Goal: Communication & Community: Answer question/provide support

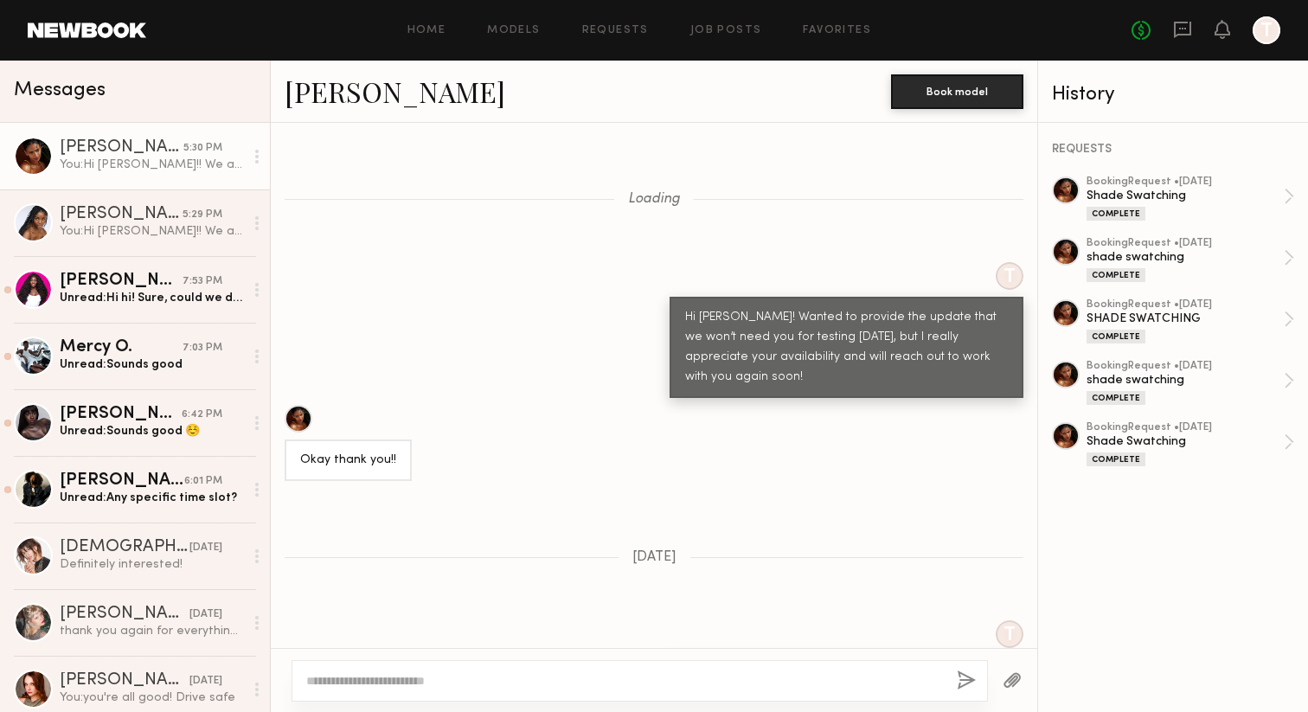
scroll to position [1194, 0]
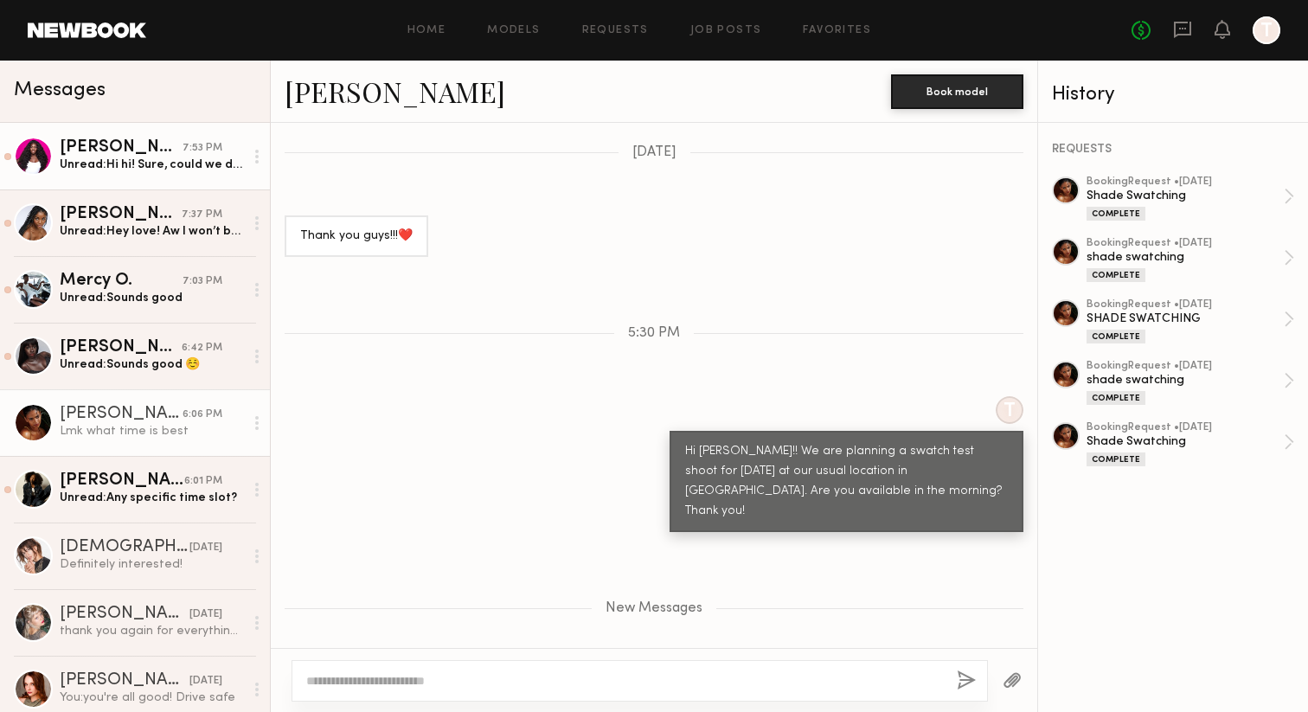
click at [158, 170] on div "Unread: Hi hi! Sure, could we do 10:30 or 11am?" at bounding box center [152, 165] width 184 height 16
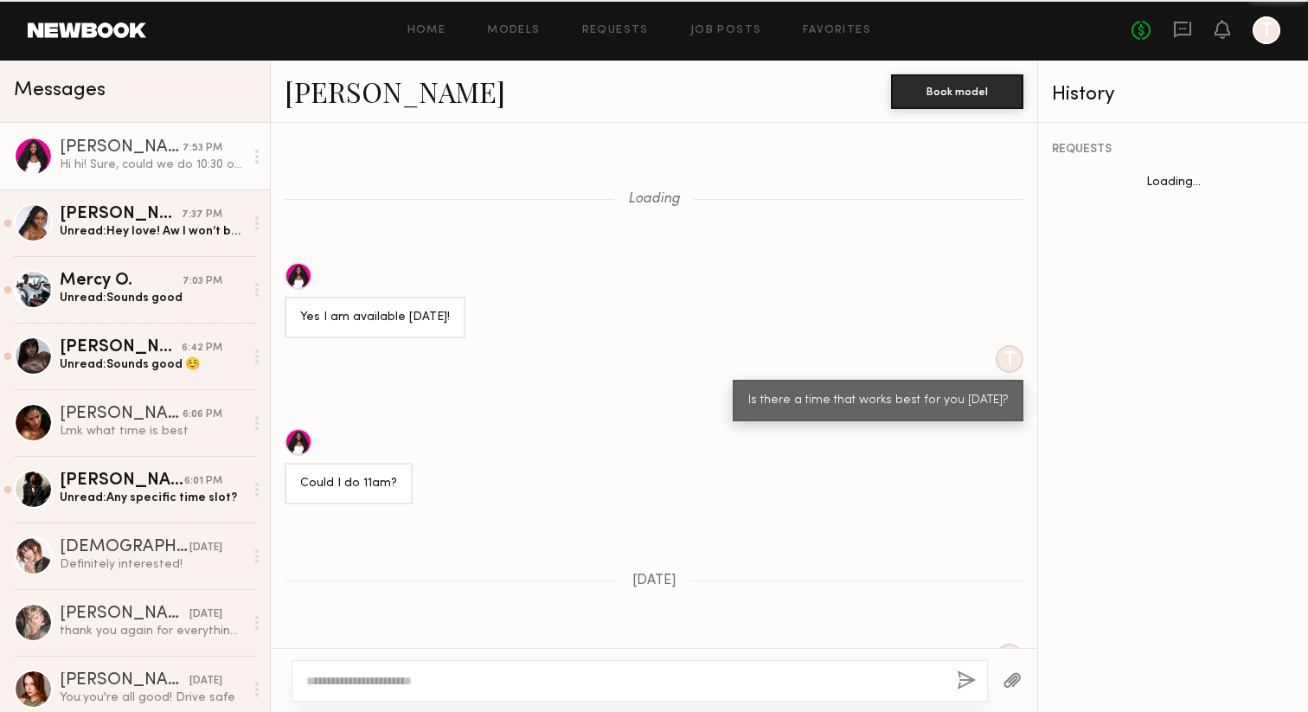
scroll to position [914, 0]
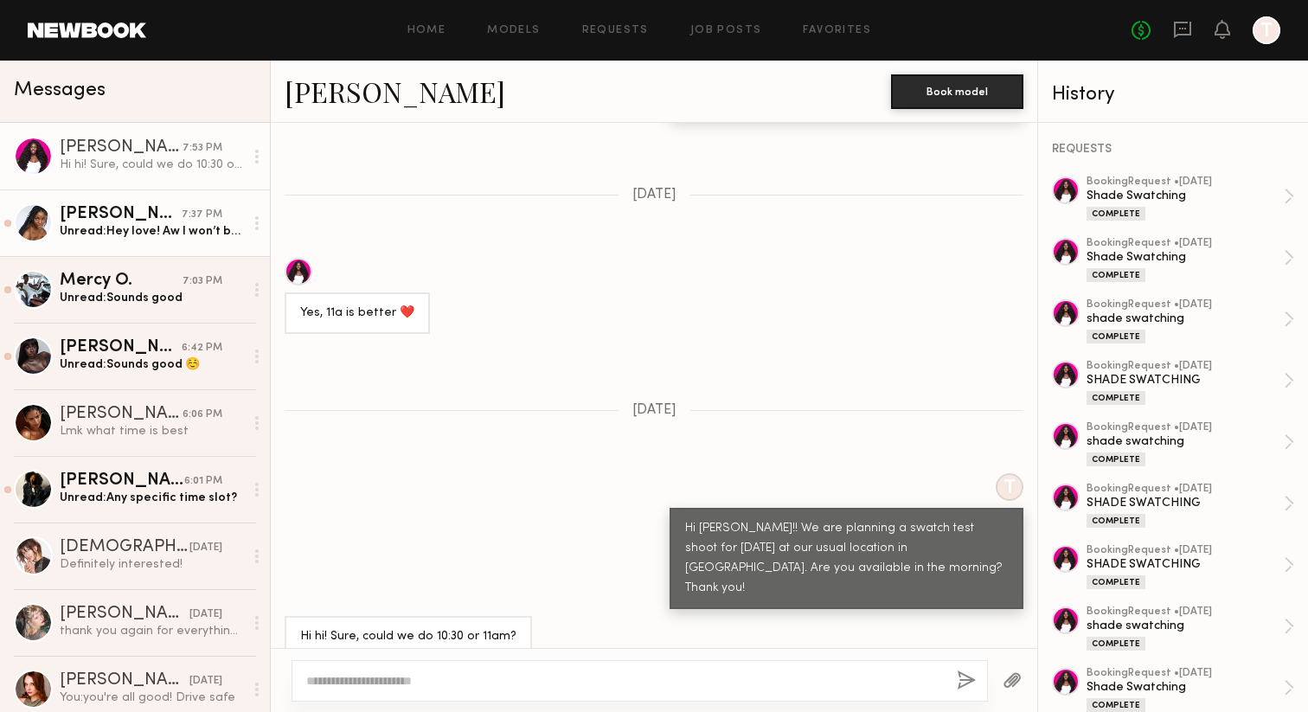
click at [227, 234] on div "Unread: Hey love! Aw I won’t be in town Thursday" at bounding box center [152, 231] width 184 height 16
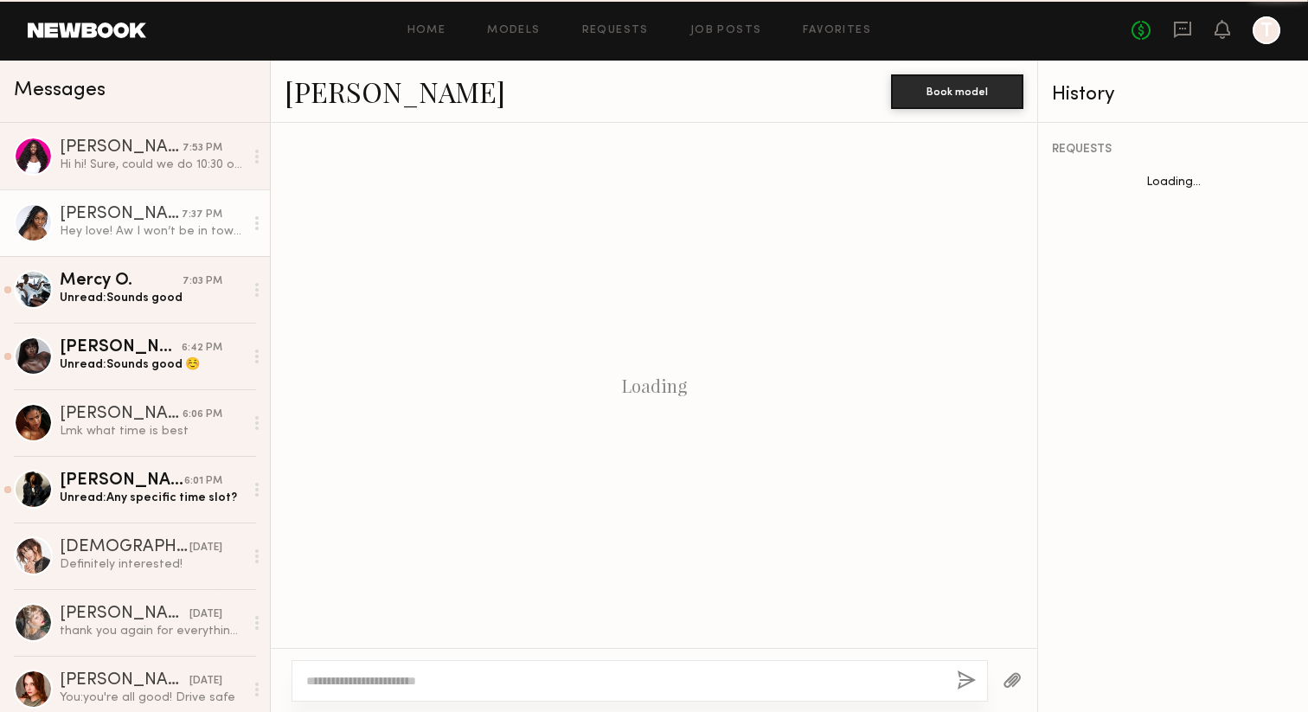
scroll to position [1027, 0]
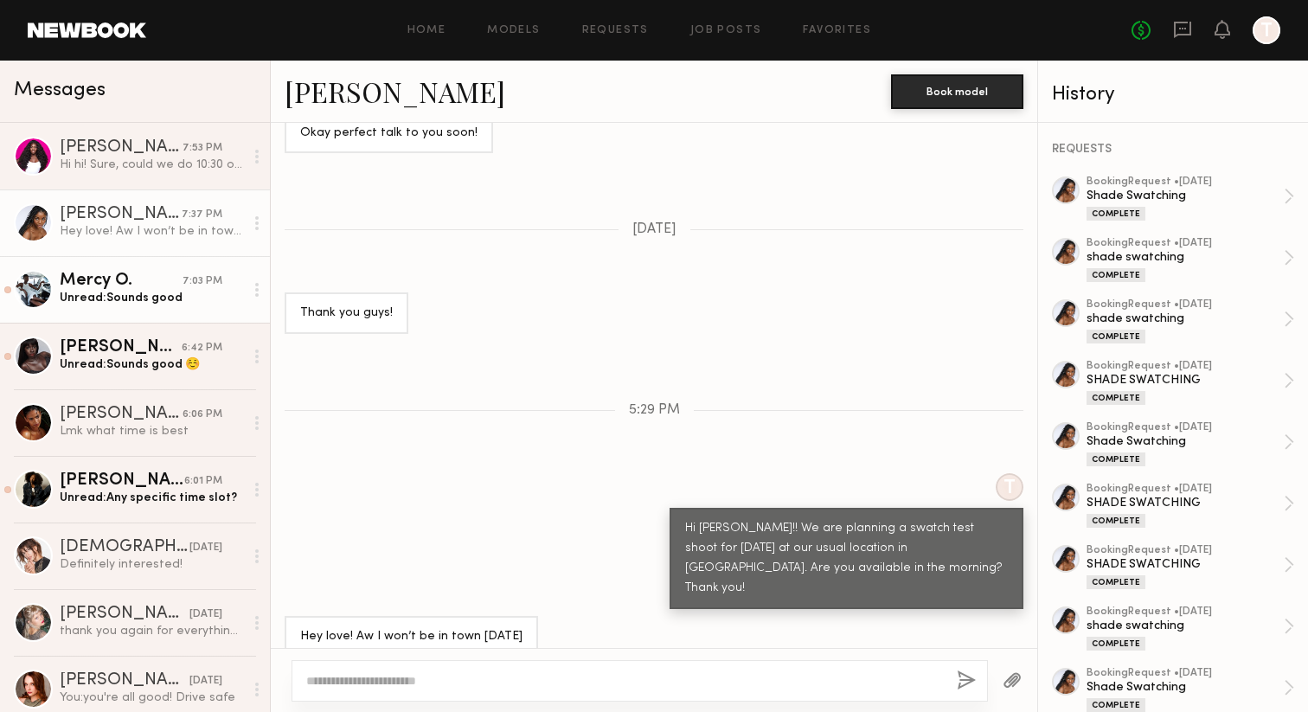
click at [176, 279] on div "Mercy O." at bounding box center [121, 281] width 123 height 17
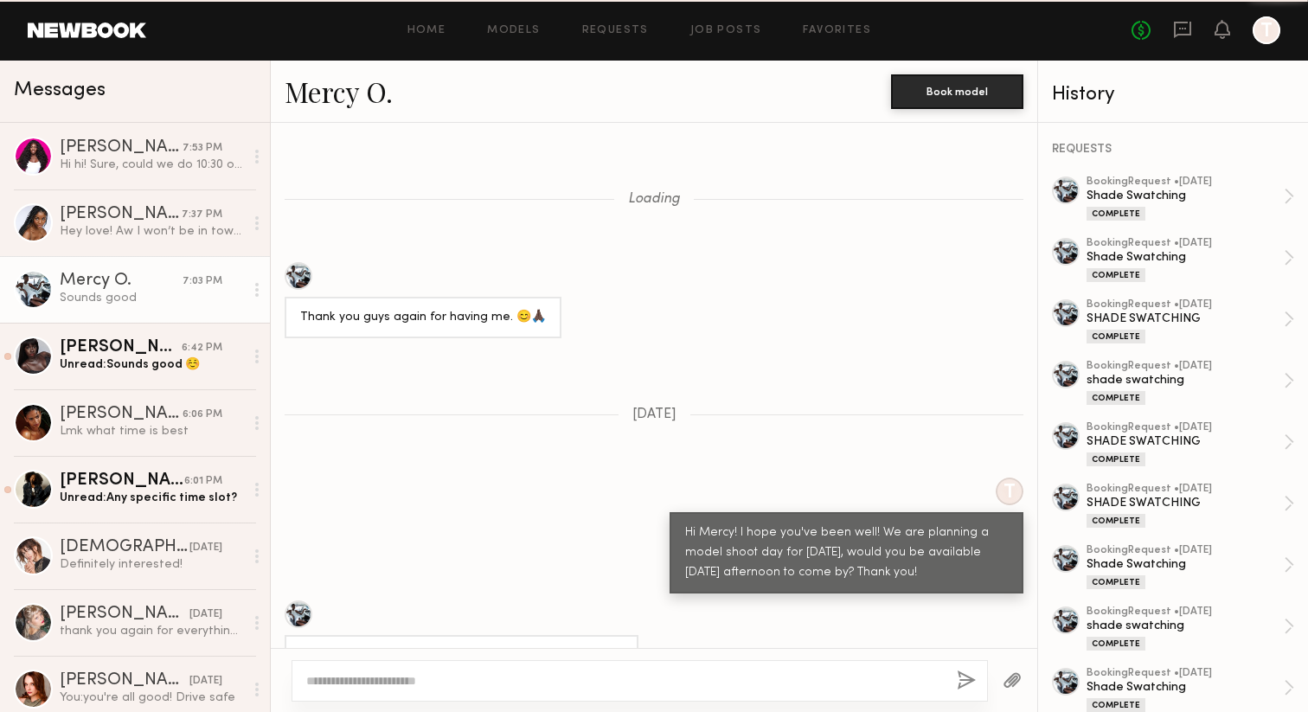
scroll to position [934, 0]
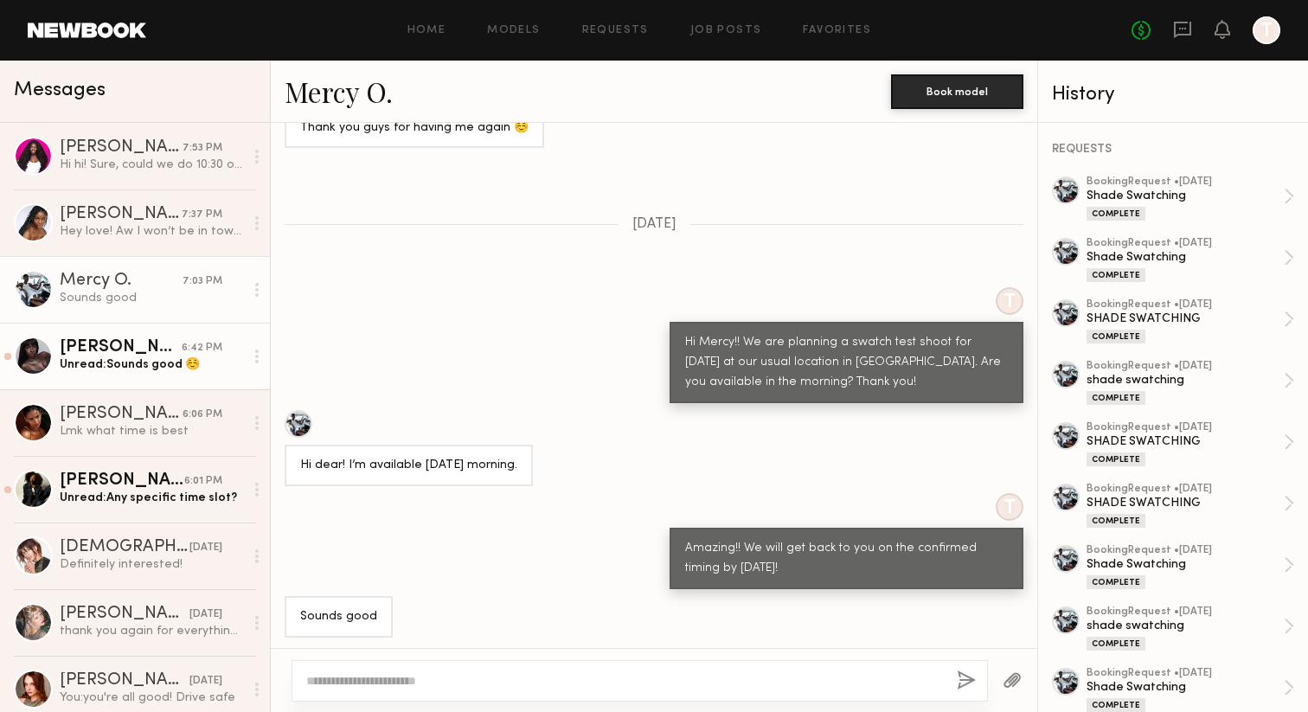
click at [152, 349] on div "[PERSON_NAME]" at bounding box center [121, 347] width 122 height 17
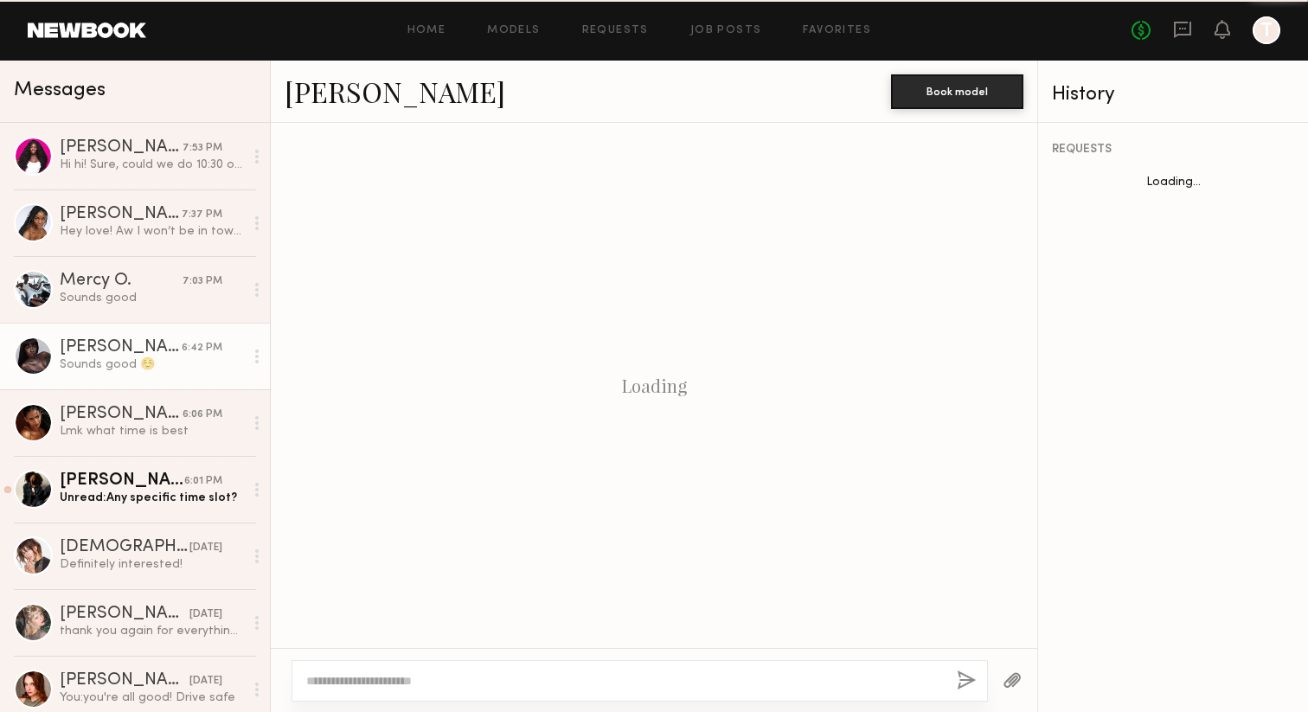
scroll to position [620, 0]
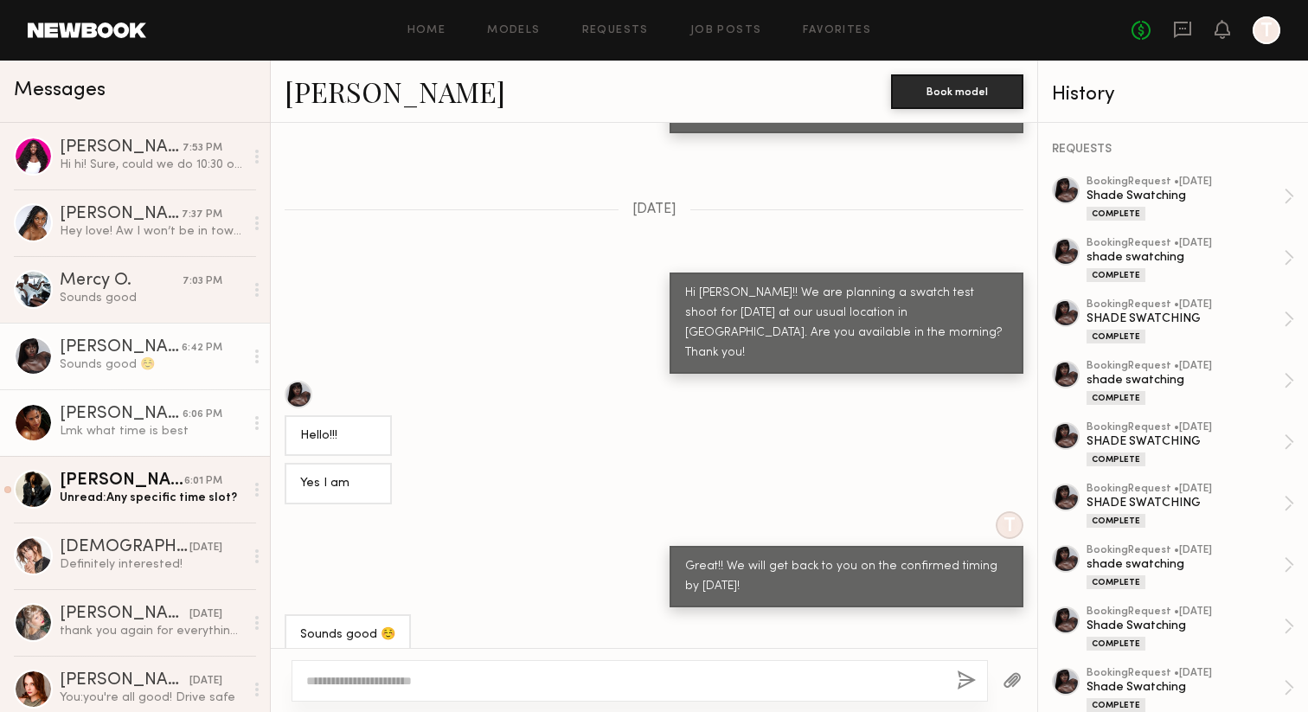
click at [158, 410] on div "[PERSON_NAME]" at bounding box center [121, 414] width 123 height 17
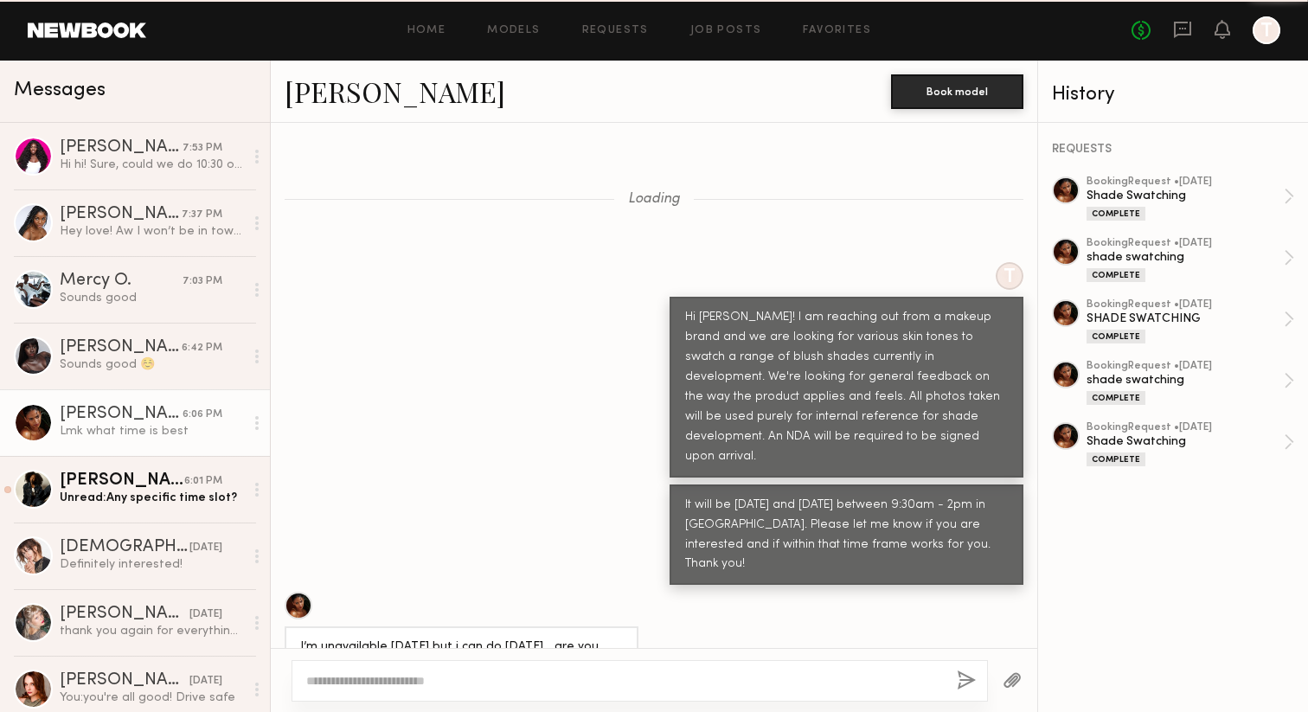
scroll to position [10557, 0]
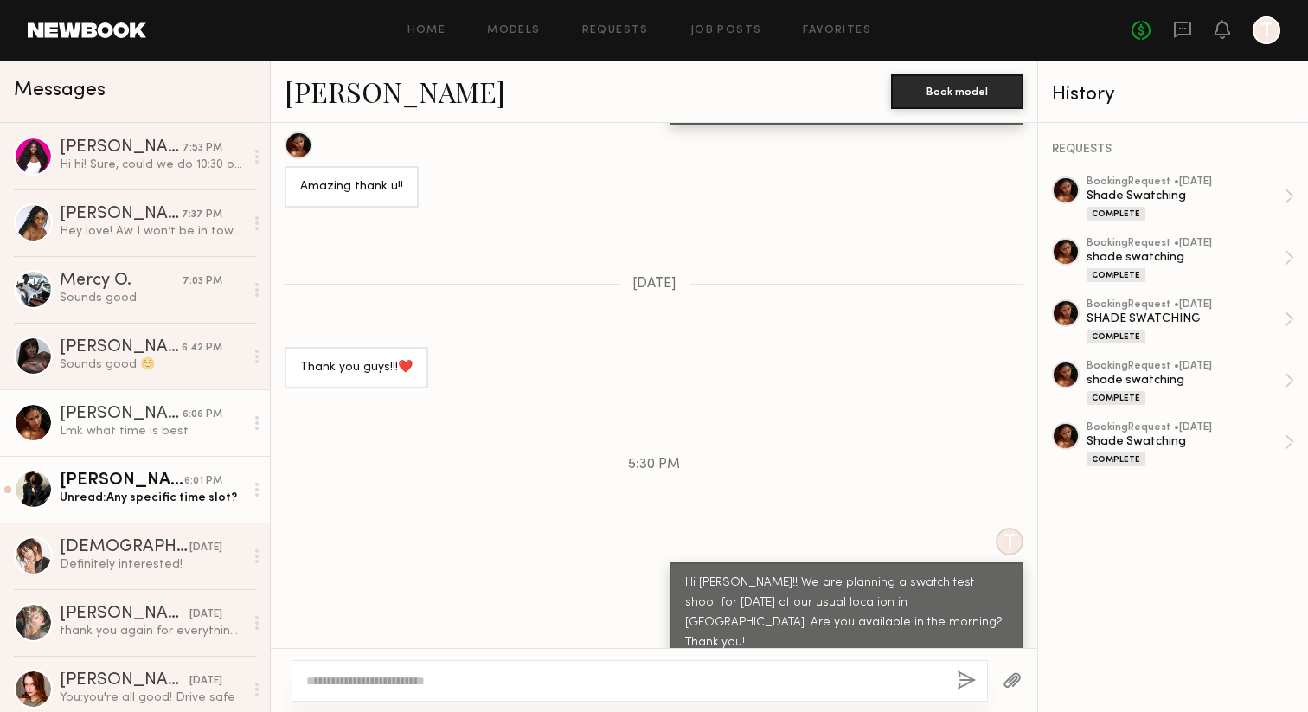
click at [161, 488] on div "[PERSON_NAME]" at bounding box center [122, 480] width 125 height 17
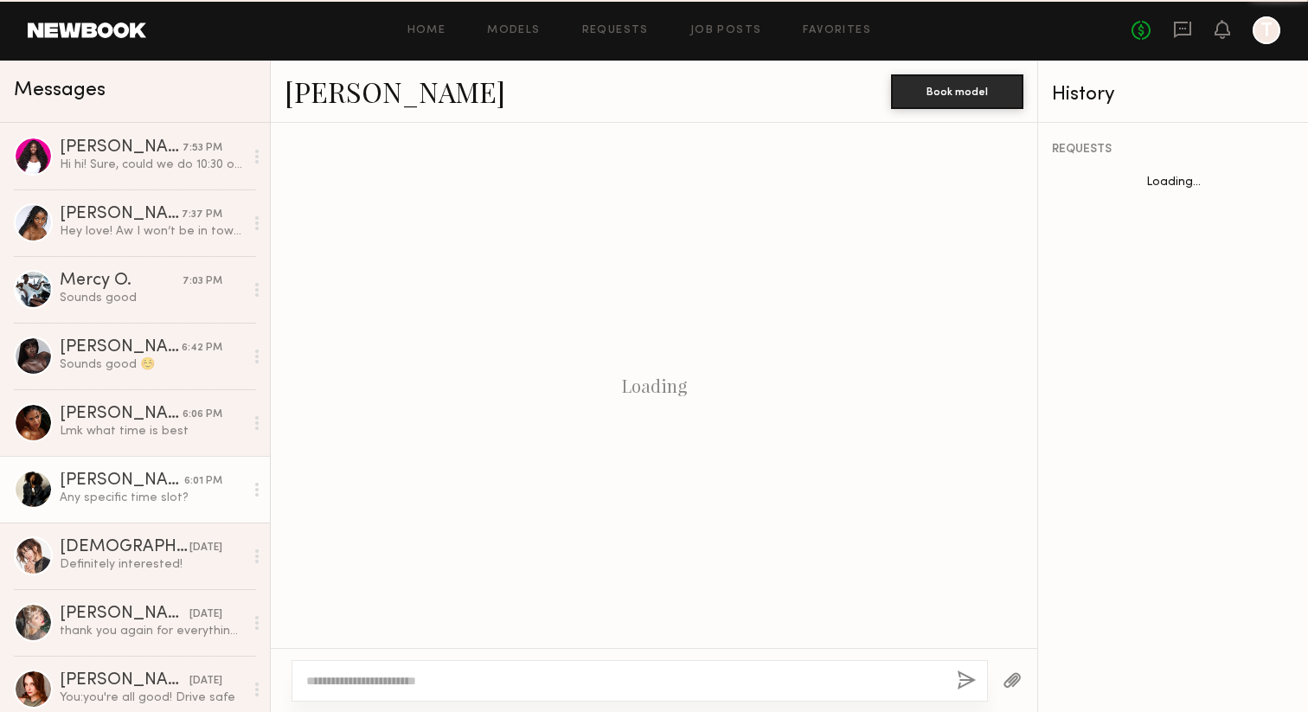
scroll to position [913, 0]
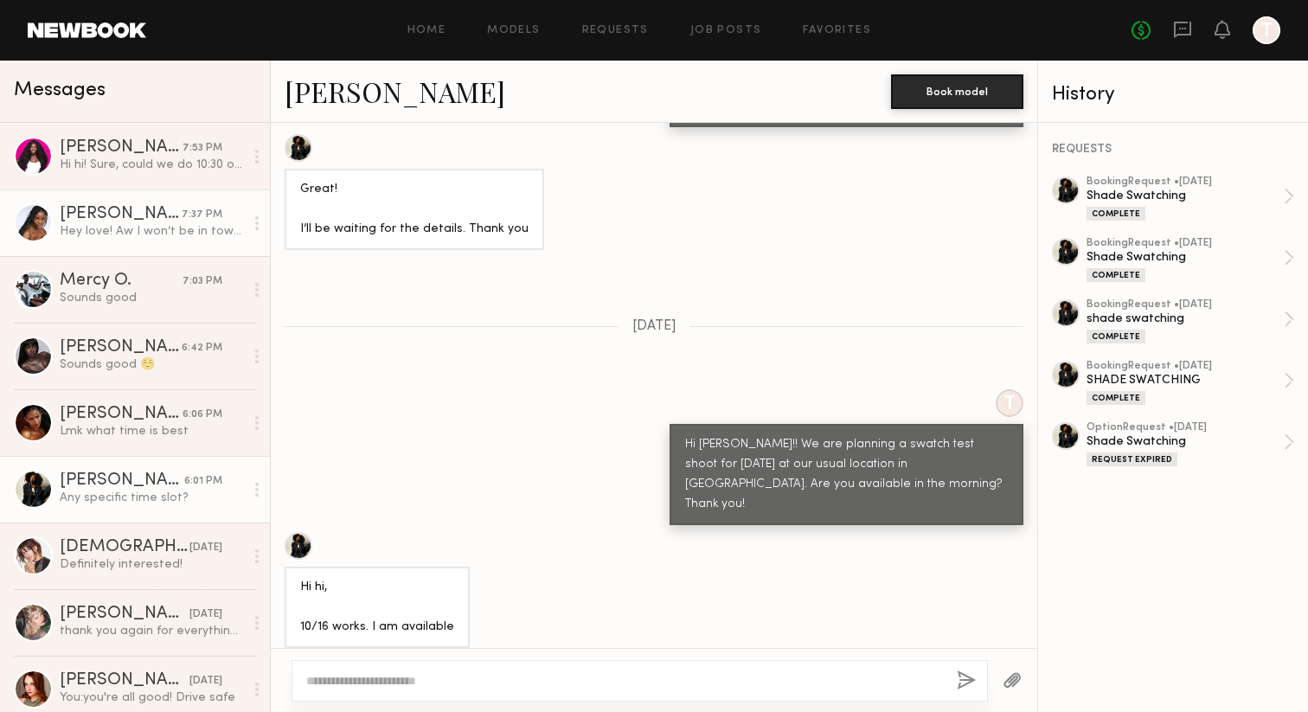
click at [183, 225] on div "Hey love! Aw I won’t be in town [DATE]" at bounding box center [152, 231] width 184 height 16
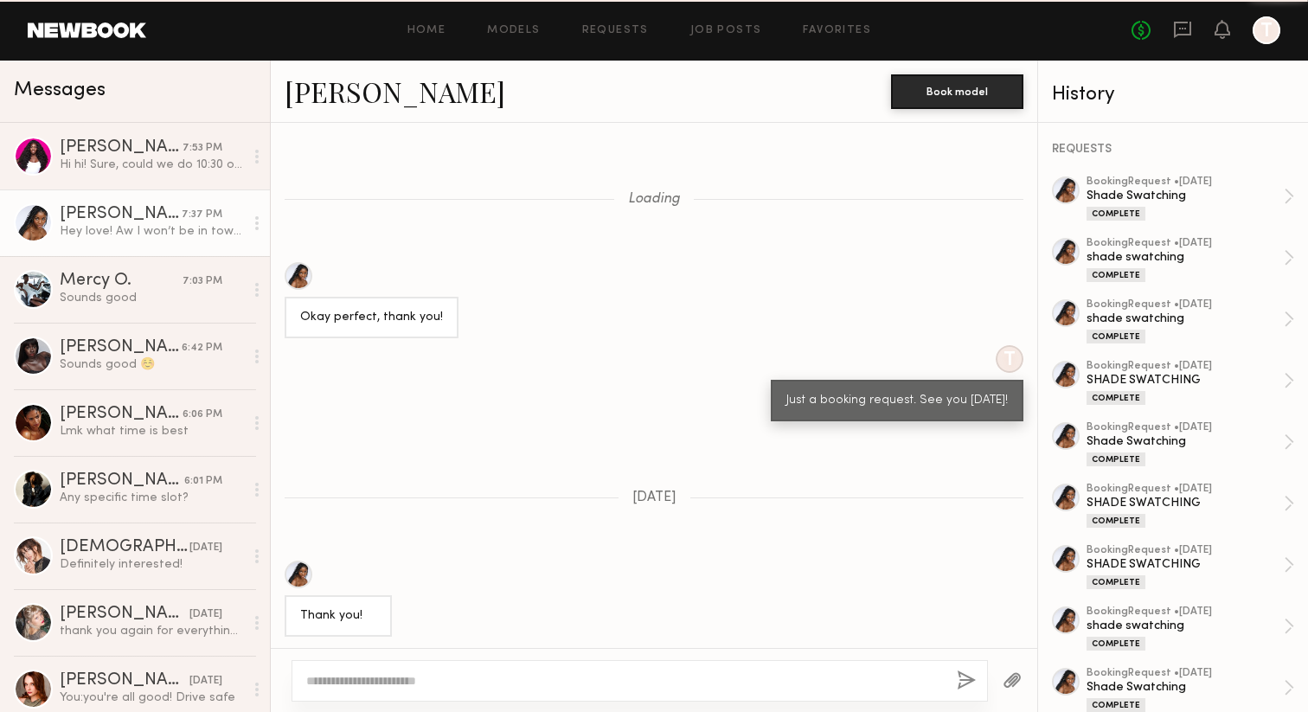
scroll to position [1027, 0]
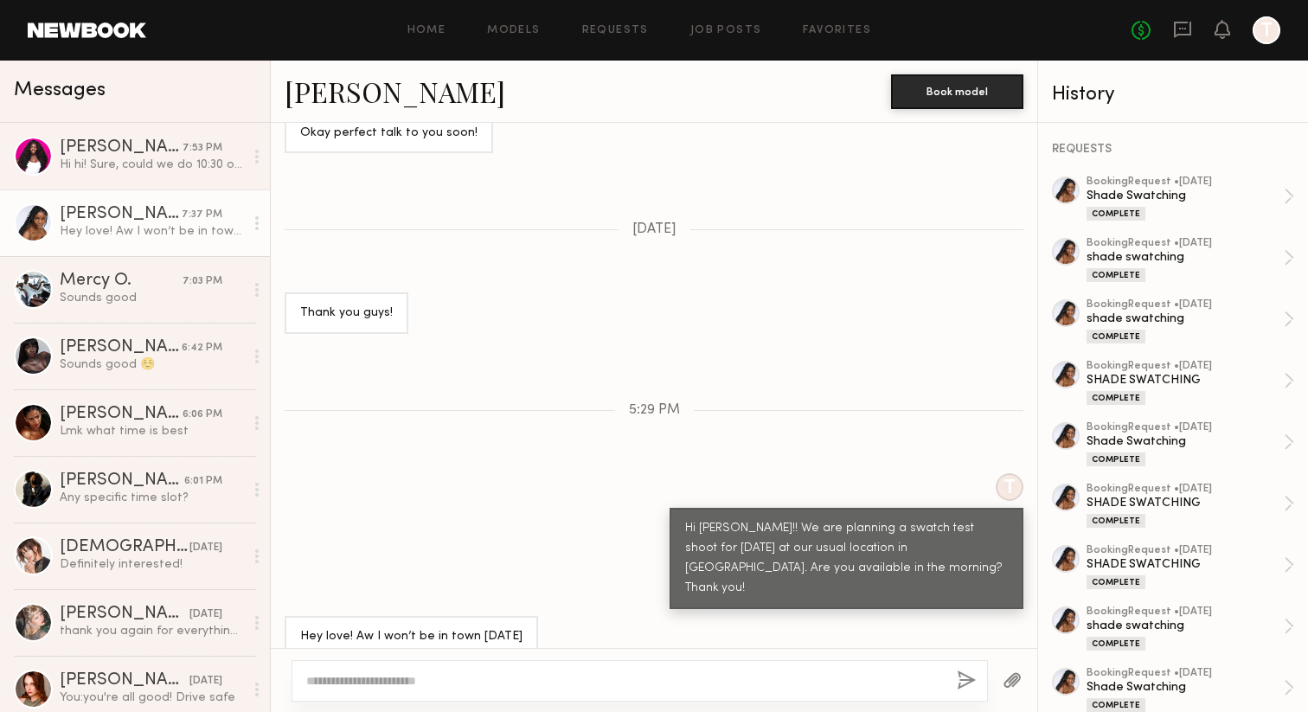
click at [331, 676] on textarea at bounding box center [624, 680] width 637 height 17
type textarea "**********"
click at [967, 672] on button "button" at bounding box center [966, 681] width 19 height 22
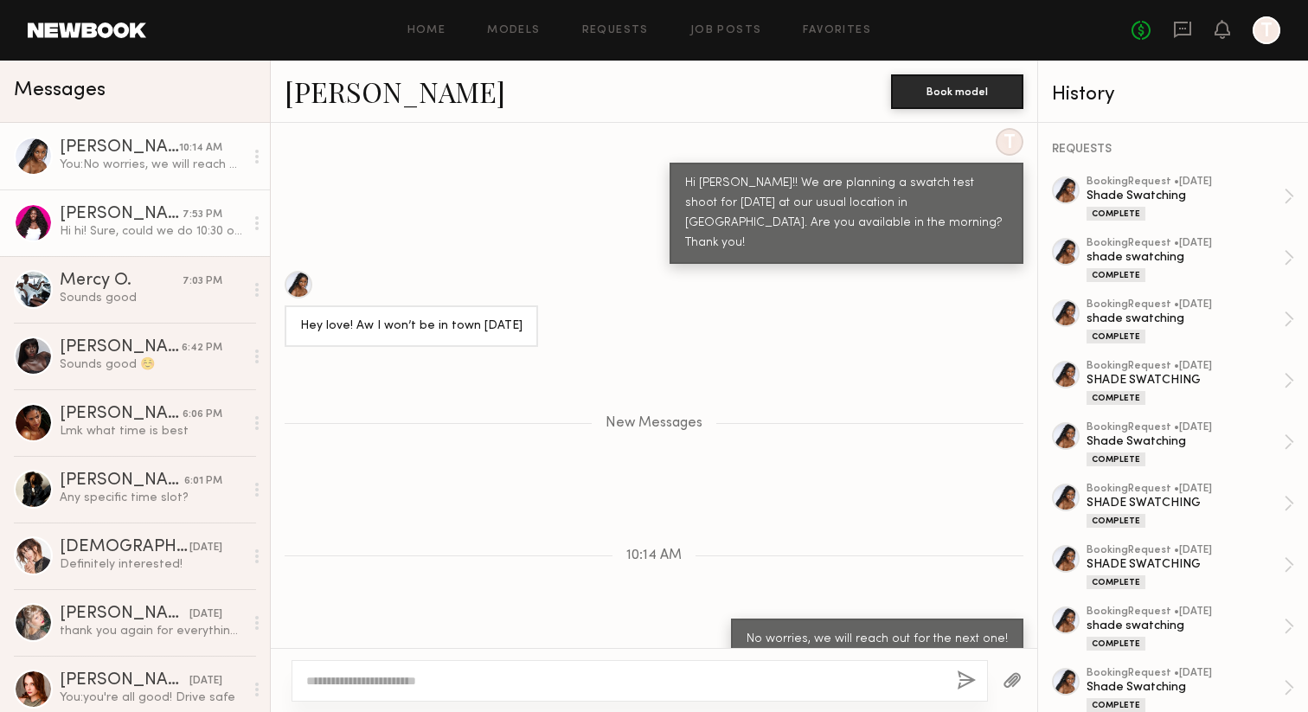
click at [136, 239] on div "Hi hi! Sure, could we do 10:30 or 11am?" at bounding box center [152, 231] width 184 height 16
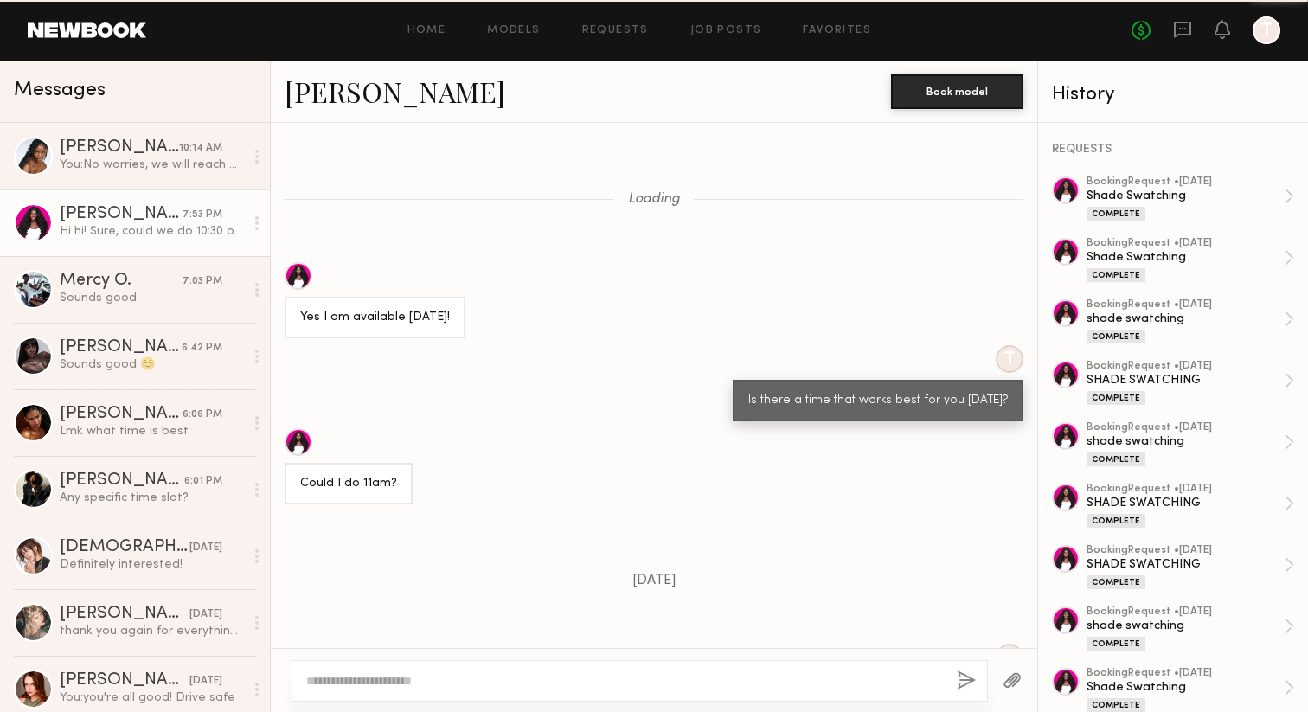
scroll to position [914, 0]
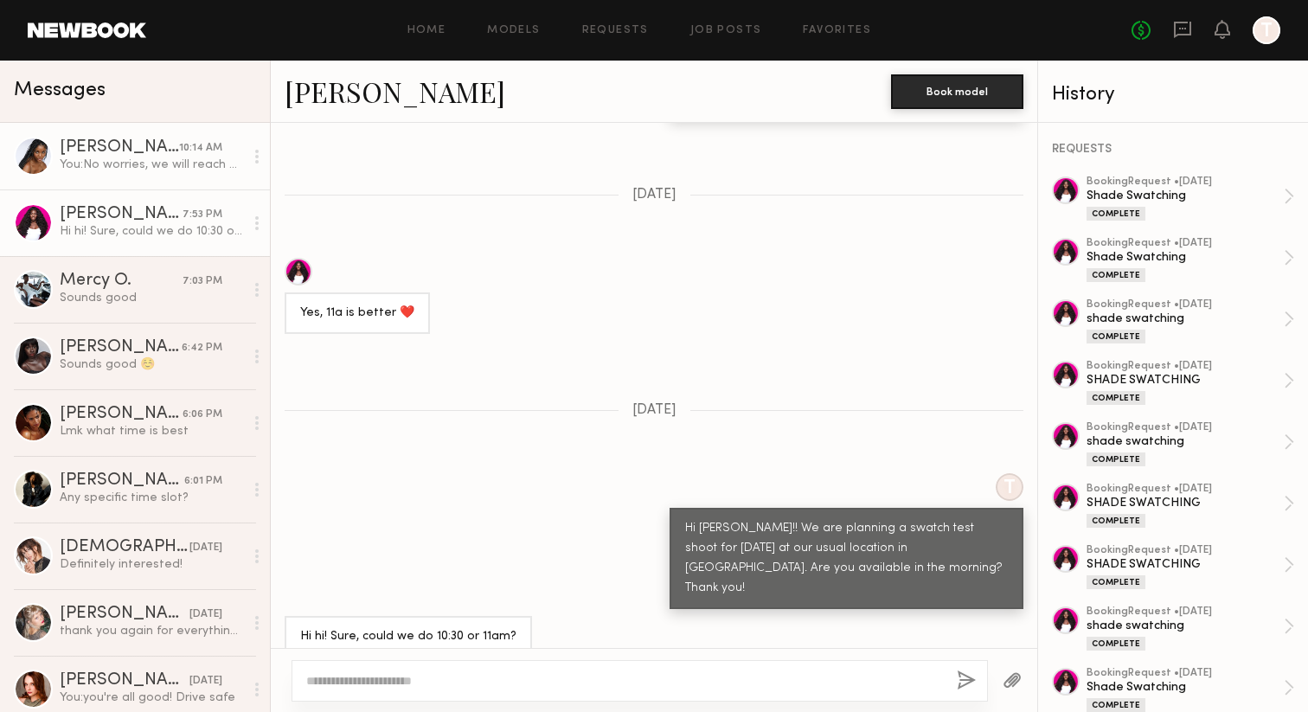
click at [207, 170] on div "You: No worries, we will reach out for the next one!" at bounding box center [152, 165] width 184 height 16
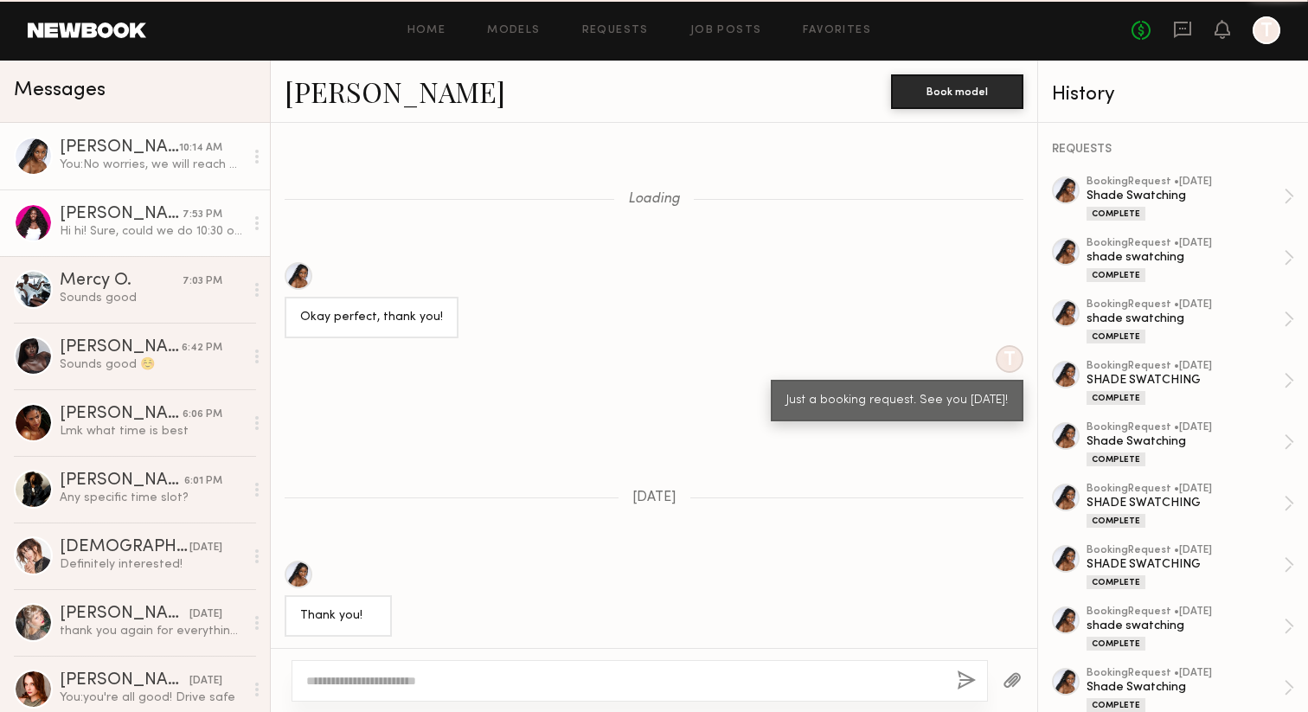
scroll to position [1241, 0]
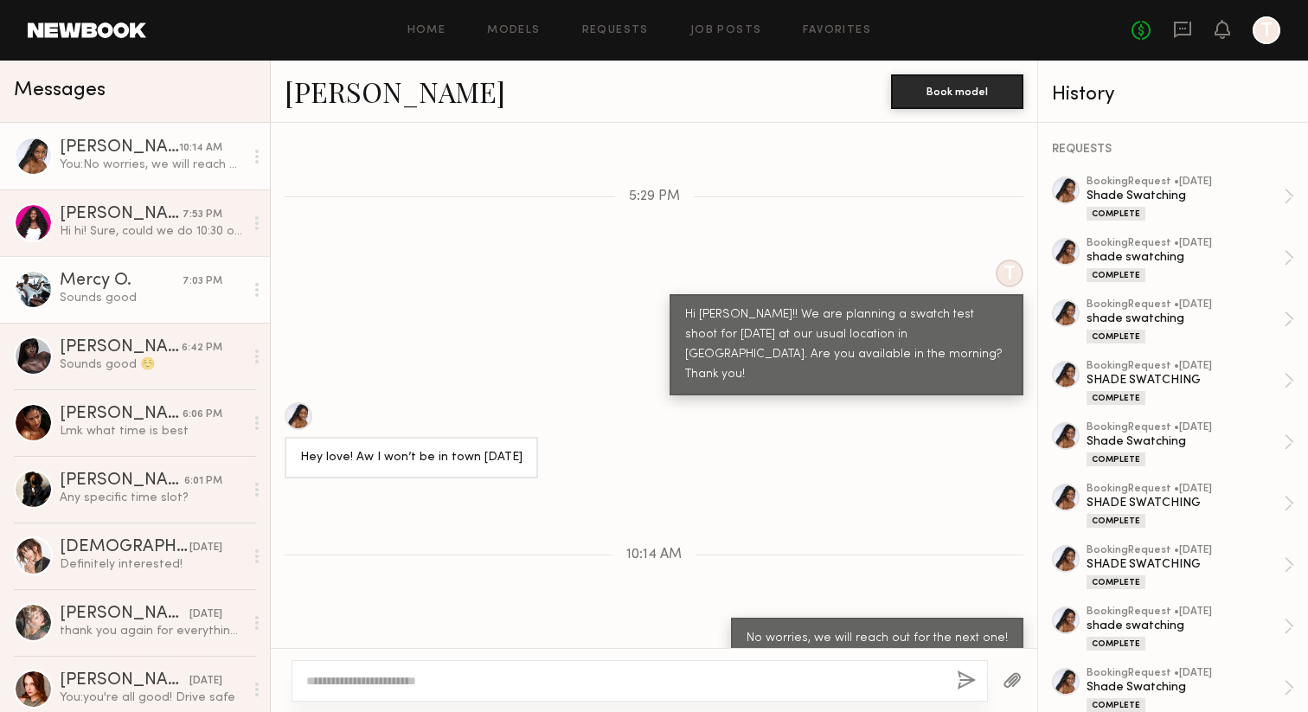
click at [186, 283] on div "7:03 PM" at bounding box center [203, 281] width 40 height 16
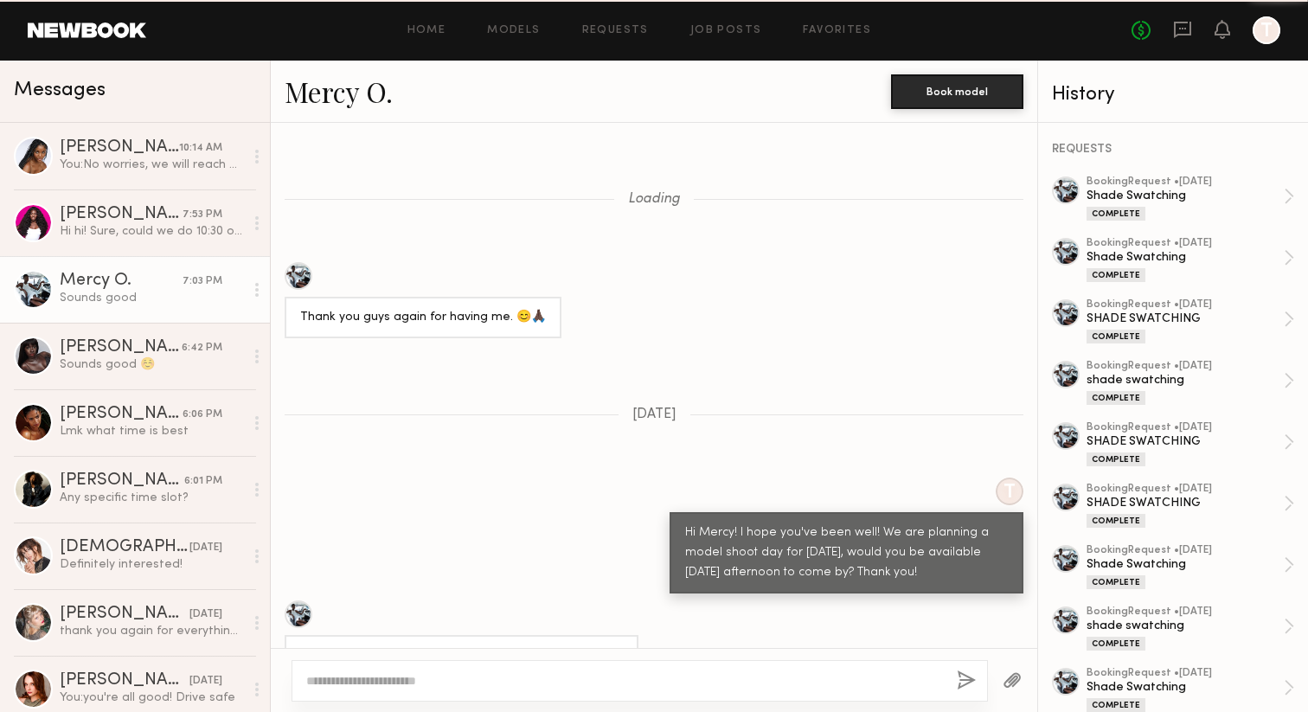
scroll to position [934, 0]
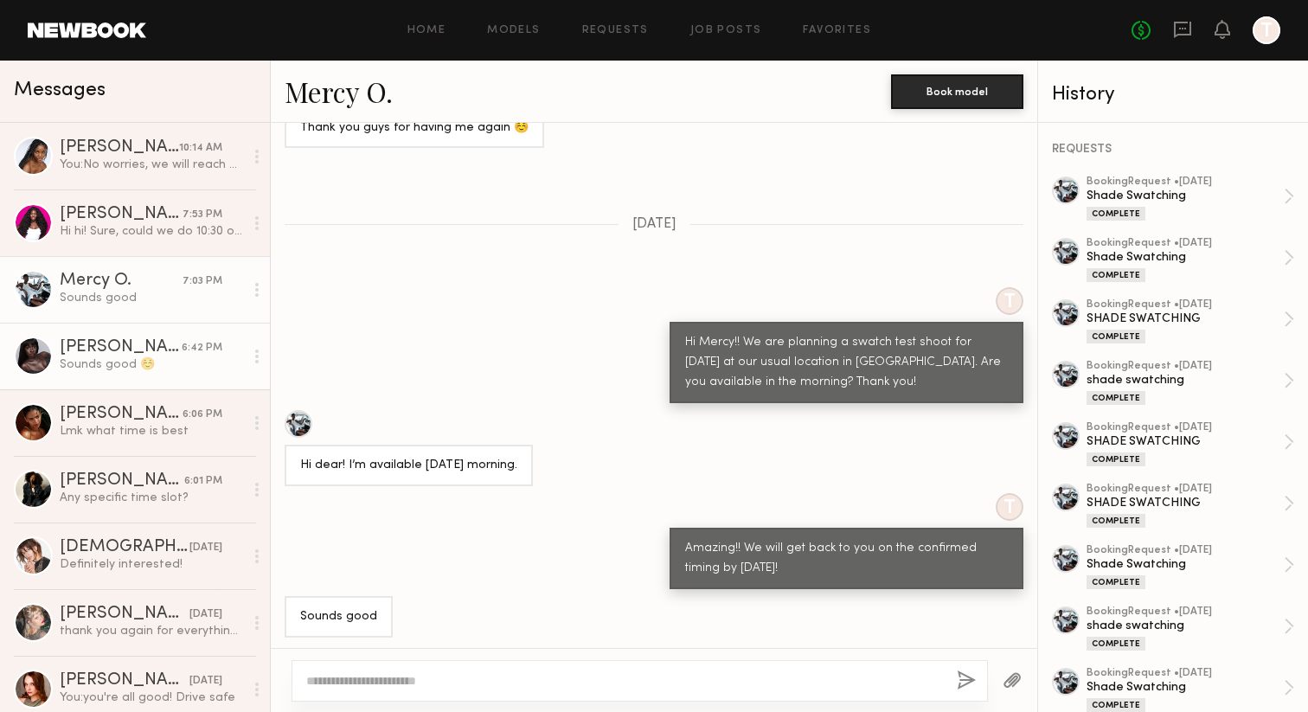
click at [170, 352] on div "[PERSON_NAME]" at bounding box center [121, 347] width 122 height 17
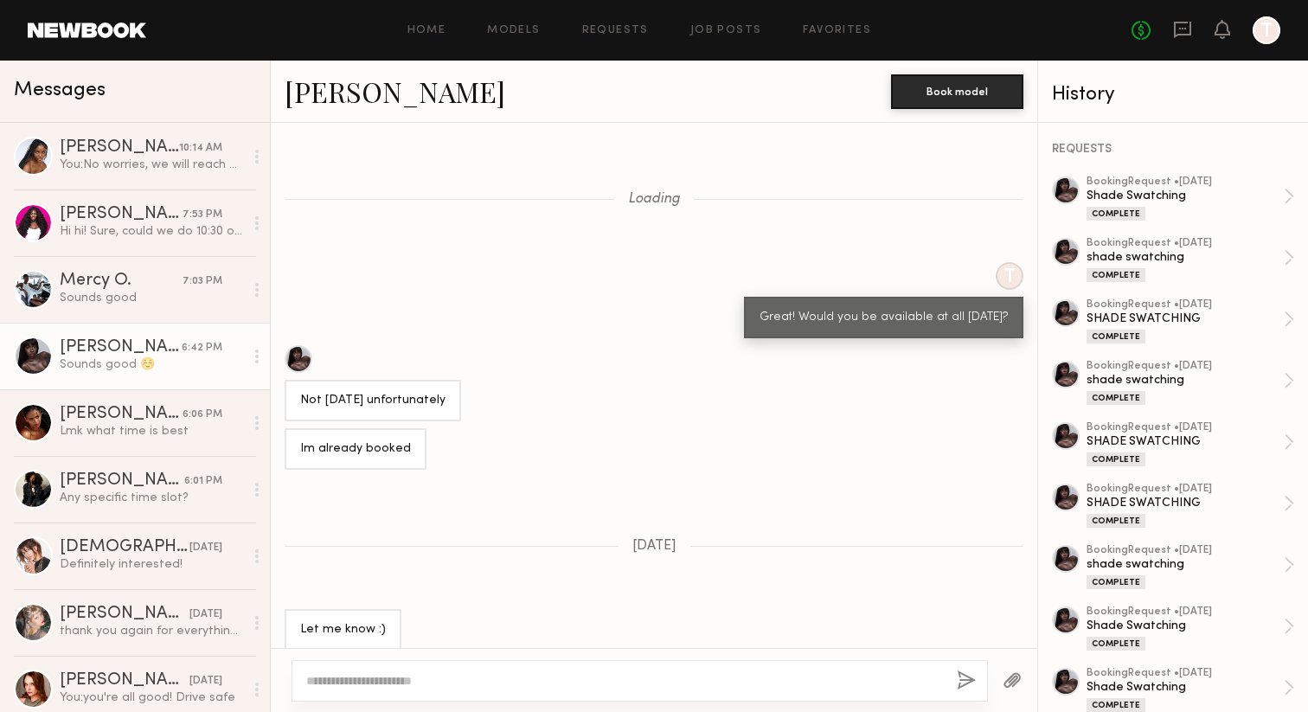
scroll to position [620, 0]
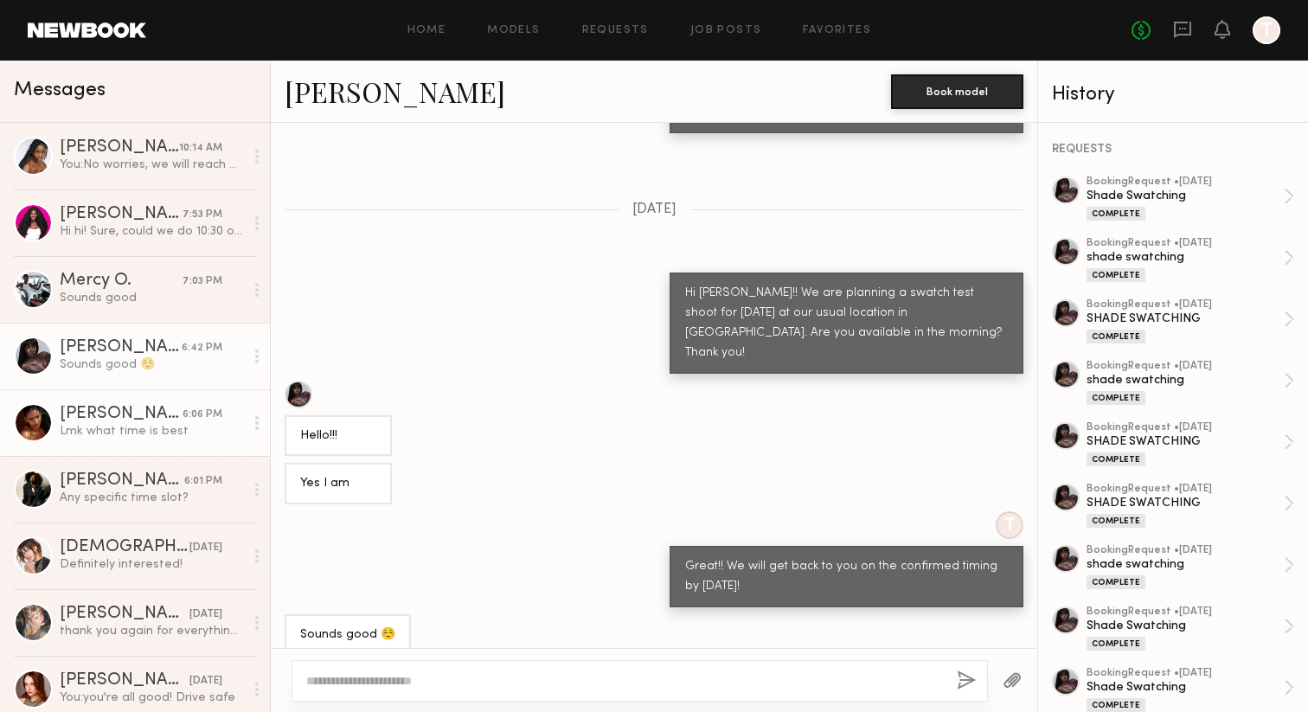
click at [157, 392] on link "Sabrina A. 6:06 PM Lmk what time is best" at bounding box center [135, 422] width 270 height 67
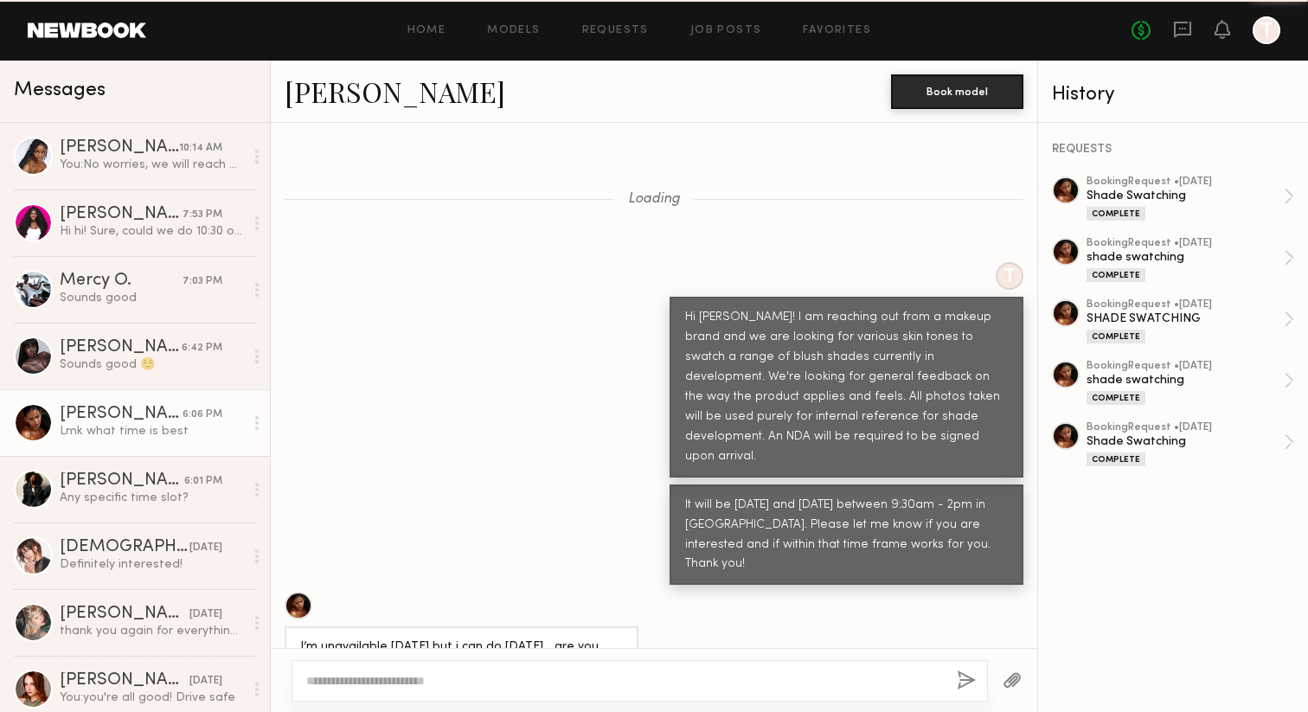
scroll to position [10557, 0]
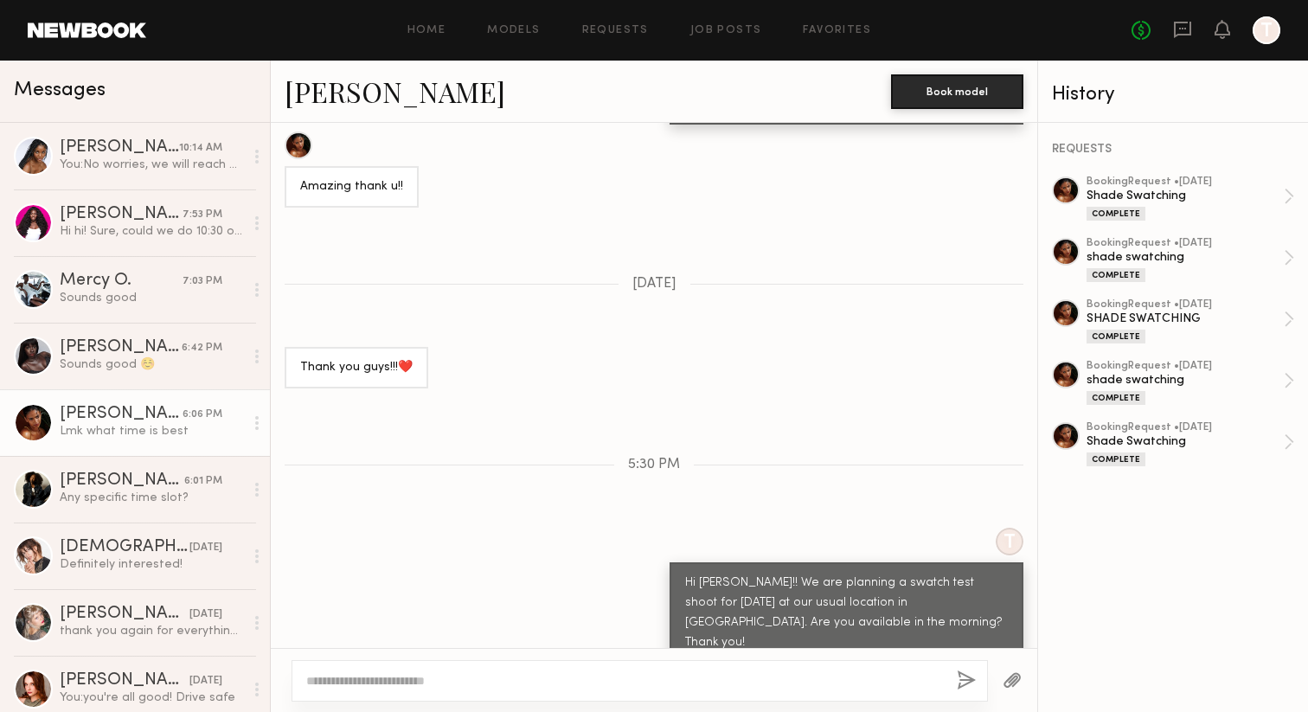
click at [328, 677] on textarea at bounding box center [624, 680] width 637 height 17
type textarea "**********"
drag, startPoint x: 517, startPoint y: 682, endPoint x: 274, endPoint y: 680, distance: 243.1
click at [274, 680] on div "**********" at bounding box center [654, 680] width 766 height 64
click at [386, 692] on div at bounding box center [640, 681] width 696 height 42
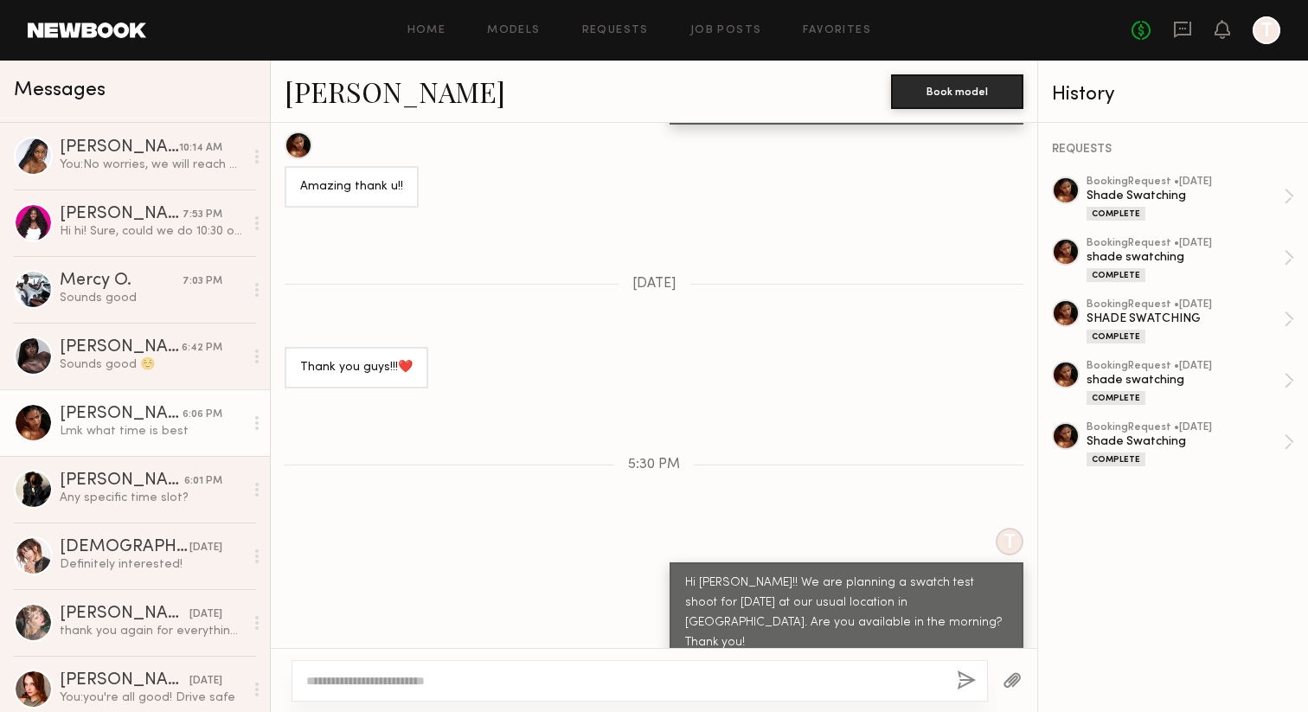
click at [372, 679] on textarea at bounding box center [624, 680] width 637 height 17
type textarea "**********"
click at [963, 685] on button "button" at bounding box center [966, 681] width 19 height 22
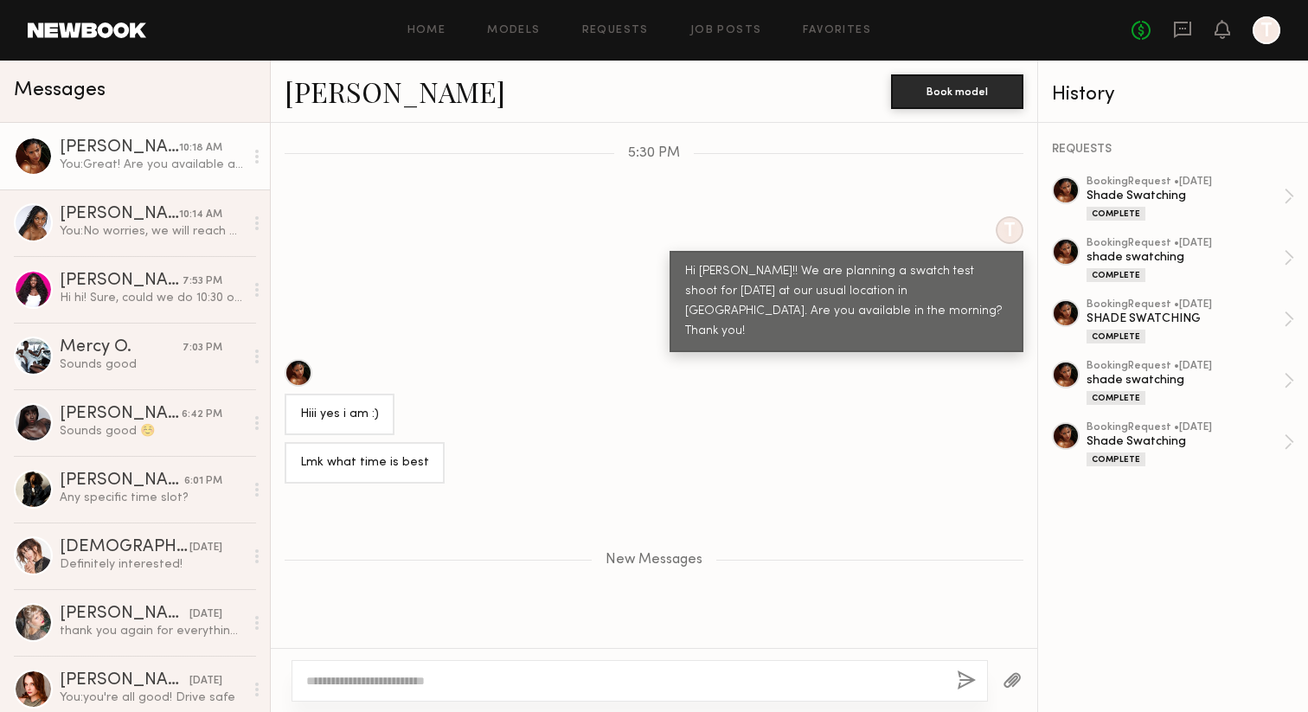
scroll to position [10952, 0]
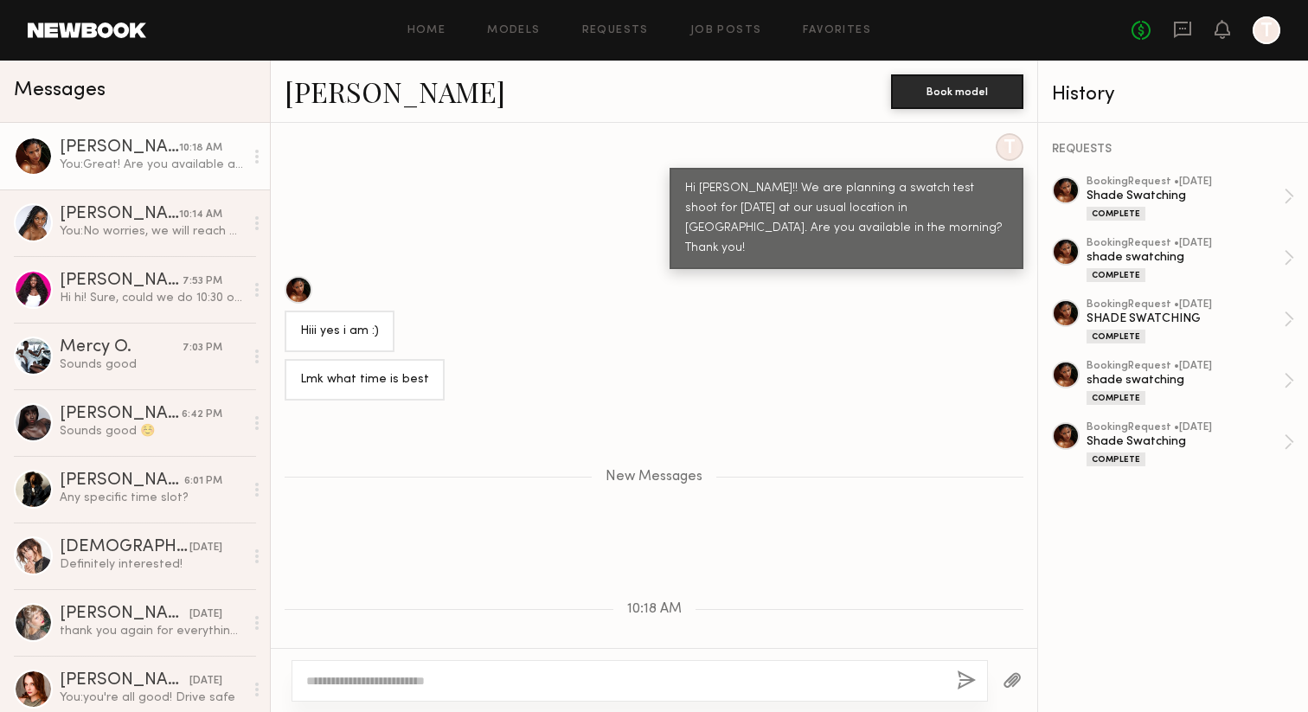
click at [420, 683] on textarea at bounding box center [624, 680] width 637 height 17
copy div "Great! Are you available at 9:15am?"
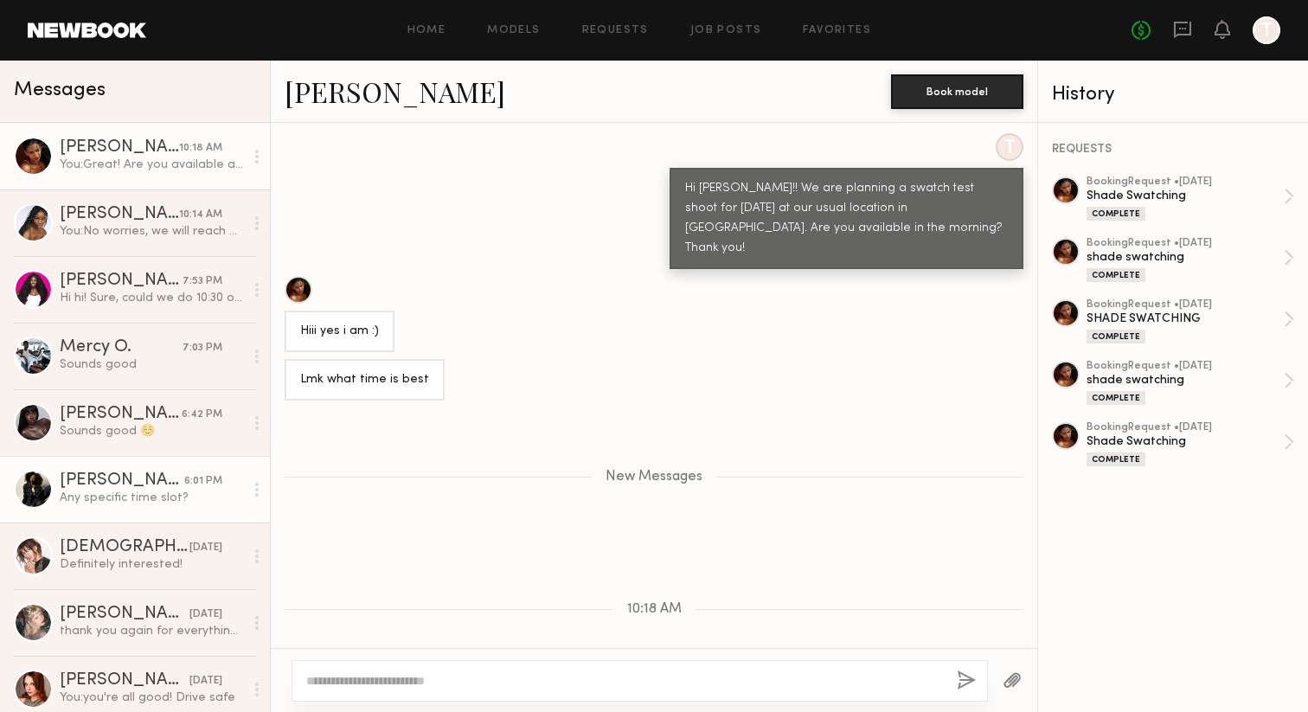
click at [204, 486] on div "6:01 PM" at bounding box center [203, 481] width 38 height 16
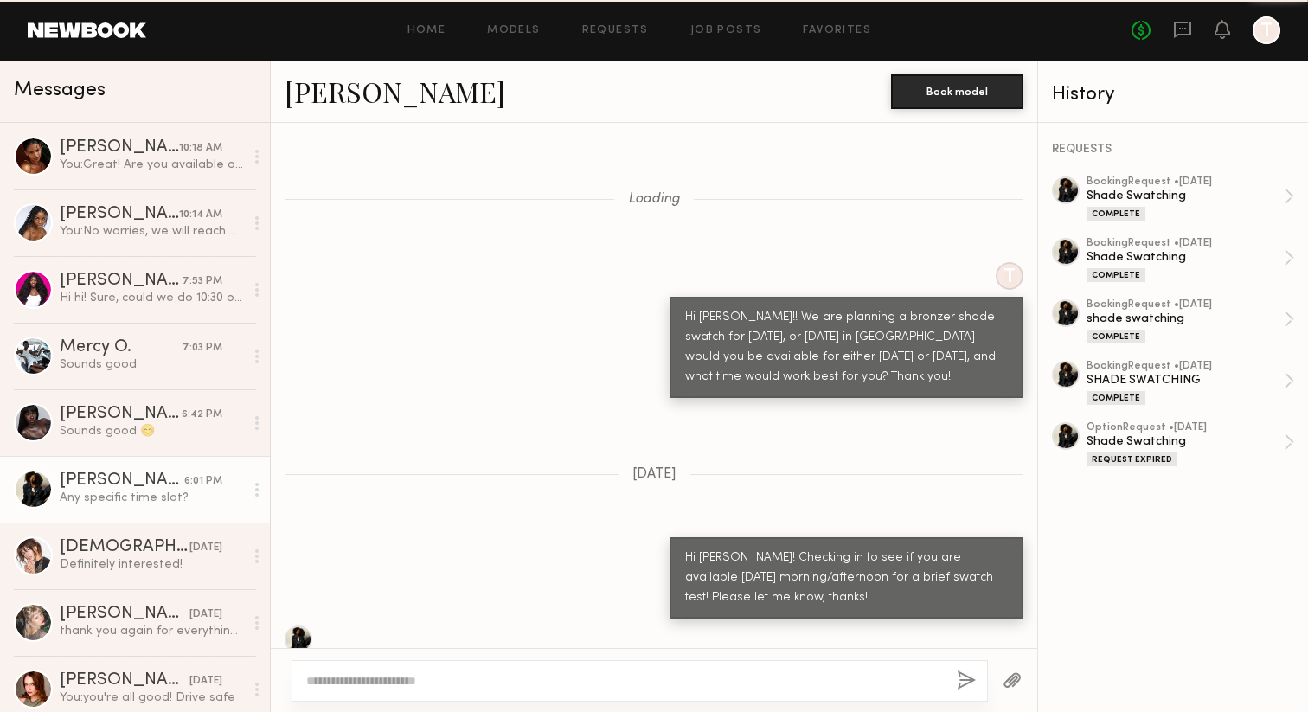
scroll to position [913, 0]
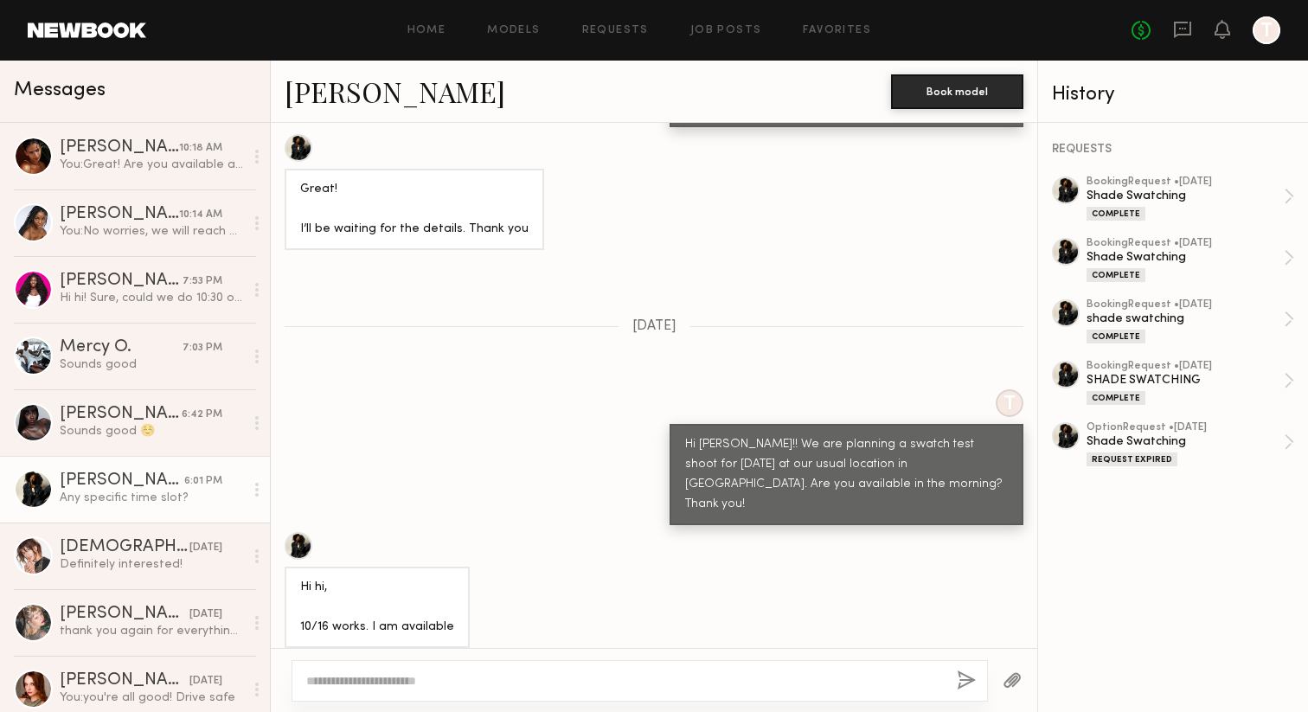
click at [372, 683] on textarea at bounding box center [624, 680] width 637 height 17
click at [343, 679] on textarea "**********" at bounding box center [624, 680] width 637 height 17
type textarea "**********"
click at [963, 676] on button "button" at bounding box center [966, 681] width 19 height 22
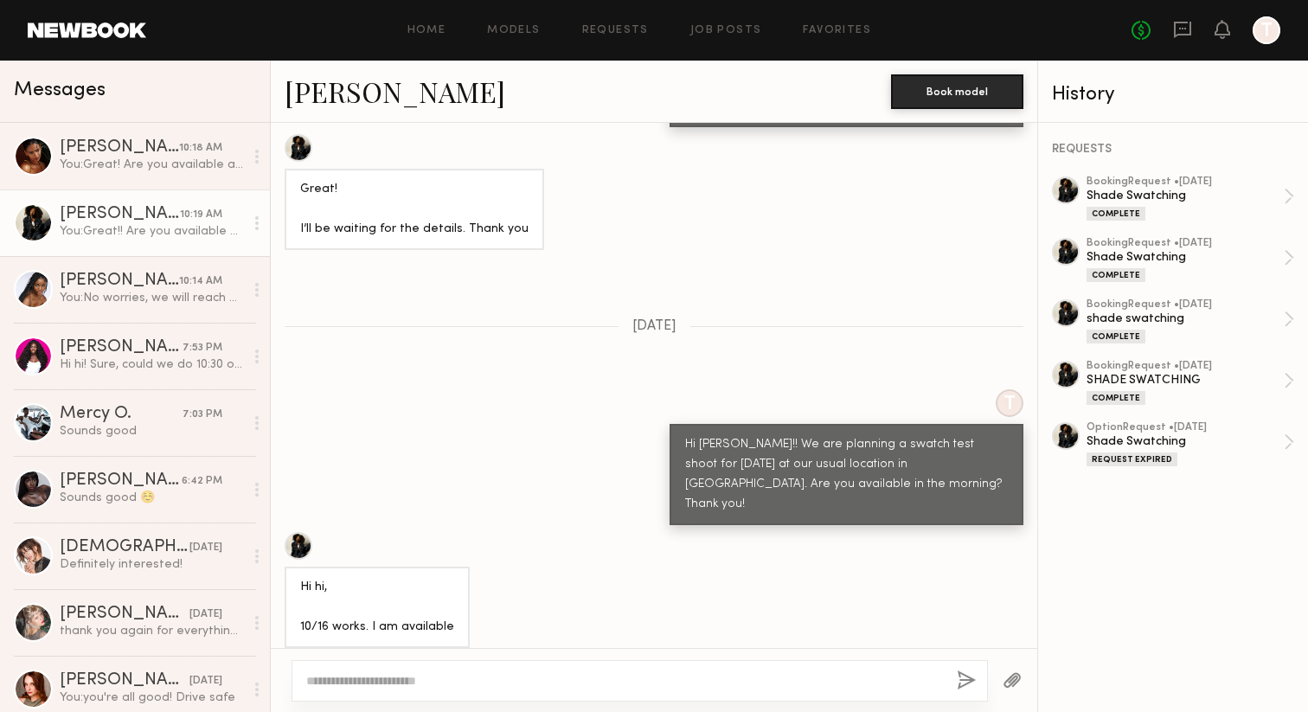
scroll to position [1224, 0]
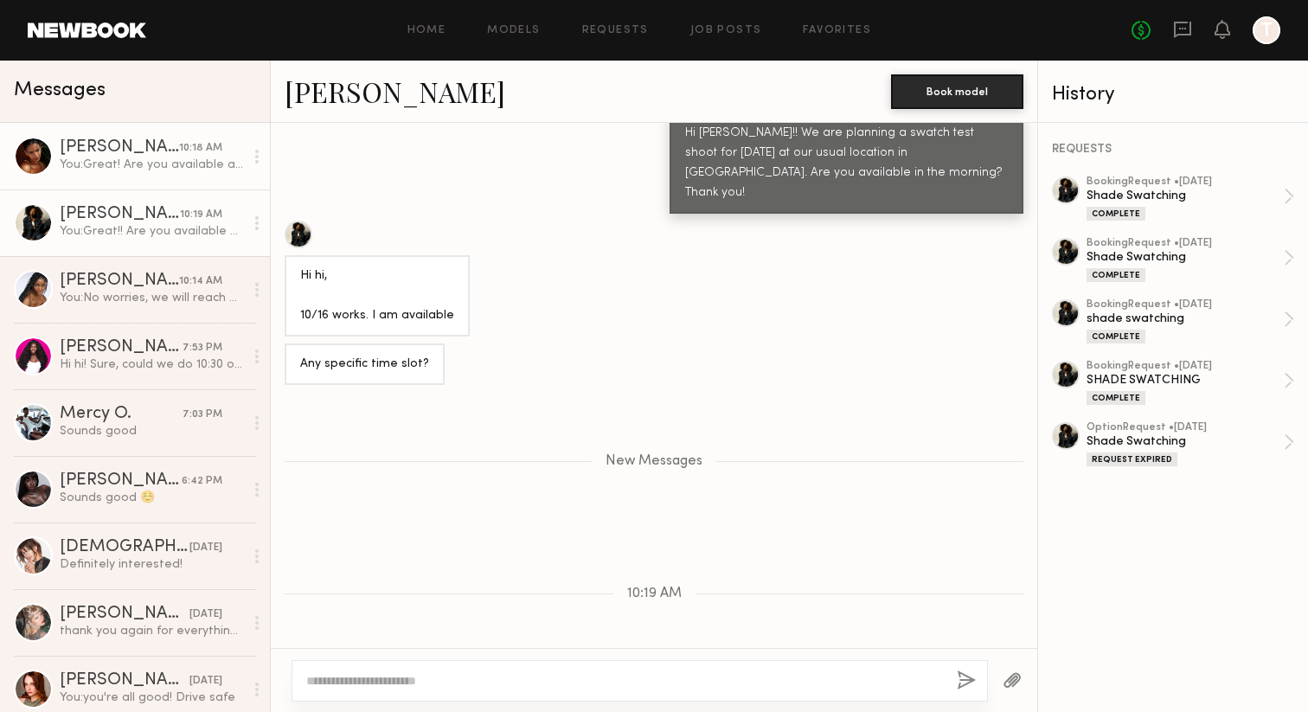
click at [180, 180] on link "Sabrina A. 10:18 AM You: Great! Are you available at 9:15am?" at bounding box center [135, 156] width 270 height 67
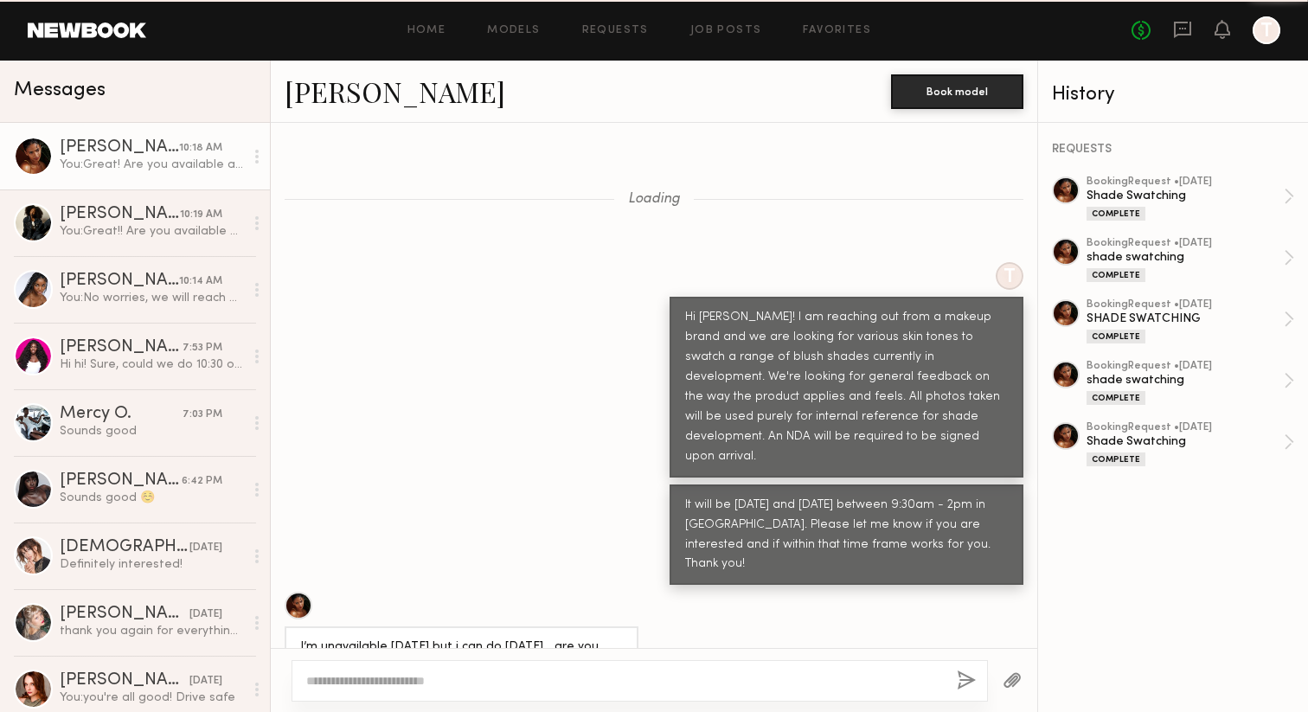
scroll to position [10820, 0]
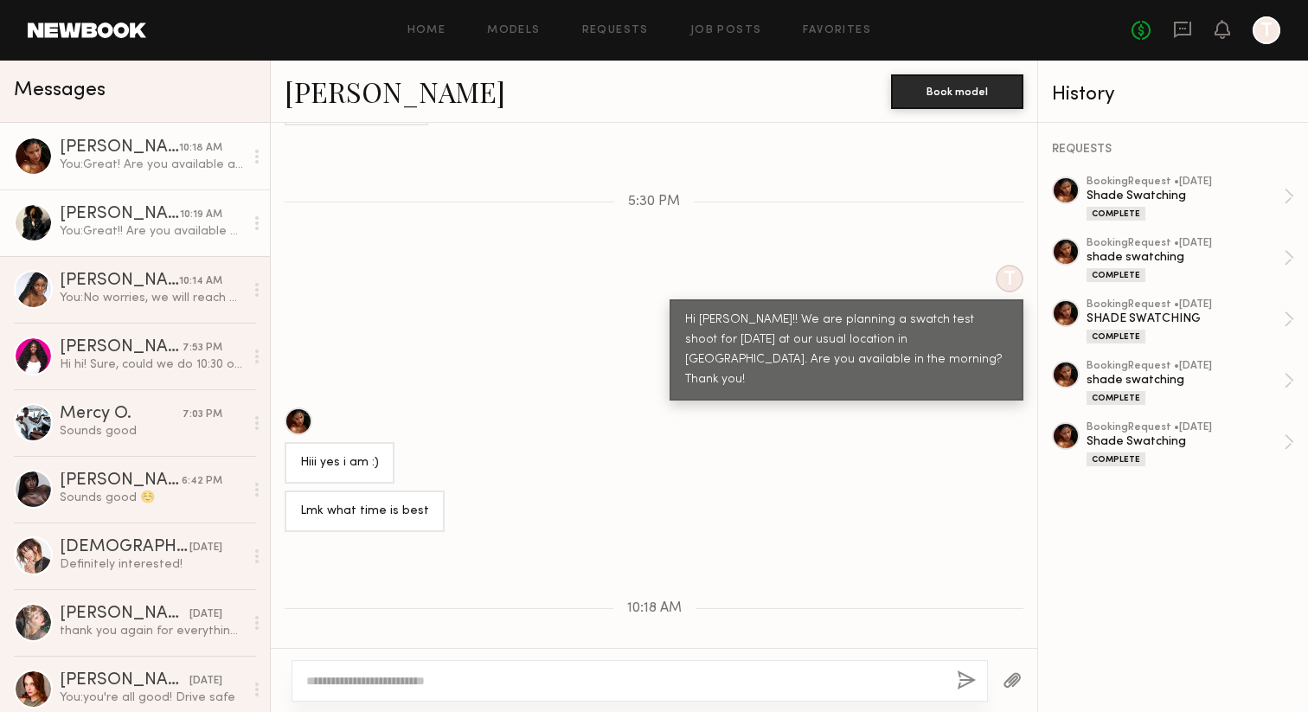
click at [180, 209] on div "[PERSON_NAME]" at bounding box center [120, 214] width 120 height 17
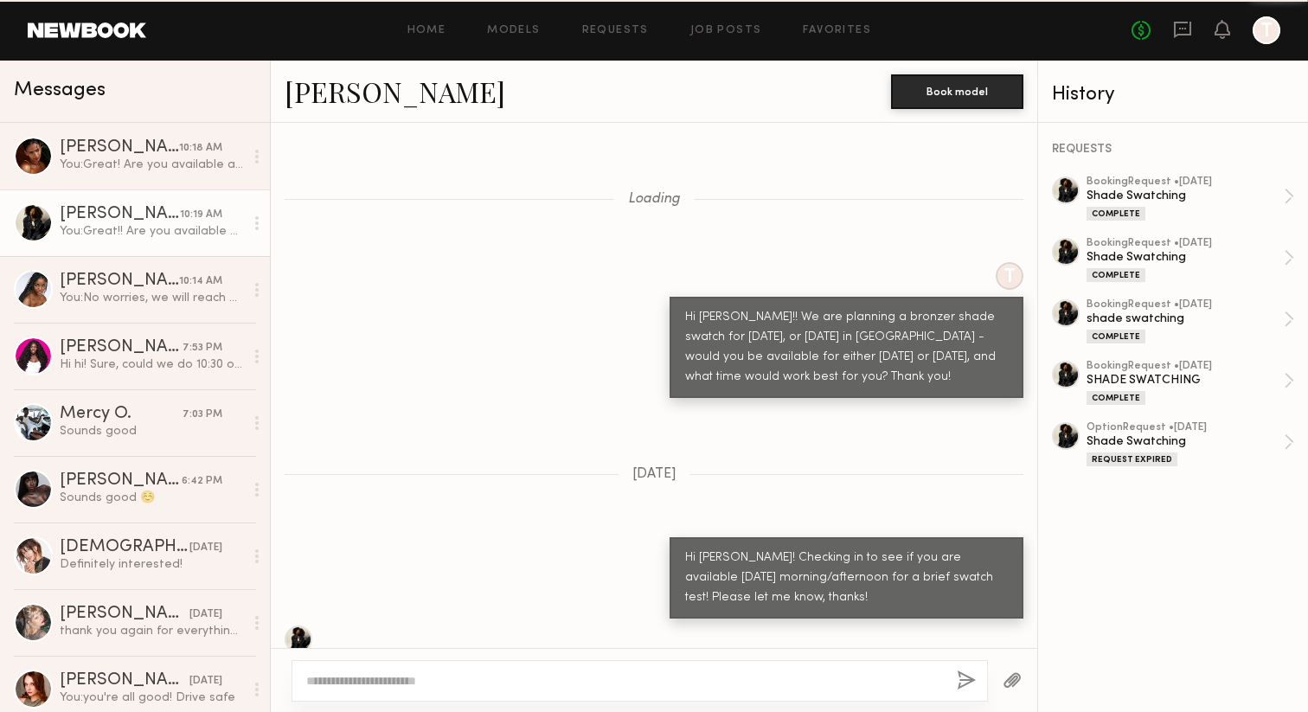
scroll to position [1093, 0]
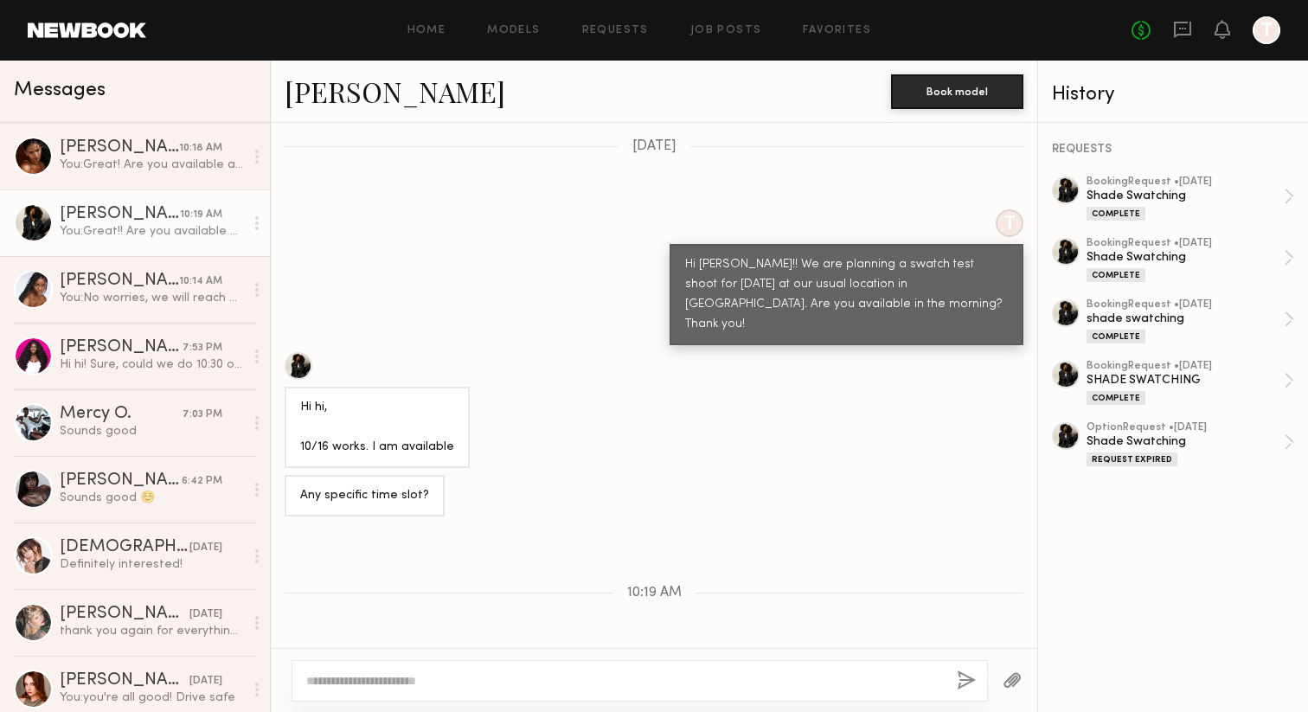
click at [438, 398] on div "Hi hi, 10/16 works. I am available" at bounding box center [377, 428] width 154 height 60
click at [408, 486] on div "Any specific time slot?" at bounding box center [364, 496] width 129 height 20
click at [870, 261] on div "Hi [PERSON_NAME]!! We are planning a swatch test shoot for [DATE] at our usual …" at bounding box center [846, 295] width 323 height 80
click at [458, 387] on div "Hi hi, 10/16 works. I am available" at bounding box center [377, 427] width 185 height 81
click at [408, 475] on div "Any specific time slot?" at bounding box center [365, 496] width 160 height 42
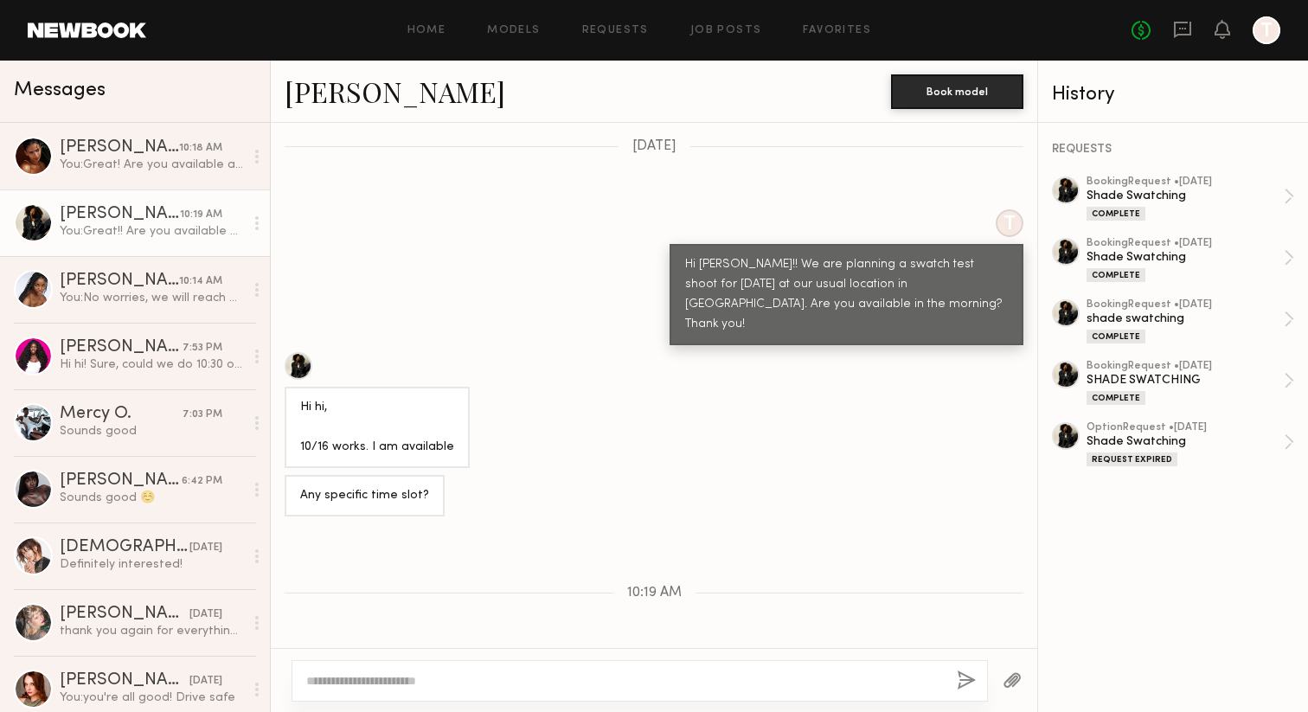
scroll to position [1176, 0]
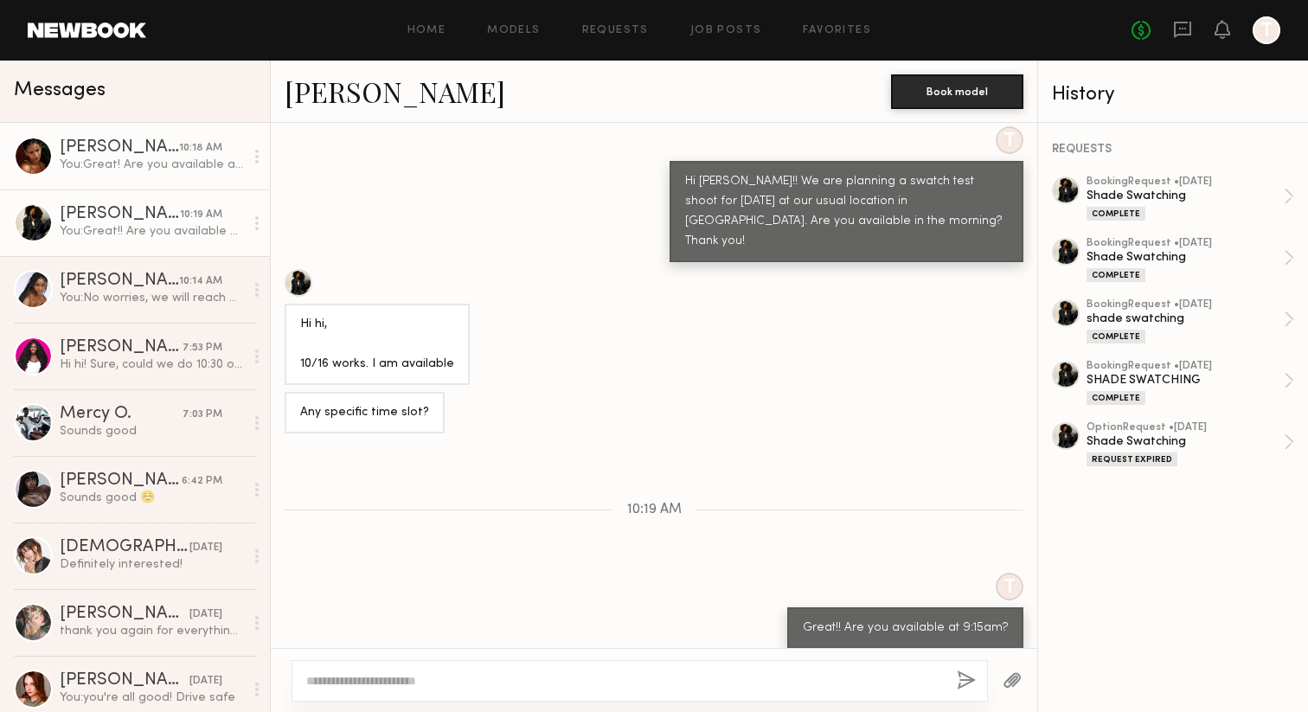
click at [189, 170] on div "You: Great! Are you available at 9:15am?" at bounding box center [152, 165] width 184 height 16
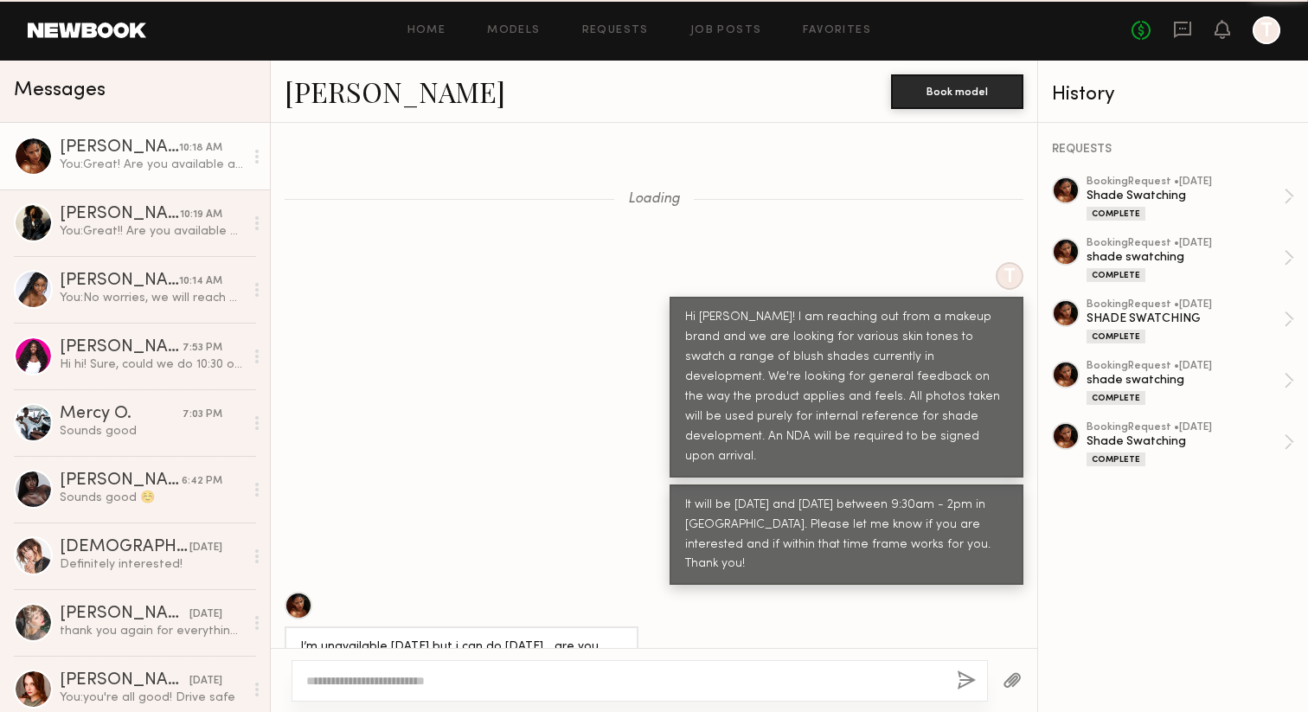
scroll to position [10820, 0]
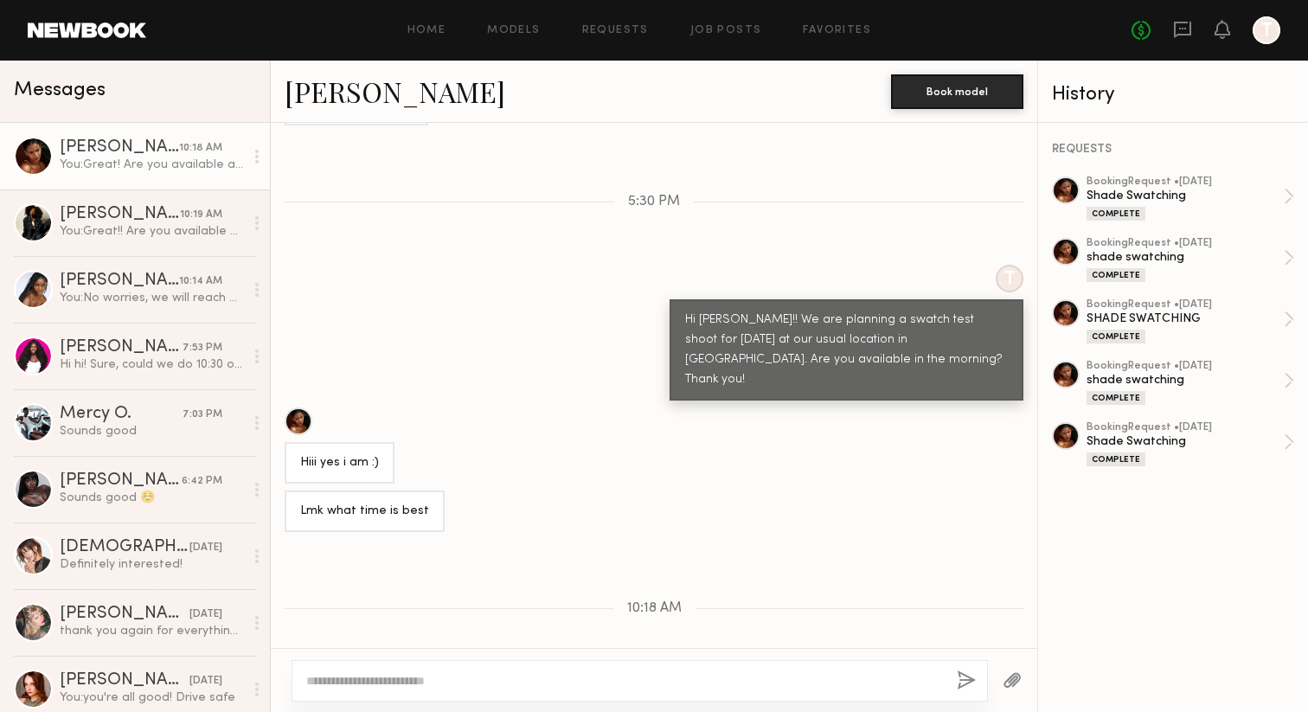
click at [349, 678] on textarea at bounding box center [624, 680] width 637 height 17
type textarea "*"
type textarea "**********"
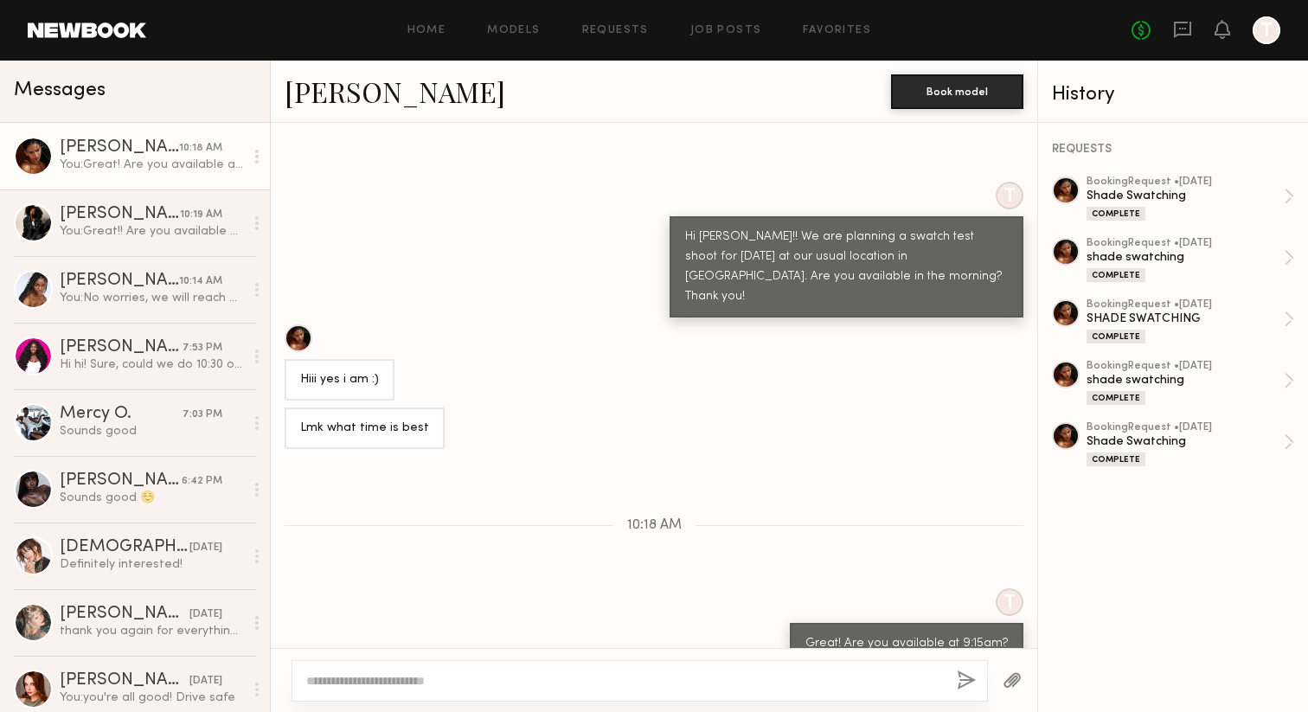
scroll to position [10987, 0]
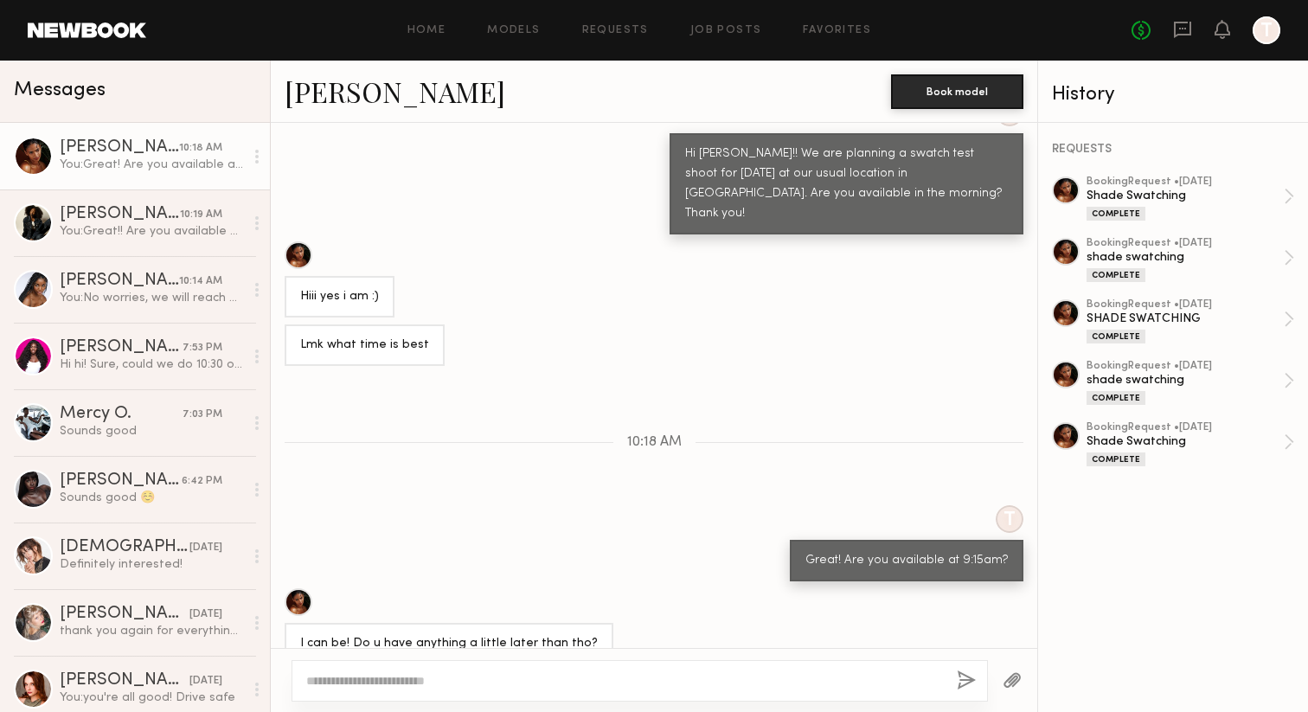
click at [358, 680] on textarea at bounding box center [624, 680] width 637 height 17
type textarea "*"
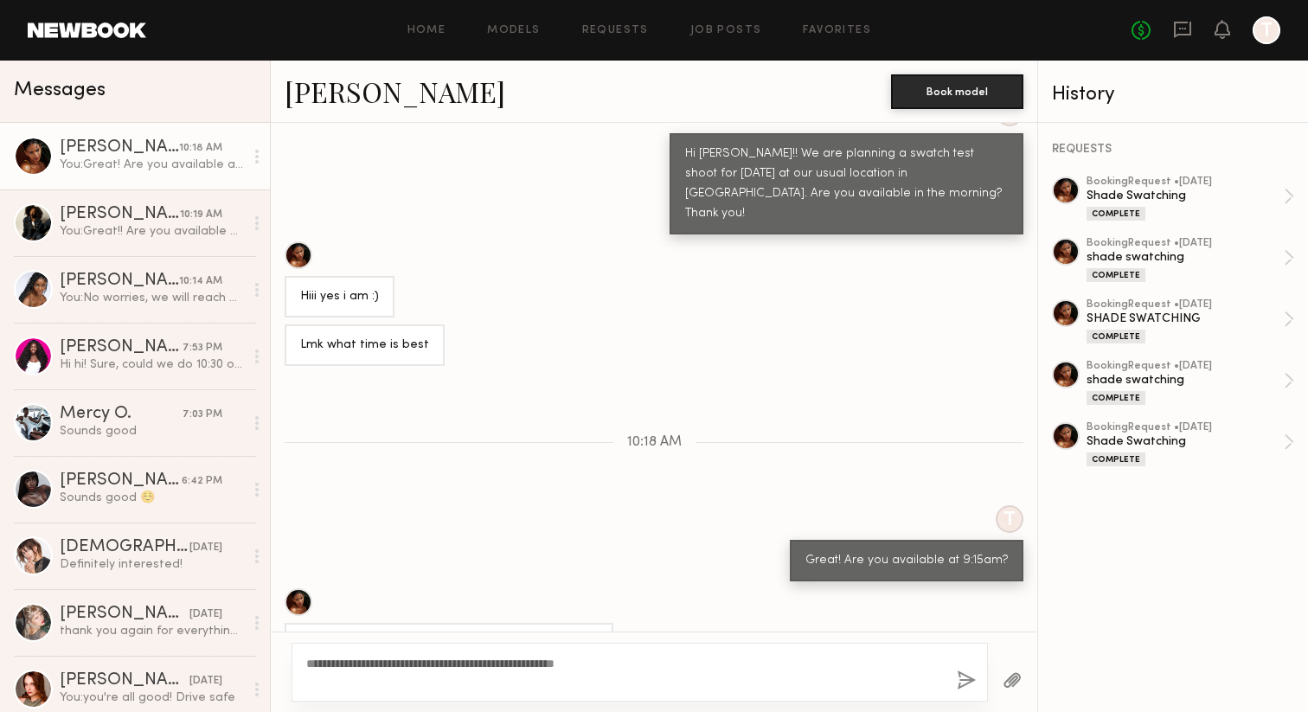
type textarea "**********"
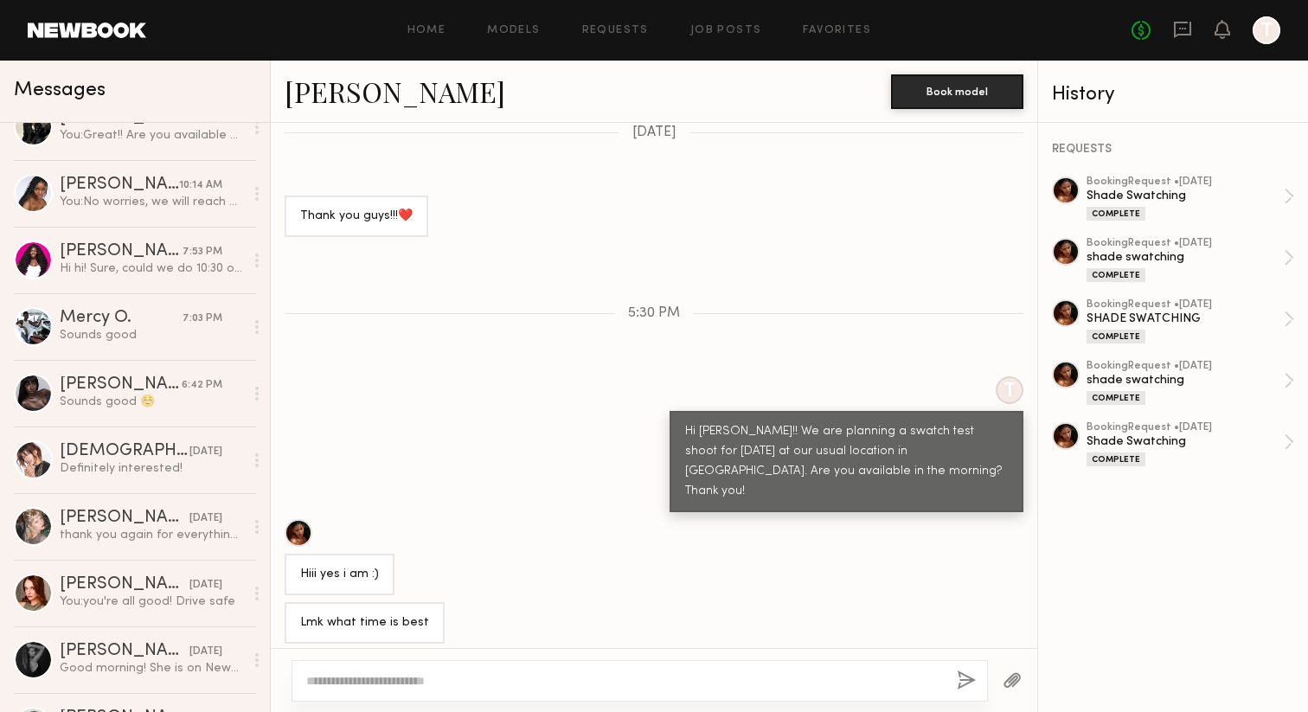
scroll to position [10666, 0]
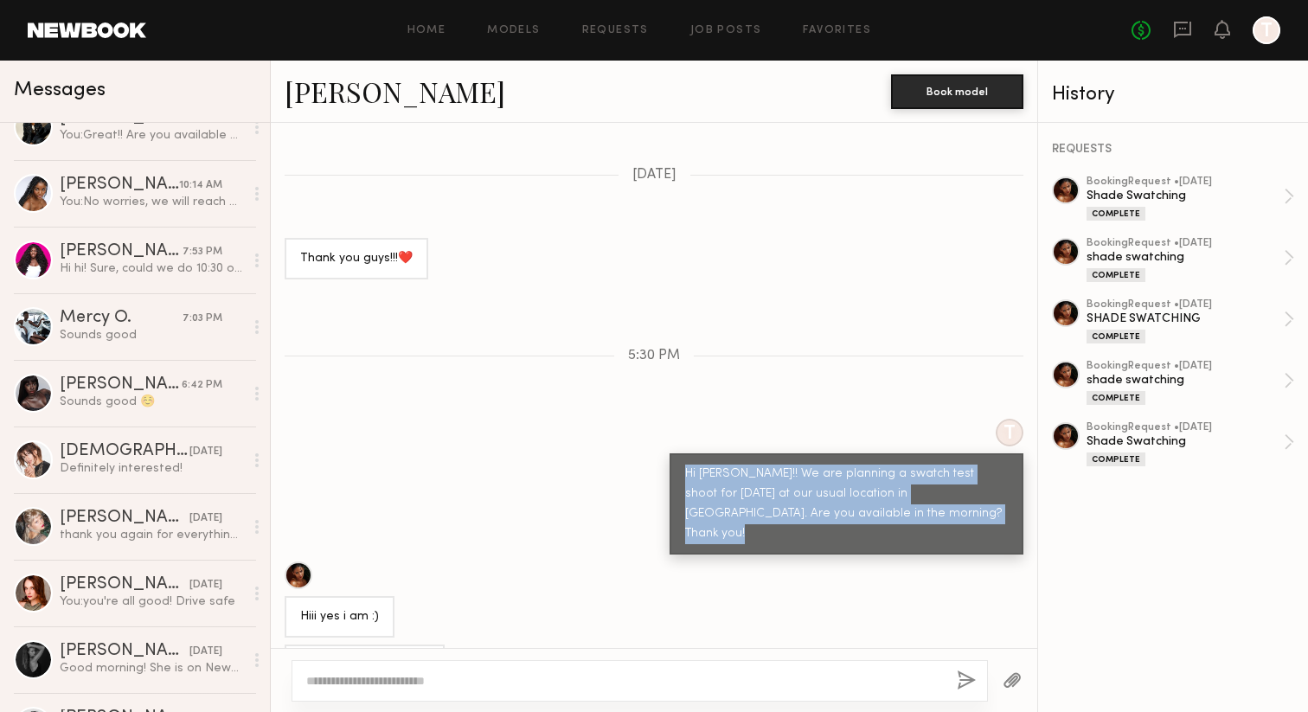
drag, startPoint x: 947, startPoint y: 372, endPoint x: 683, endPoint y: 337, distance: 267.1
click at [683, 453] on div "Hi [PERSON_NAME]!! We are planning a swatch test shoot for [DATE] at our usual …" at bounding box center [847, 503] width 354 height 101
copy div "Hi [PERSON_NAME]!! We are planning a swatch test shoot for [DATE] at our usual …"
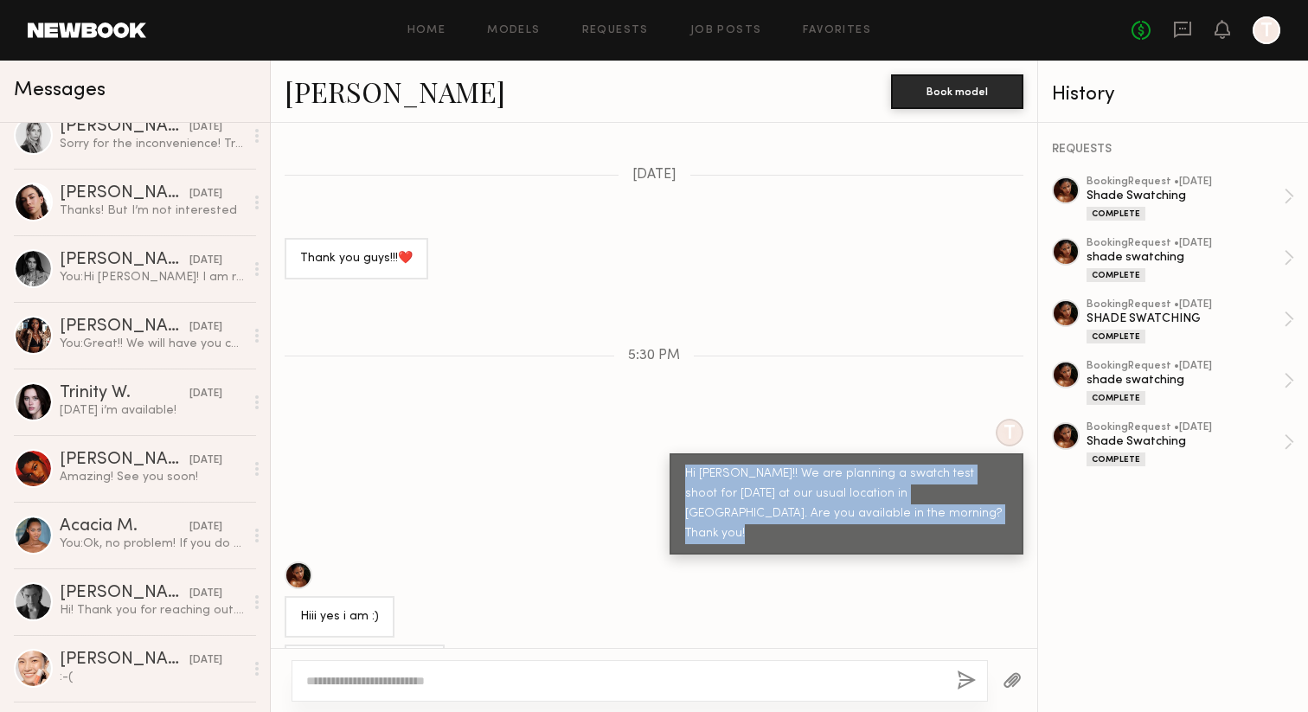
scroll to position [714, 0]
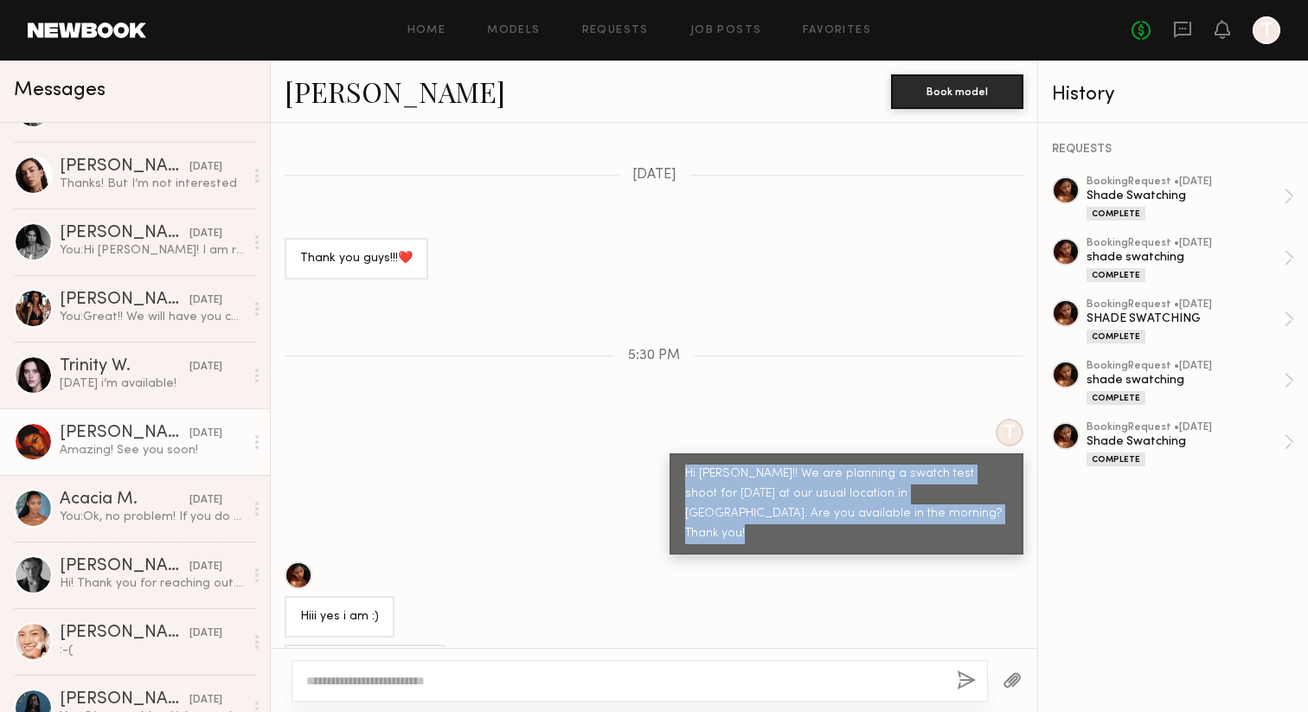
click at [188, 457] on div "Amazing! See you soon!" at bounding box center [152, 450] width 184 height 16
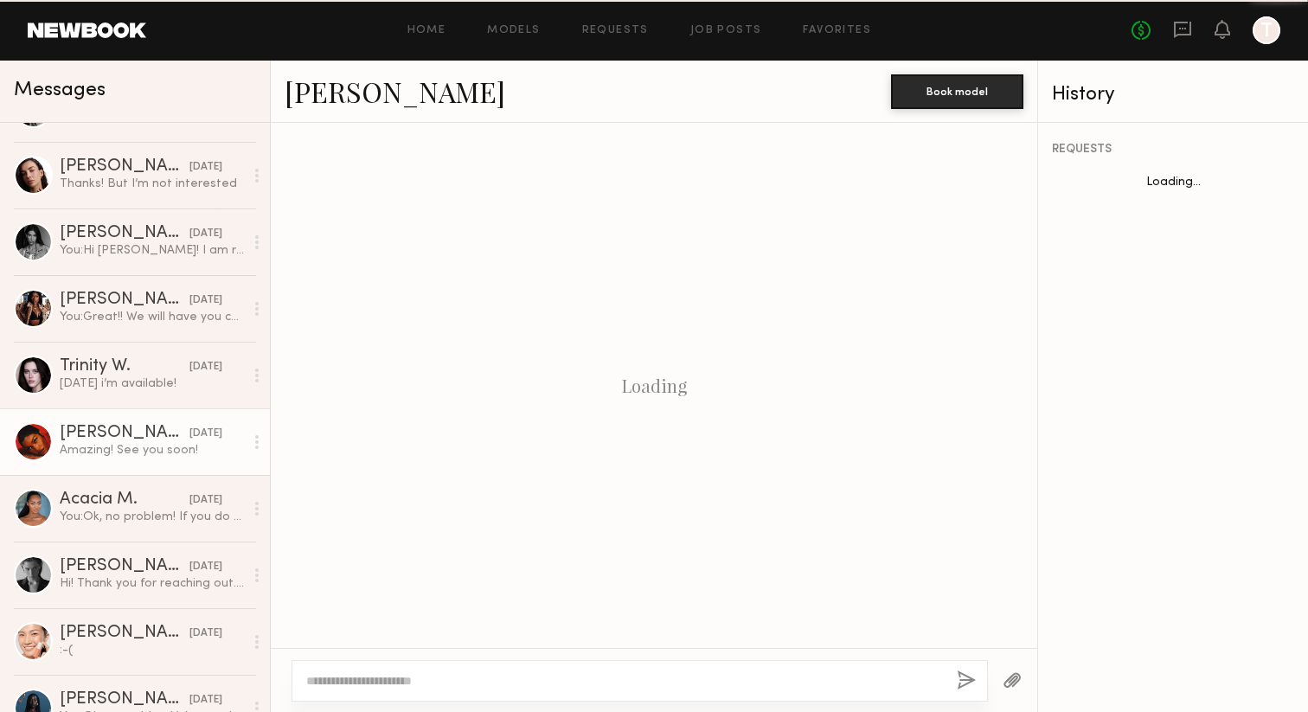
scroll to position [1239, 0]
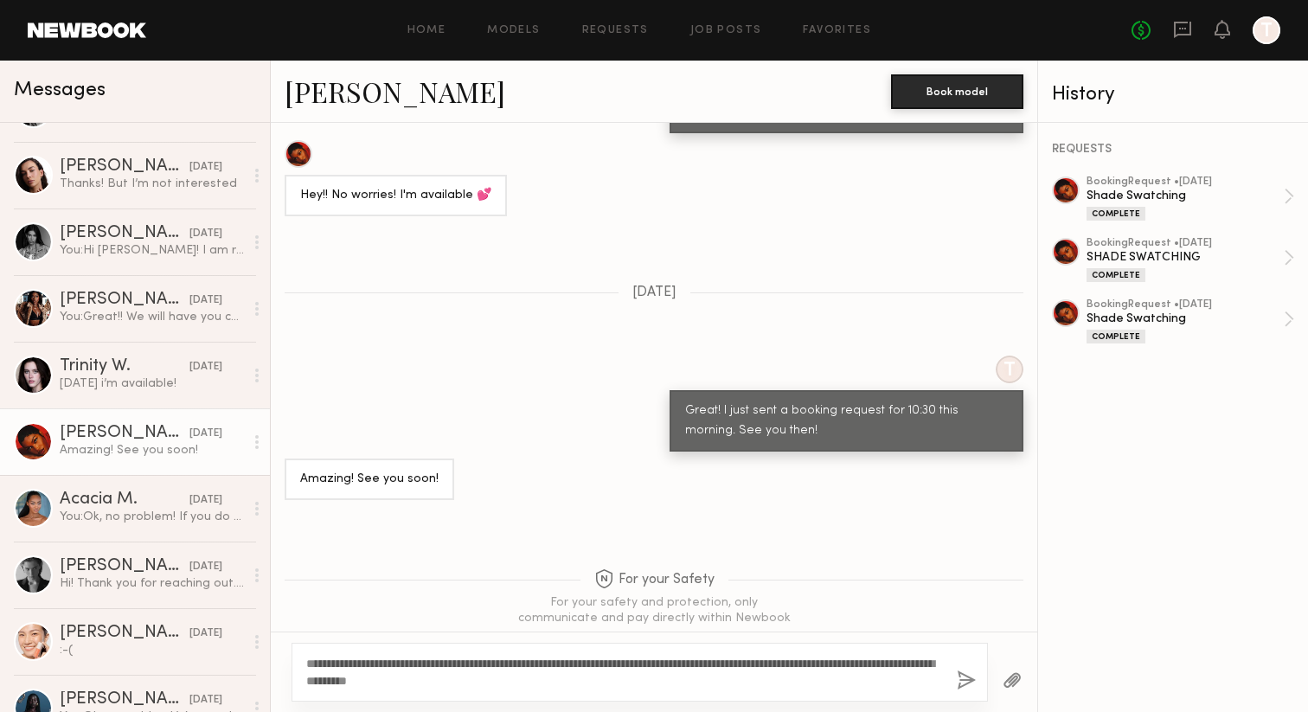
click at [363, 665] on textarea "**********" at bounding box center [624, 672] width 637 height 35
click at [580, 667] on textarea "**********" at bounding box center [624, 672] width 637 height 35
click at [691, 669] on textarea "**********" at bounding box center [624, 672] width 637 height 35
click at [723, 665] on textarea "**********" at bounding box center [624, 672] width 637 height 35
click at [644, 680] on textarea "**********" at bounding box center [624, 672] width 637 height 35
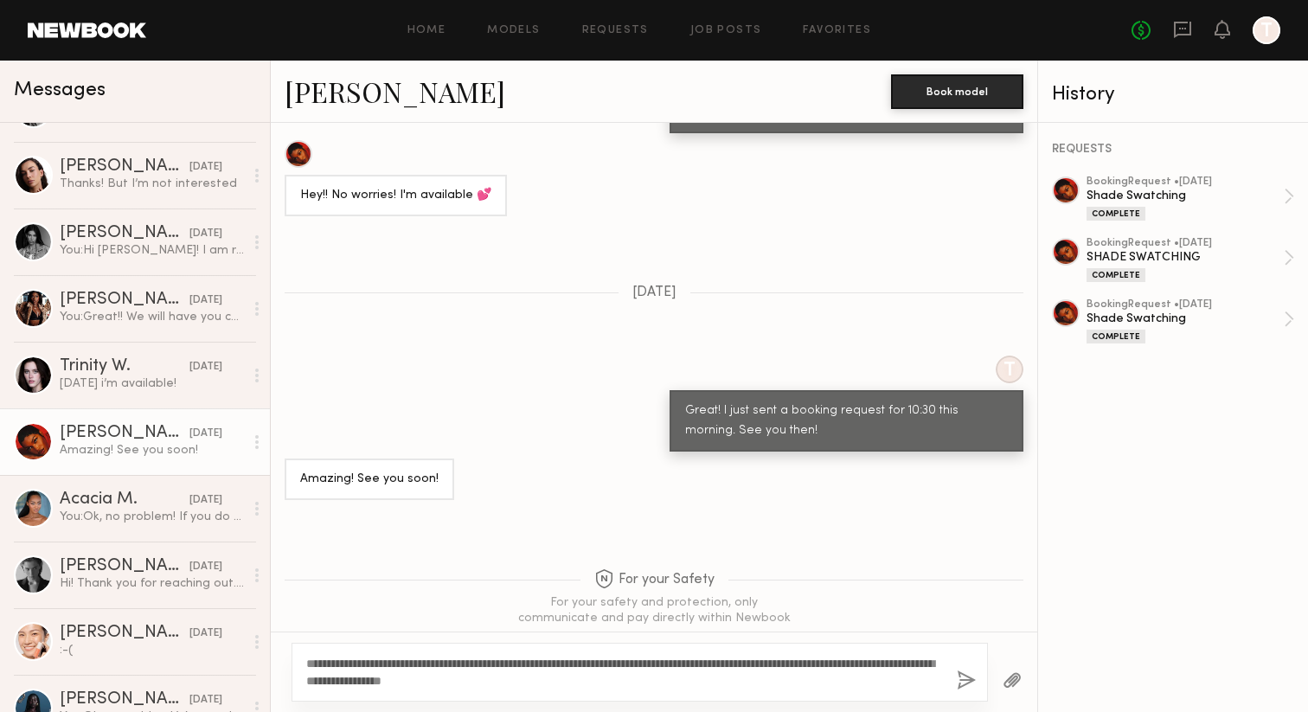
type textarea "**********"
click at [965, 673] on button "button" at bounding box center [966, 681] width 19 height 22
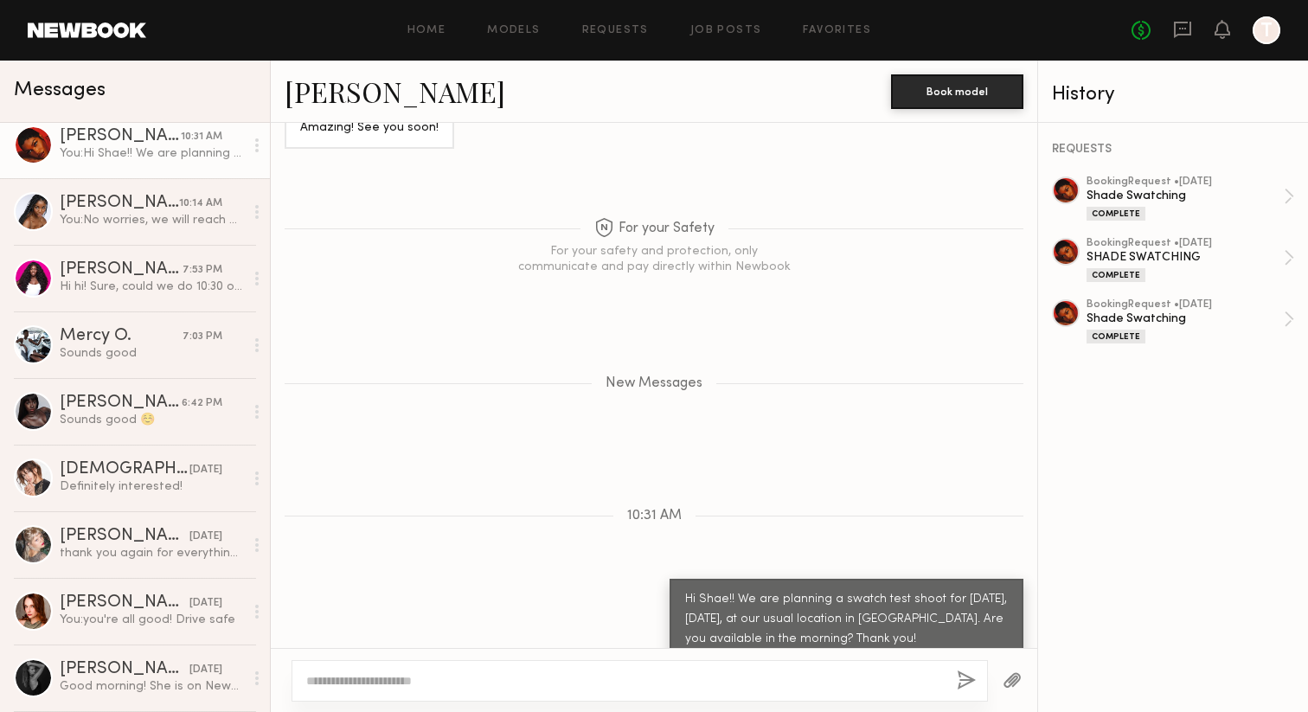
scroll to position [0, 0]
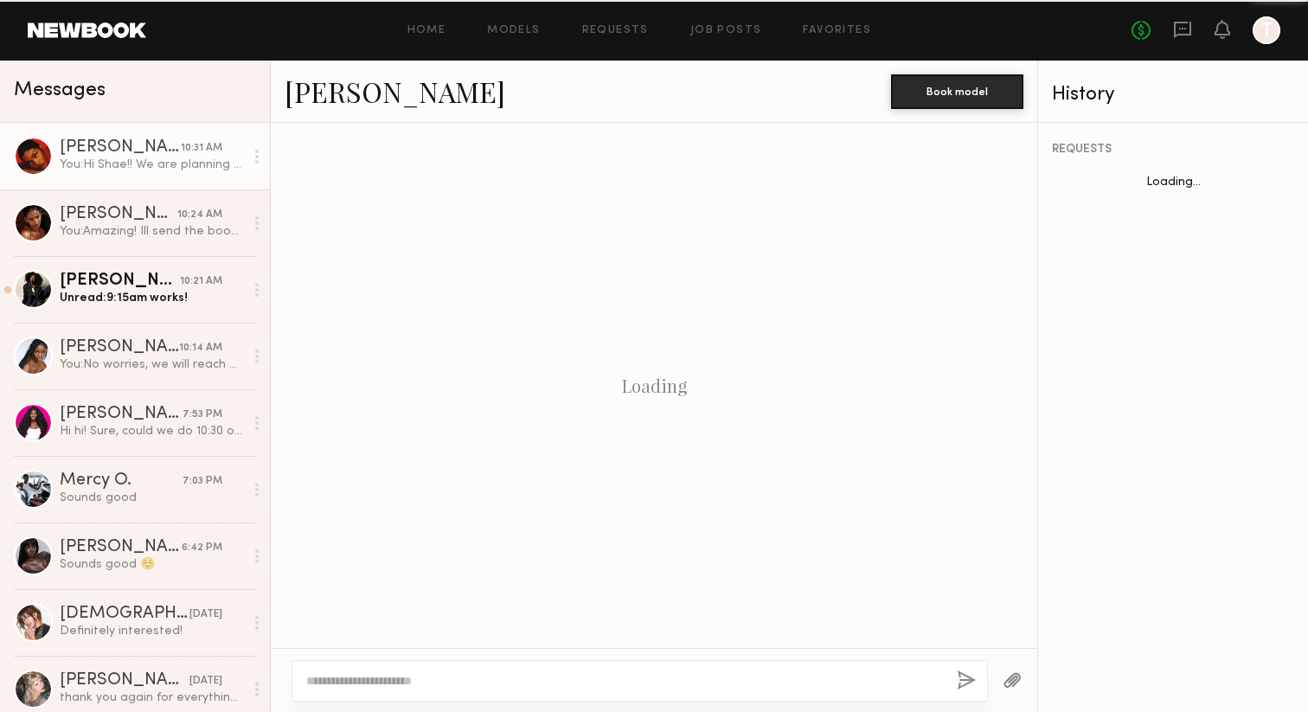
scroll to position [1351, 0]
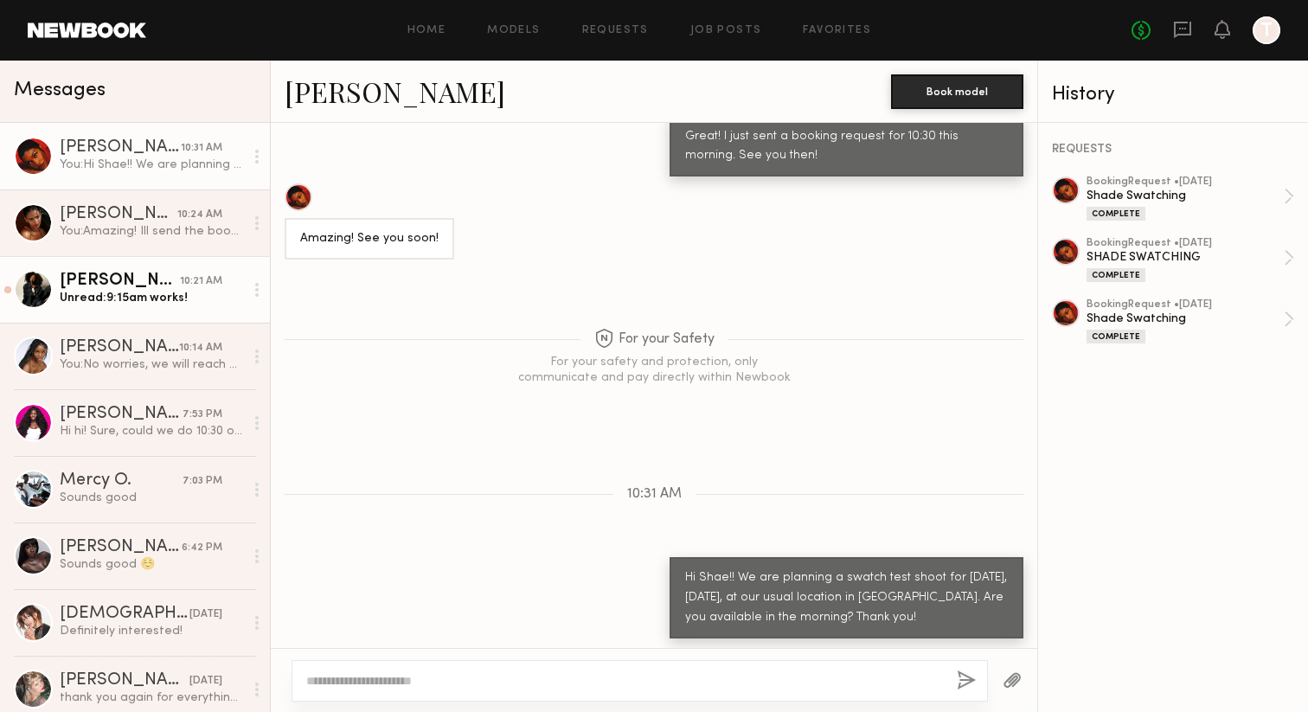
click at [138, 292] on div "Unread: 9:15am works!" at bounding box center [152, 298] width 184 height 16
click at [168, 300] on div "Unread: 9:15am works!" at bounding box center [152, 298] width 184 height 16
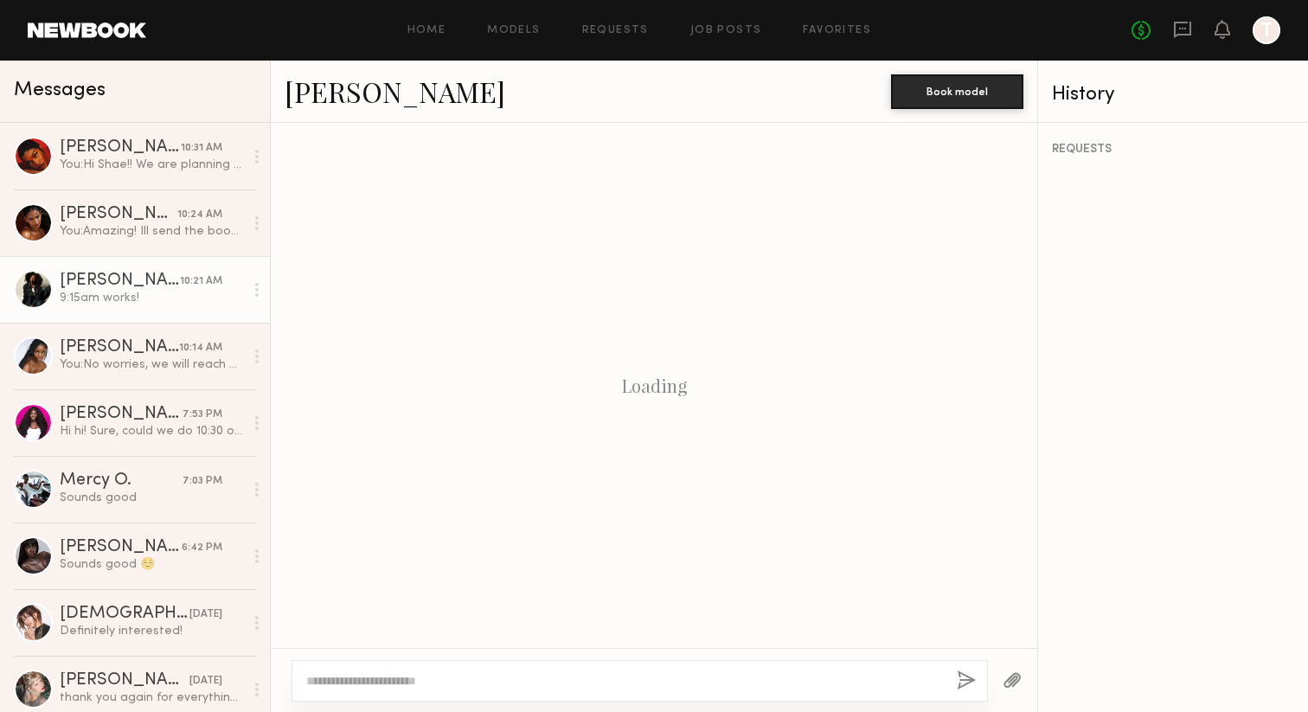
click at [129, 271] on link "[PERSON_NAME] 10:21 AM 9:15am works!" at bounding box center [135, 289] width 270 height 67
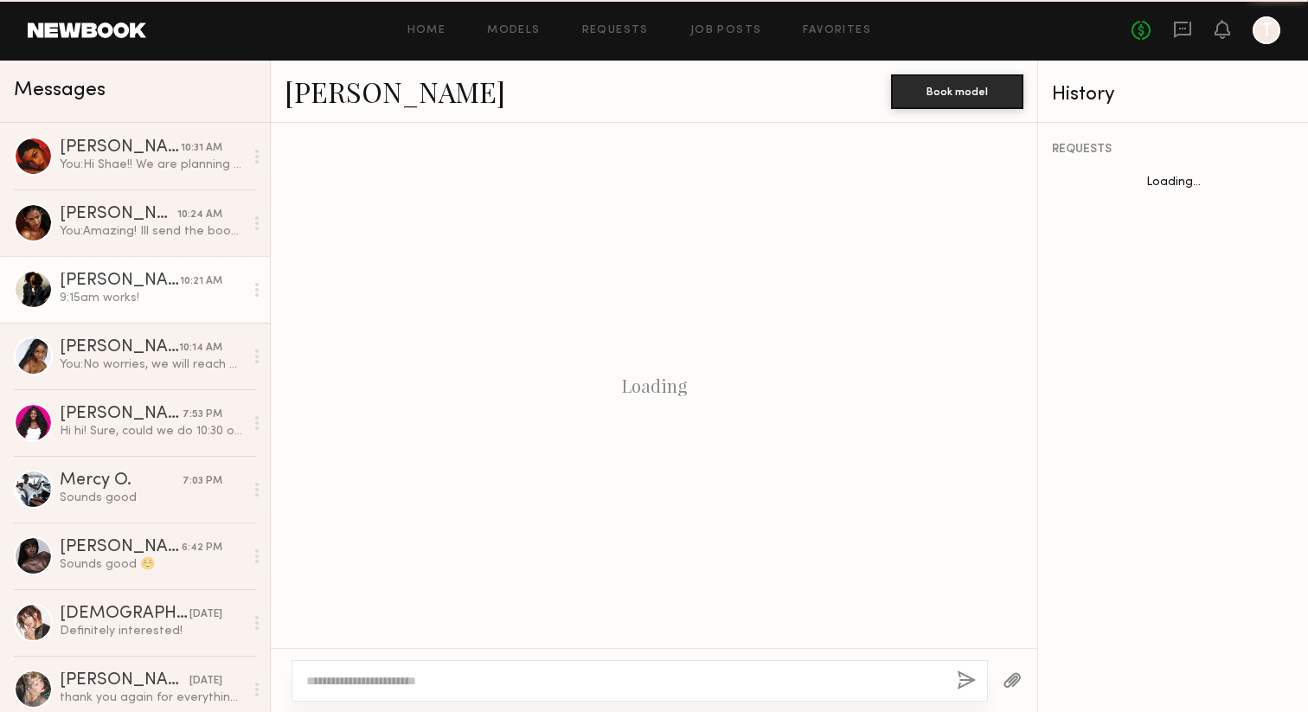
scroll to position [813, 0]
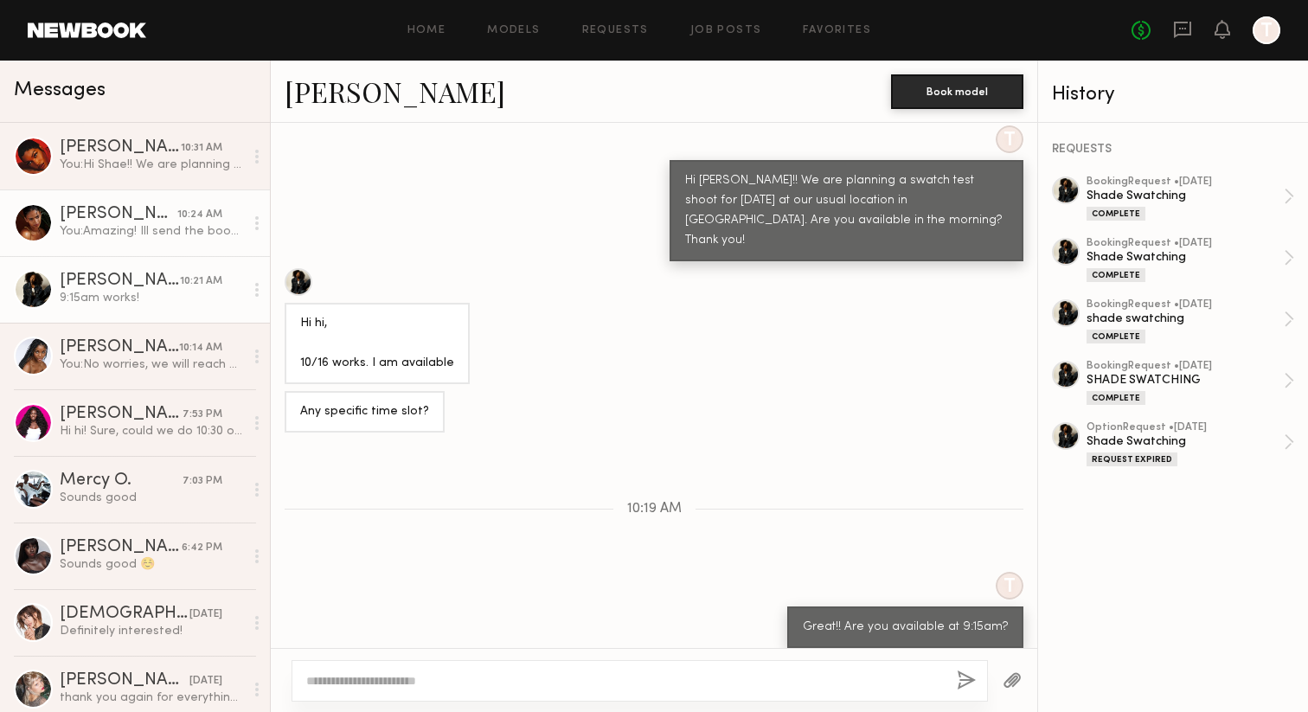
click at [127, 245] on link "[PERSON_NAME] 10:24 AM You: Amazing! Ill send the booking confirmation later [D…" at bounding box center [135, 222] width 270 height 67
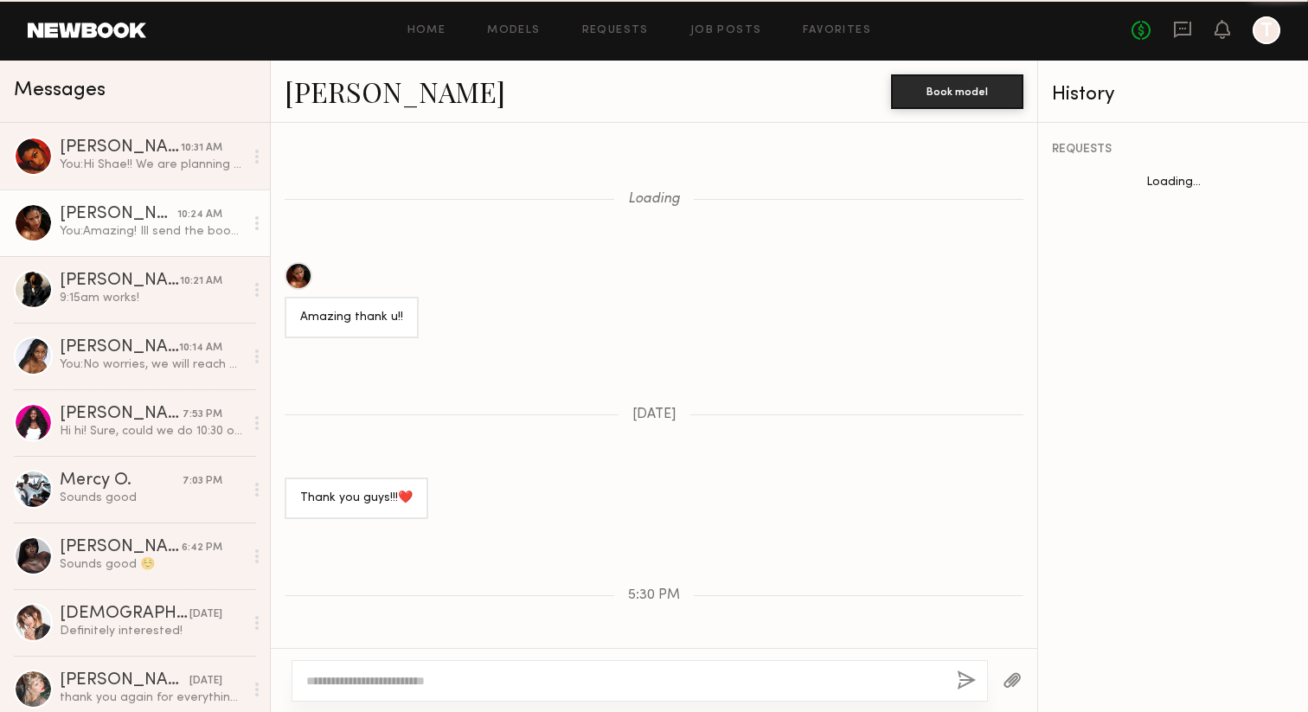
scroll to position [781, 0]
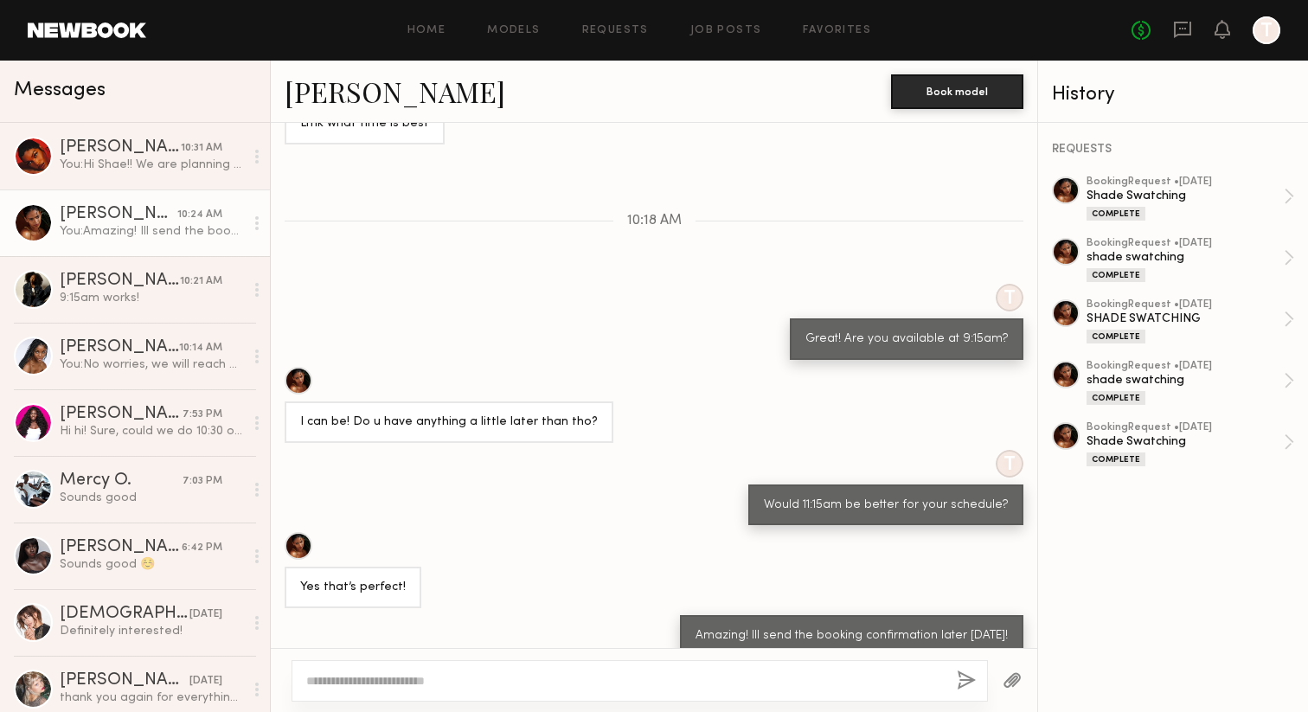
click at [832, 626] on div "Amazing! Ill send the booking confirmation later [DATE]!" at bounding box center [852, 636] width 312 height 20
copy div "Amazing! Ill send the booking confirmation later [DATE]!"
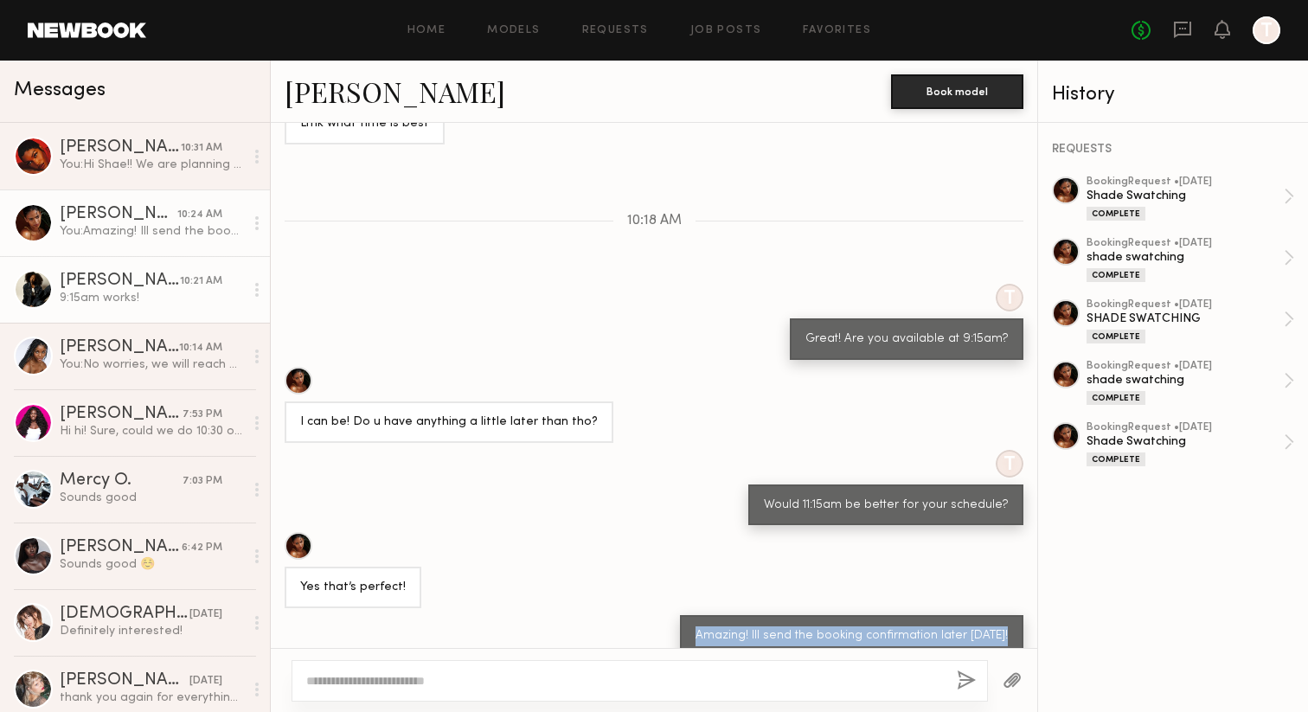
click at [231, 311] on link "[PERSON_NAME] 10:21 AM 9:15am works!" at bounding box center [135, 289] width 270 height 67
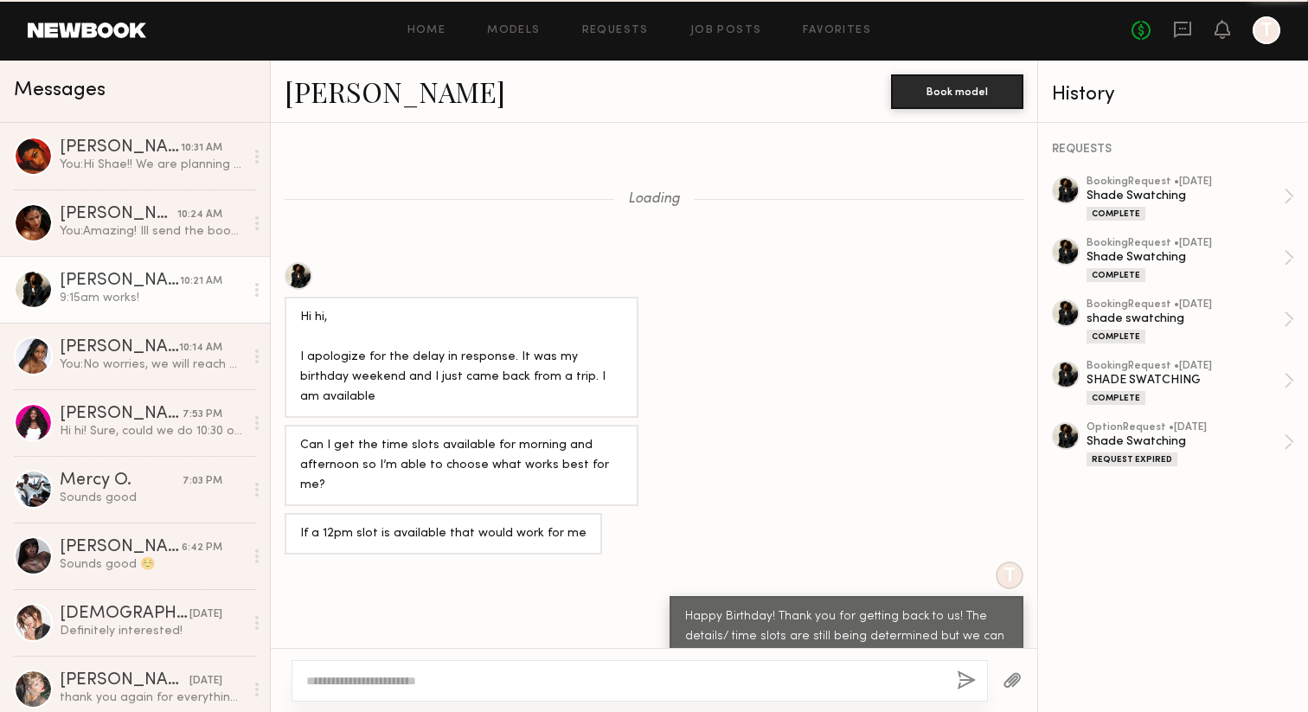
scroll to position [813, 0]
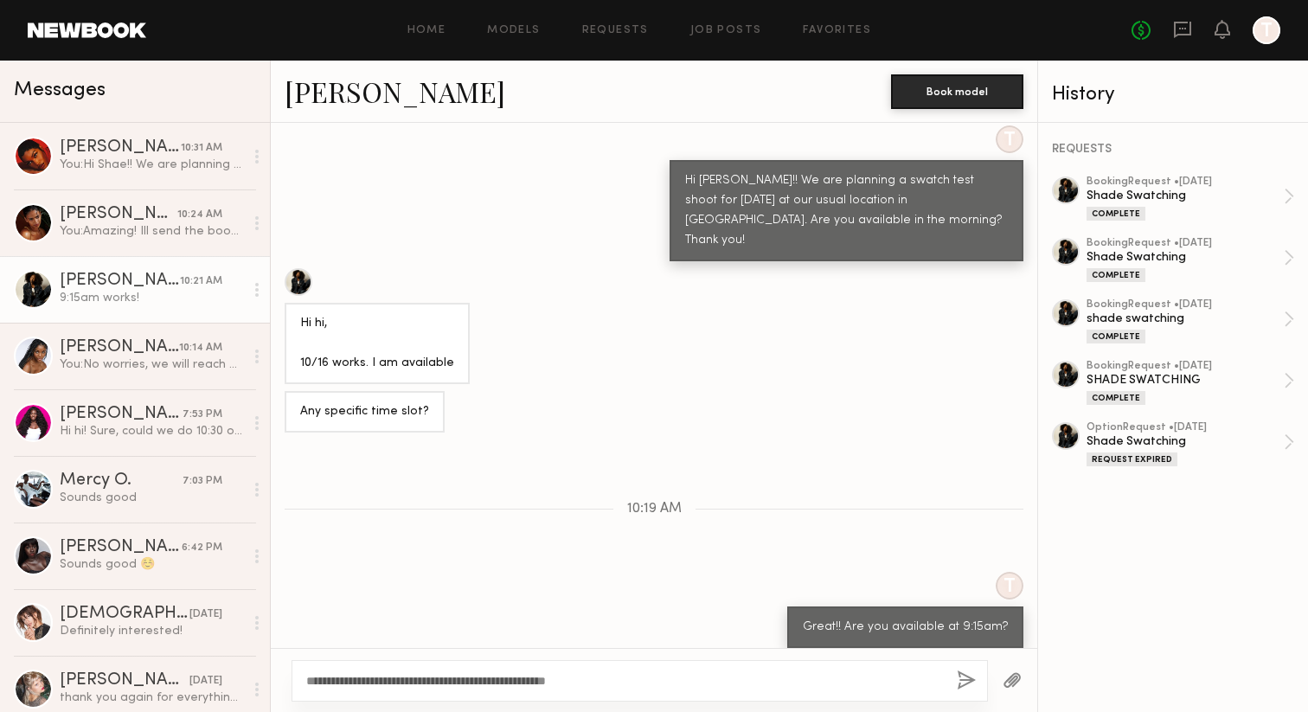
type textarea "**********"
click at [968, 673] on button "button" at bounding box center [966, 681] width 19 height 22
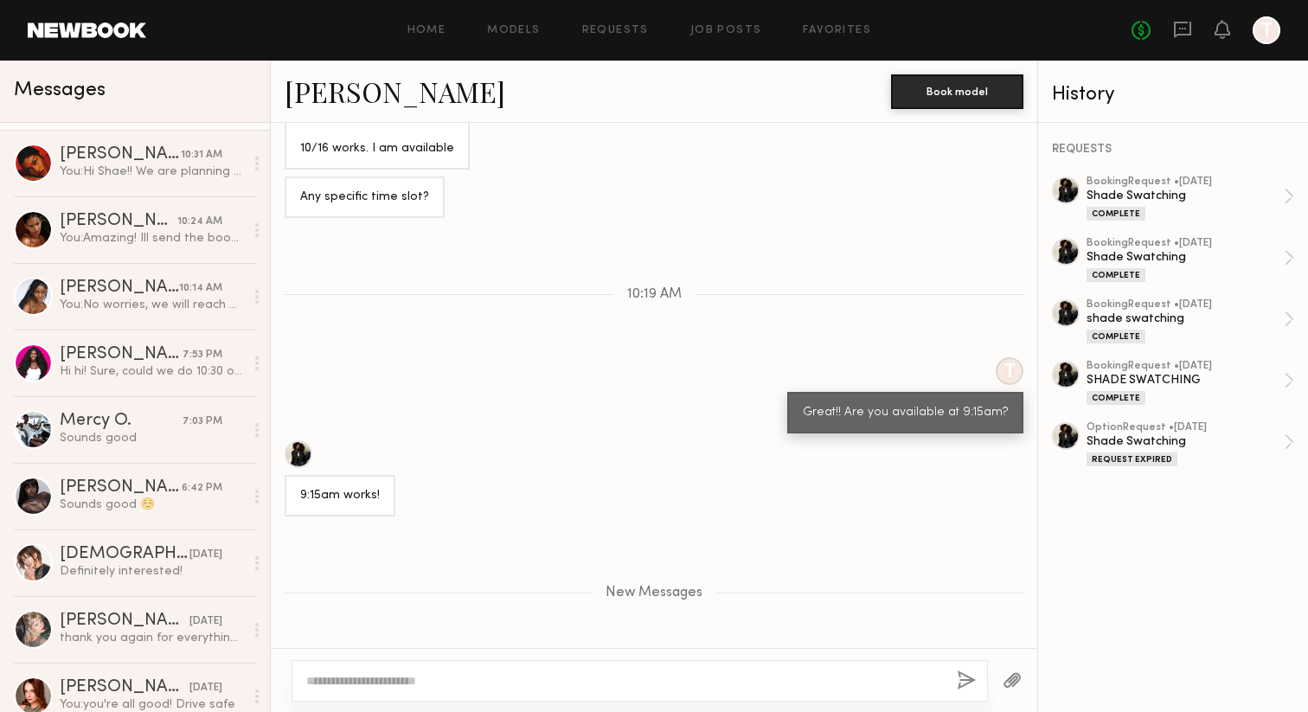
scroll to position [0, 0]
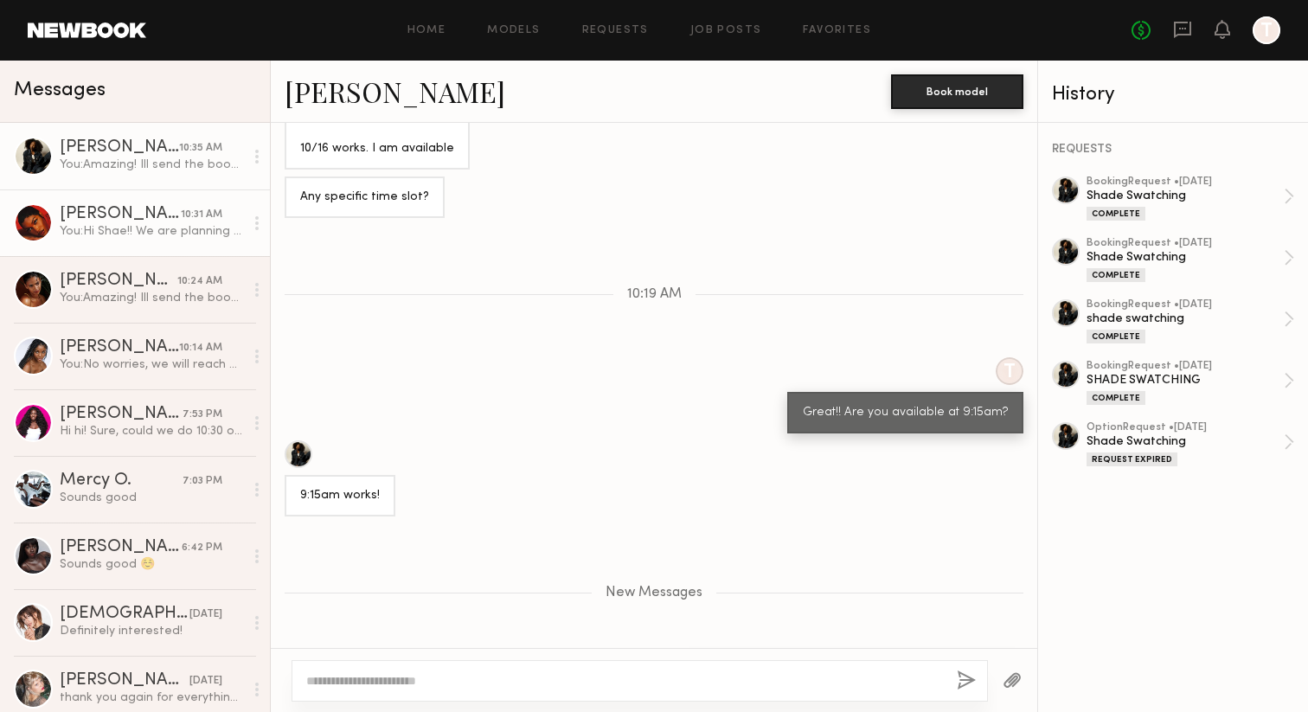
click at [61, 226] on div "You: Hi Shae!! We are planning a swatch test shoot for [DATE], [DATE], at our u…" at bounding box center [152, 231] width 184 height 16
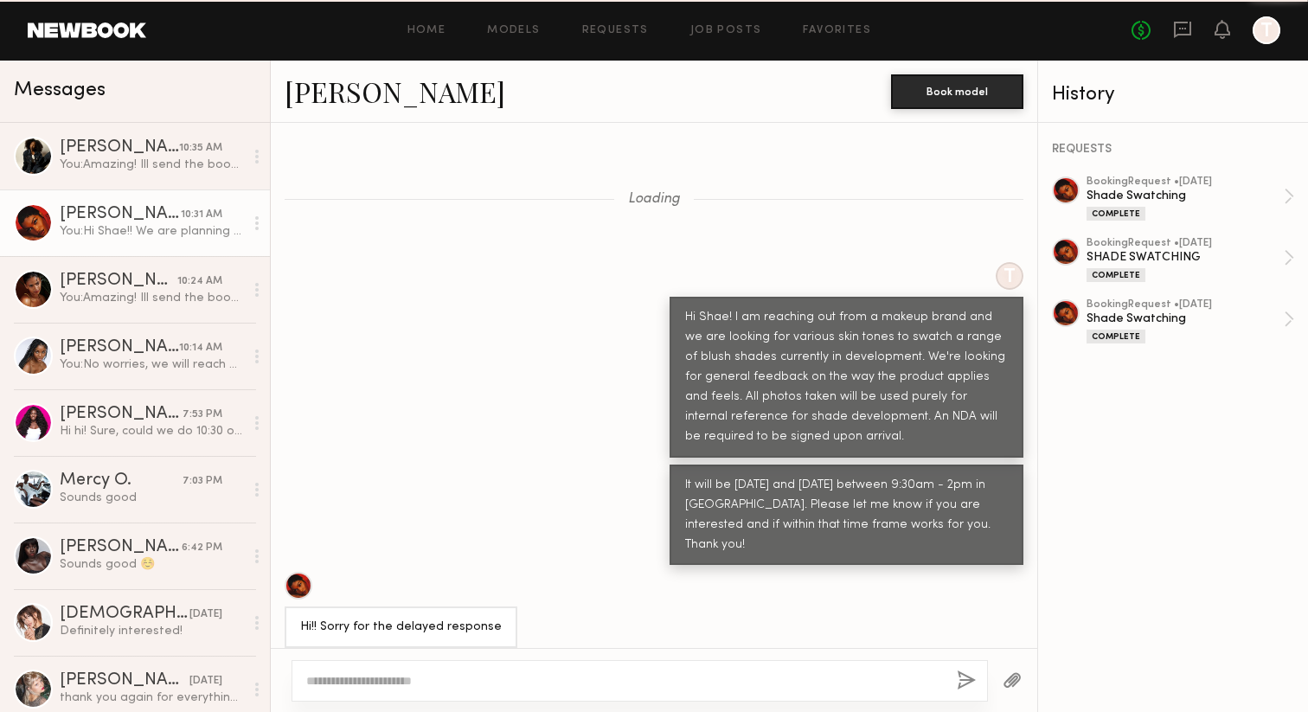
scroll to position [3169, 0]
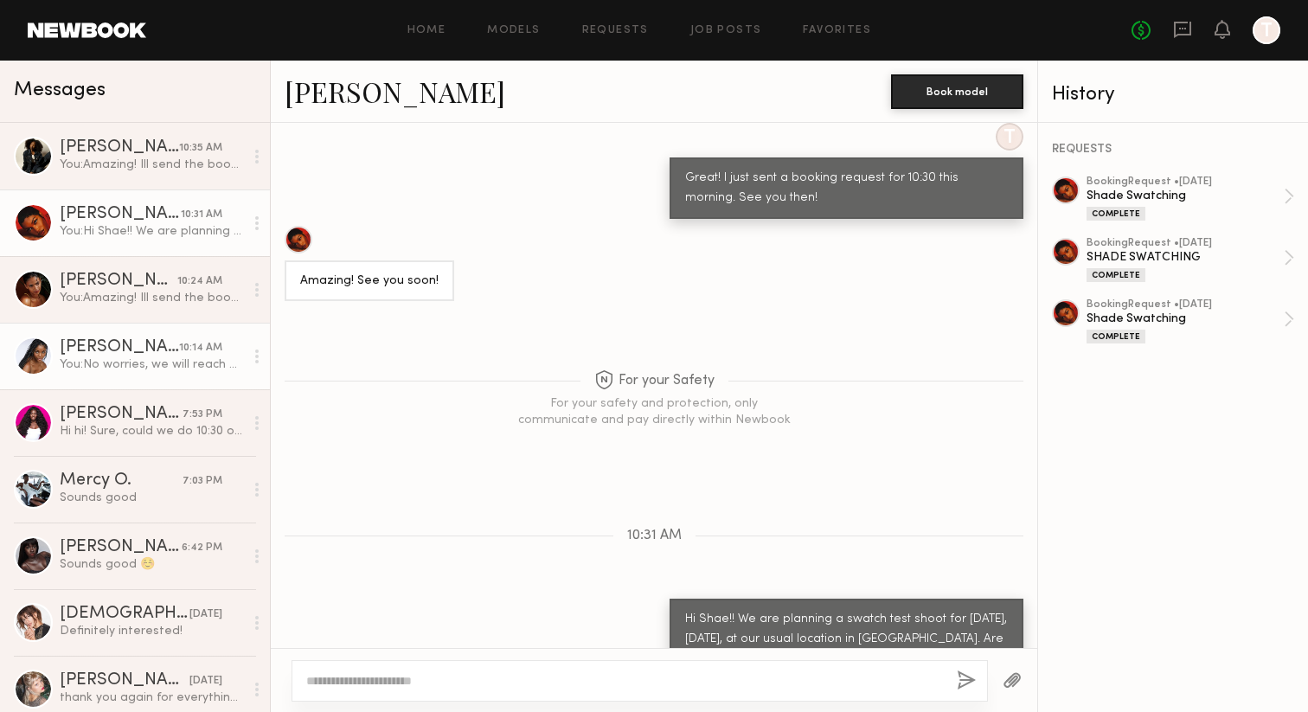
click at [168, 370] on div "You: No worries, we will reach out for the next one!" at bounding box center [152, 364] width 184 height 16
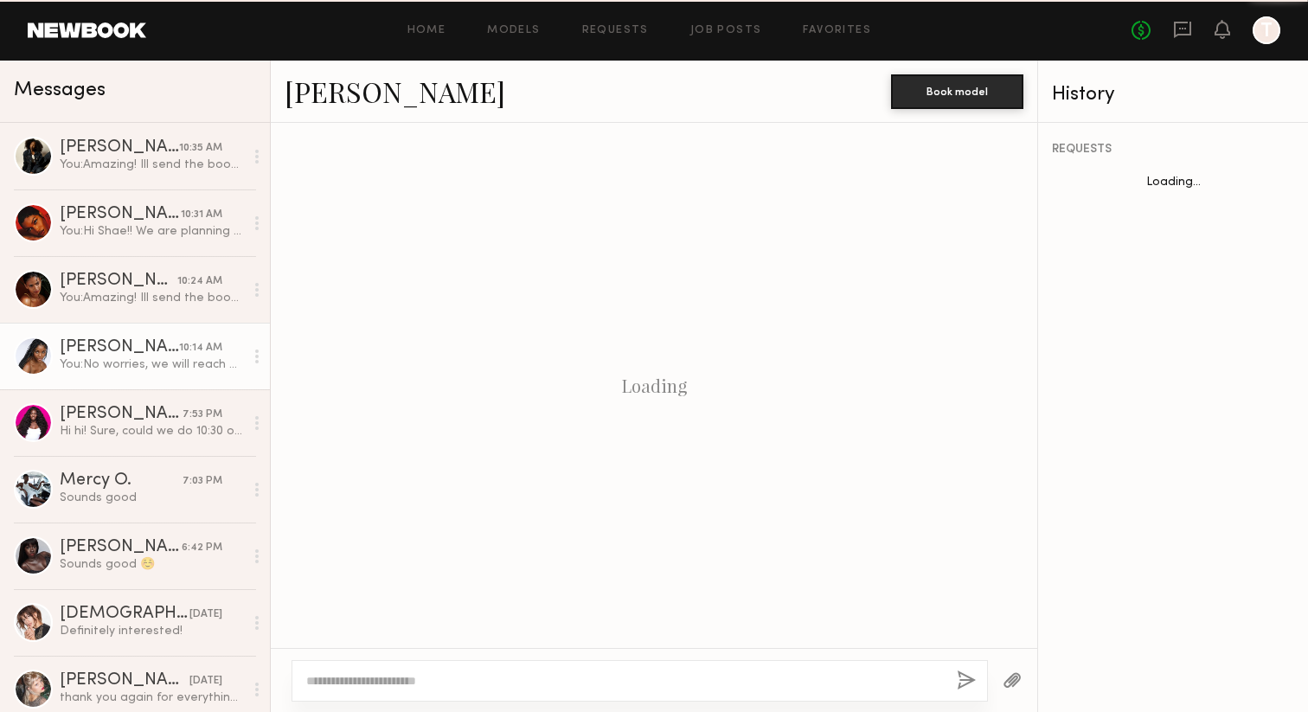
scroll to position [1158, 0]
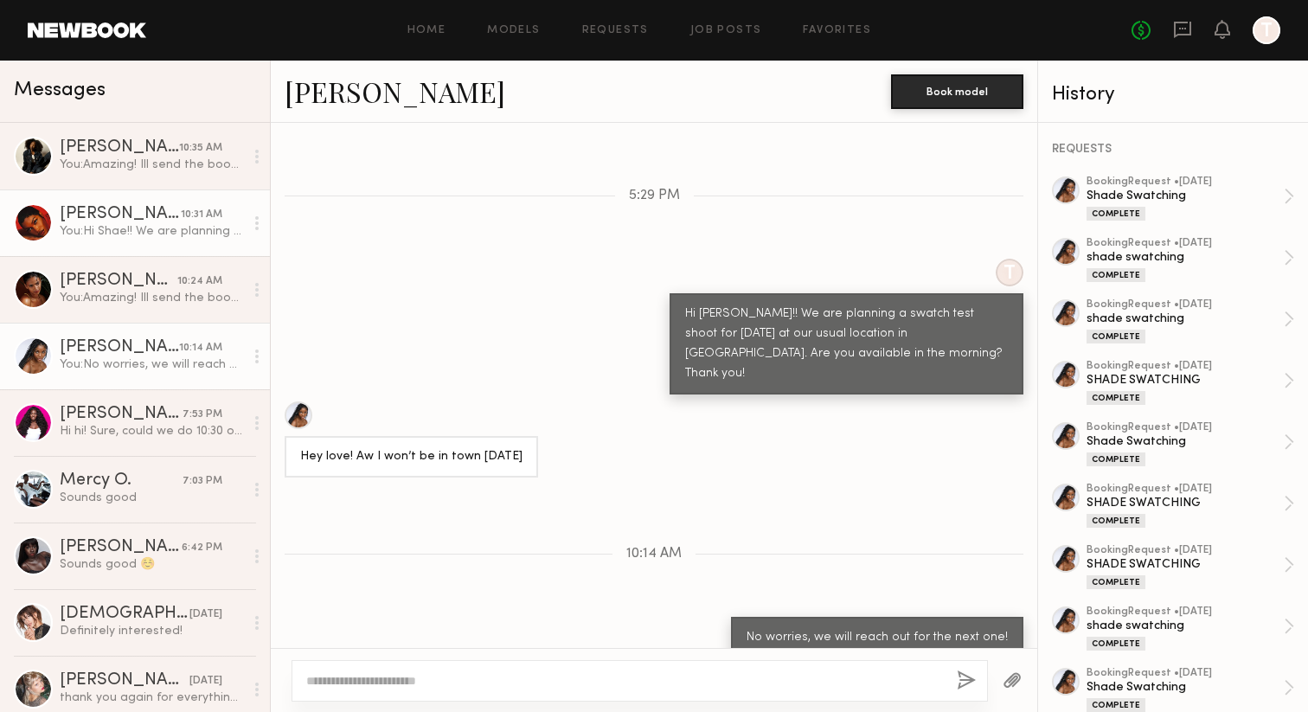
click at [168, 230] on div "You: Hi Shae!! We are planning a swatch test shoot for [DATE], [DATE], at our u…" at bounding box center [152, 231] width 184 height 16
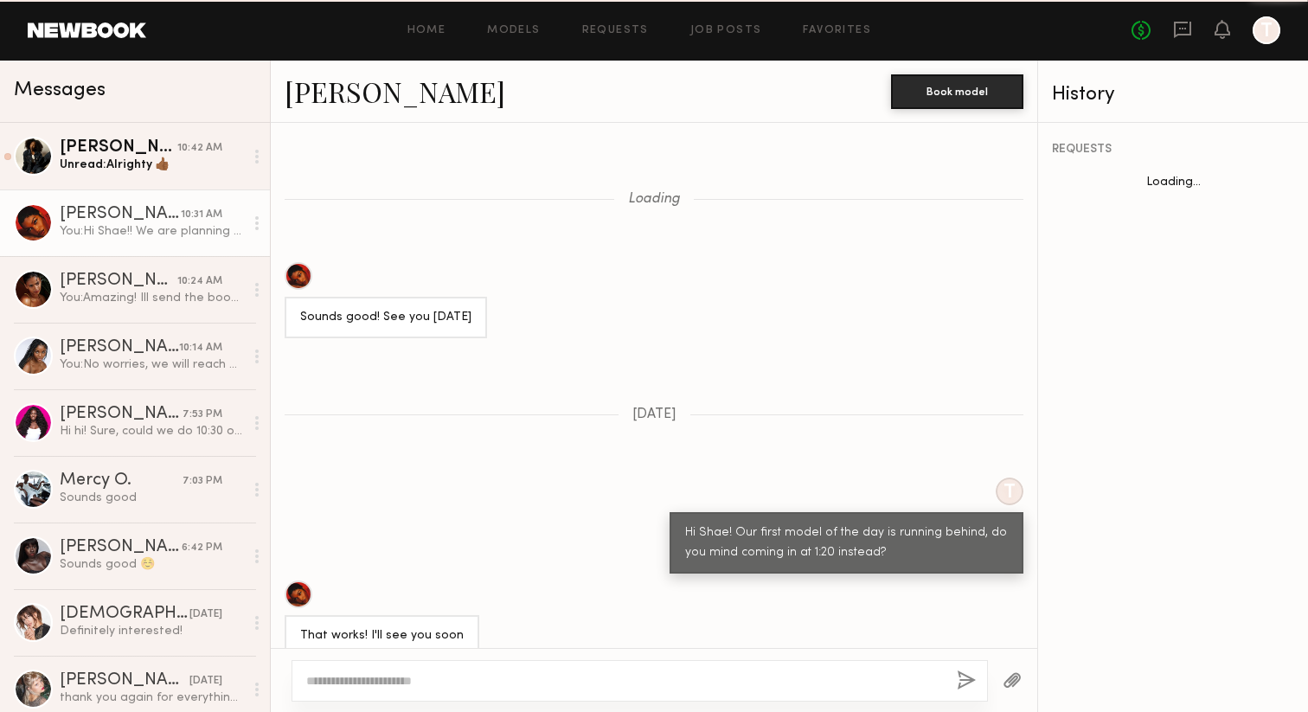
scroll to position [1351, 0]
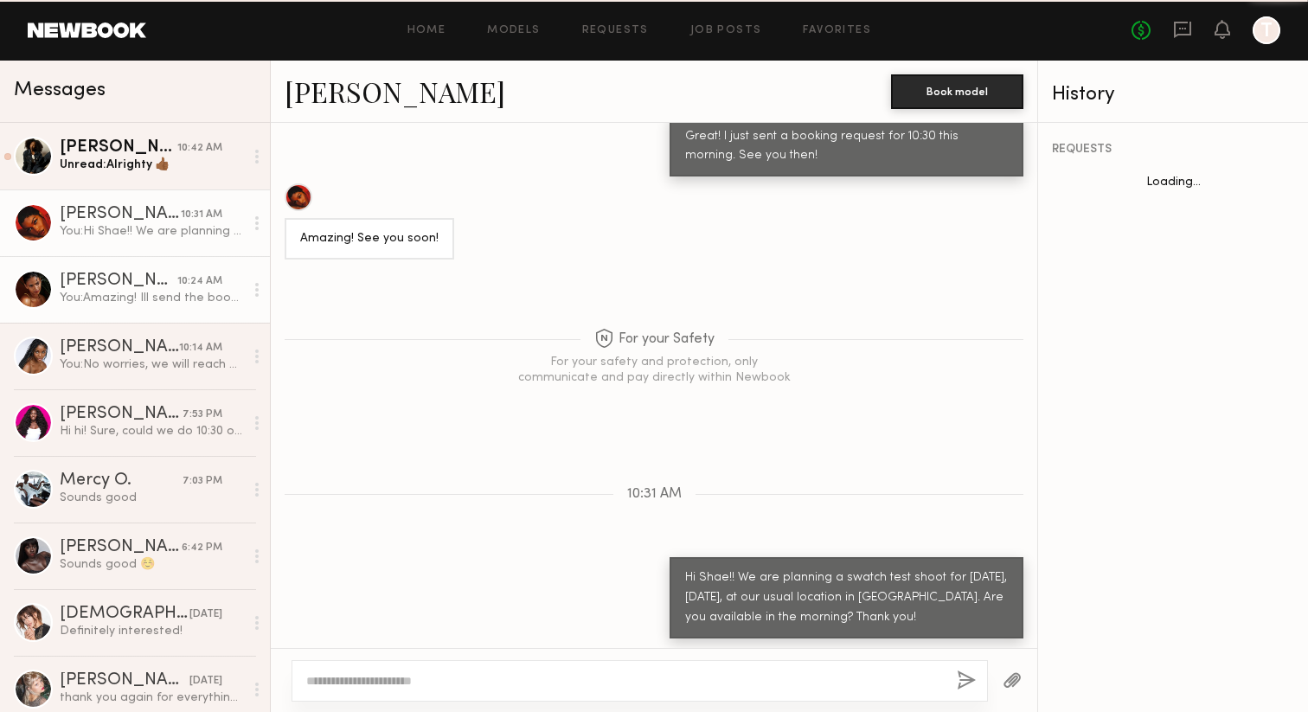
click at [160, 163] on div "Unread: Alrighty 👍🏾" at bounding box center [152, 165] width 184 height 16
click at [203, 163] on div "Unread: Alrighty 👍🏾" at bounding box center [152, 165] width 184 height 16
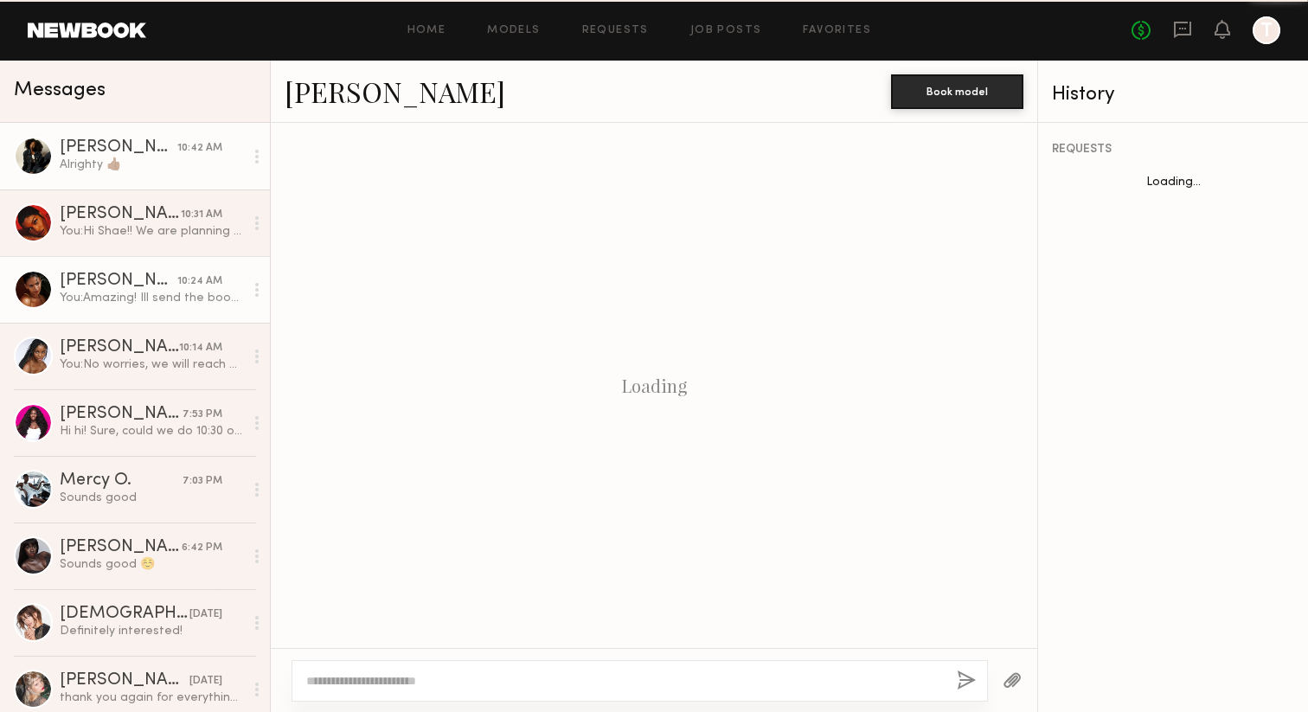
scroll to position [803, 0]
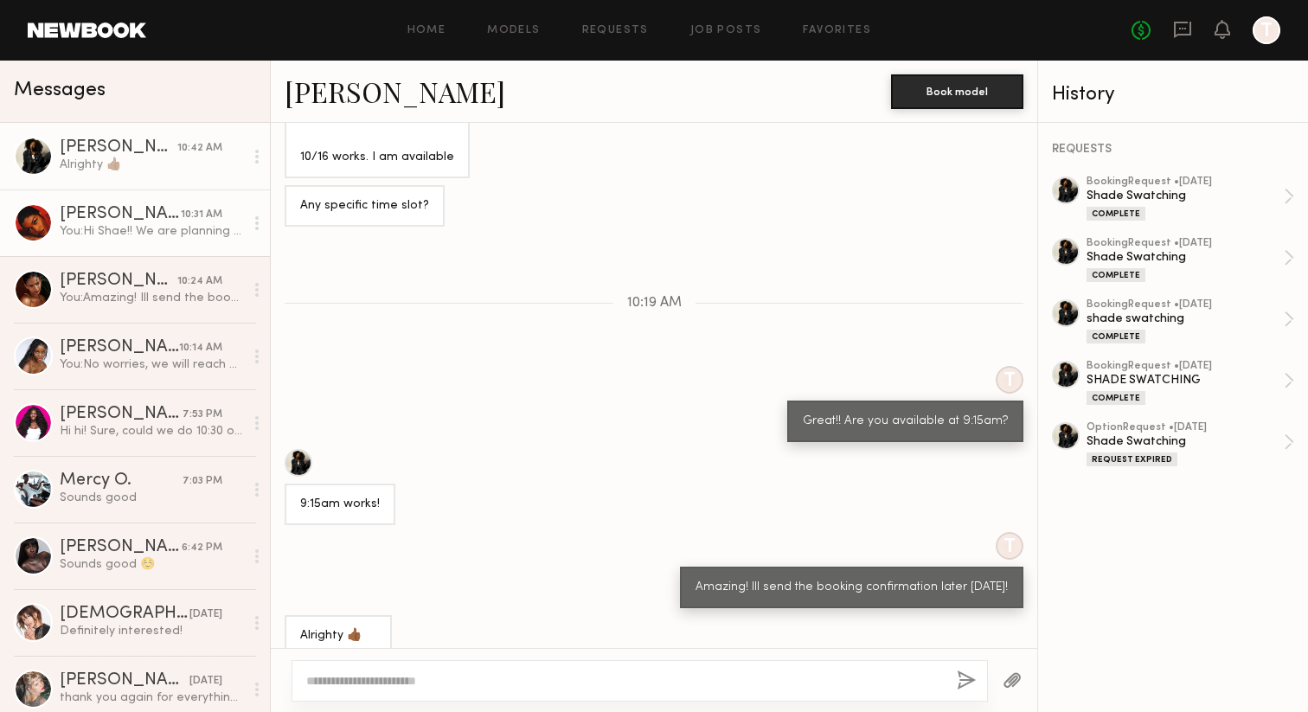
click at [203, 232] on div "You: Hi Shae!! We are planning a swatch test shoot for [DATE], [DATE], at our u…" at bounding box center [152, 231] width 184 height 16
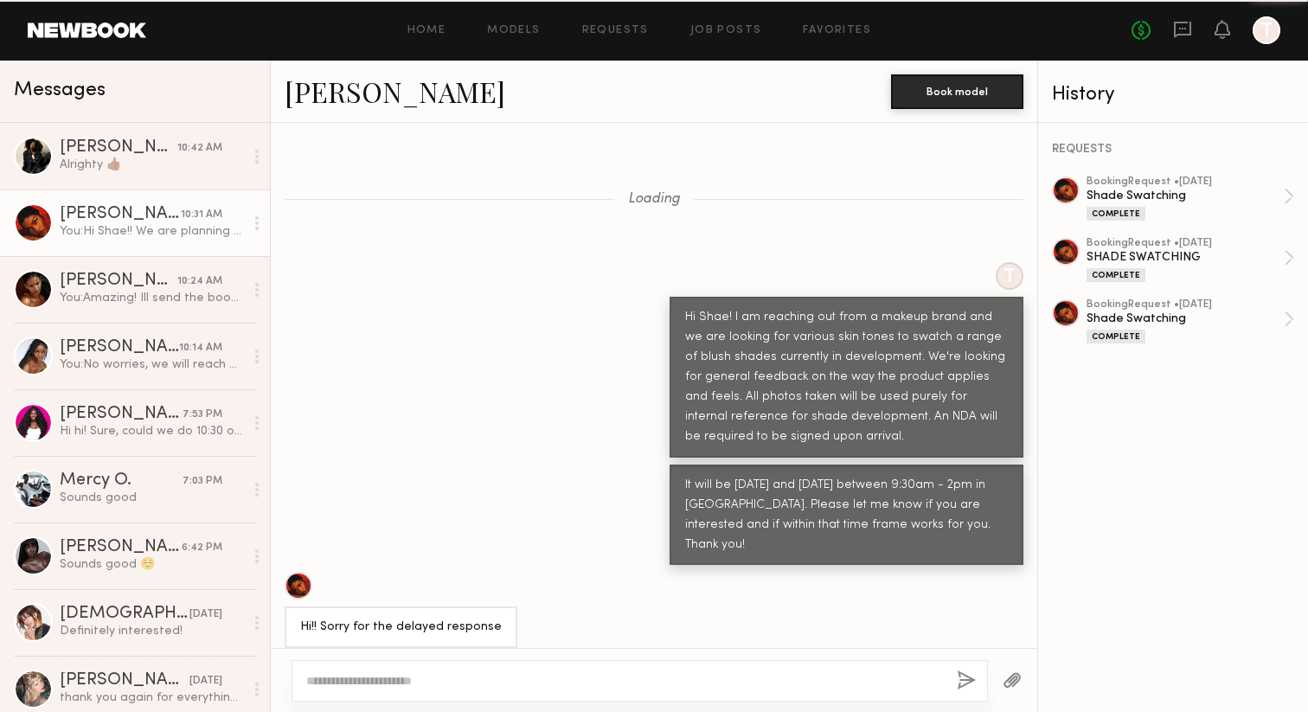
scroll to position [3169, 0]
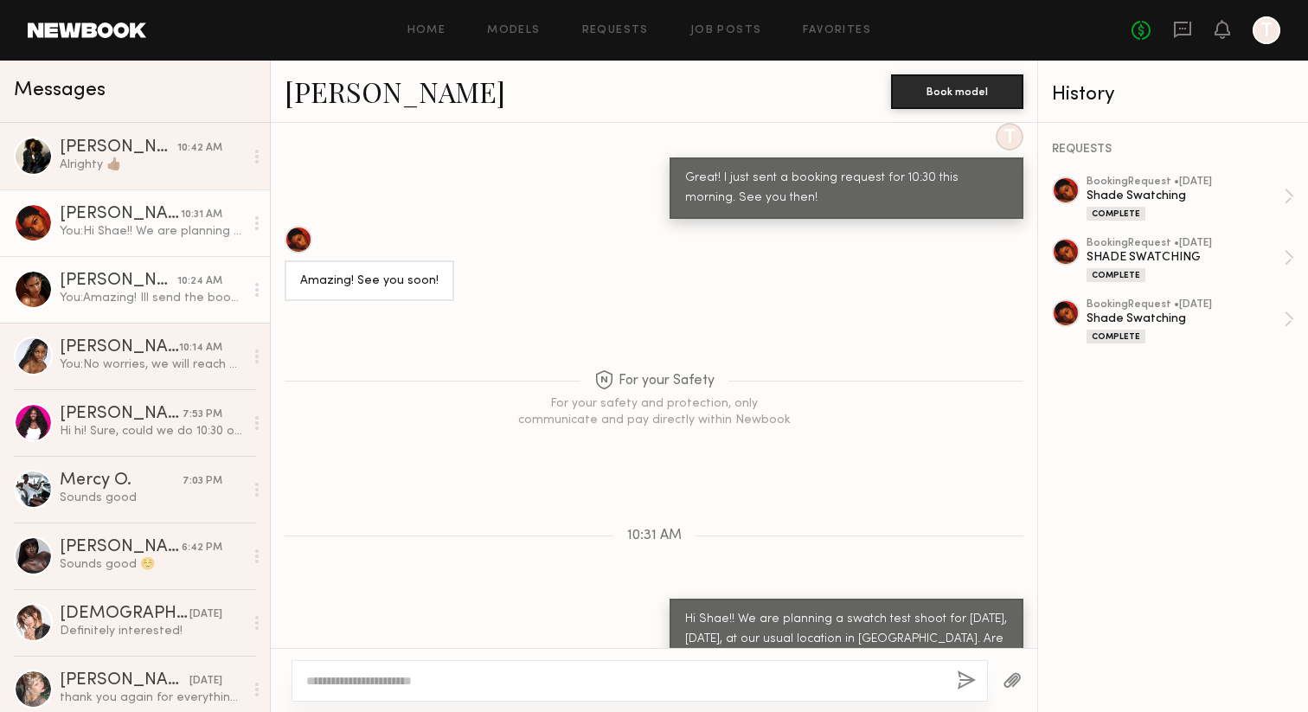
click at [189, 275] on div "10:24 AM" at bounding box center [199, 281] width 45 height 16
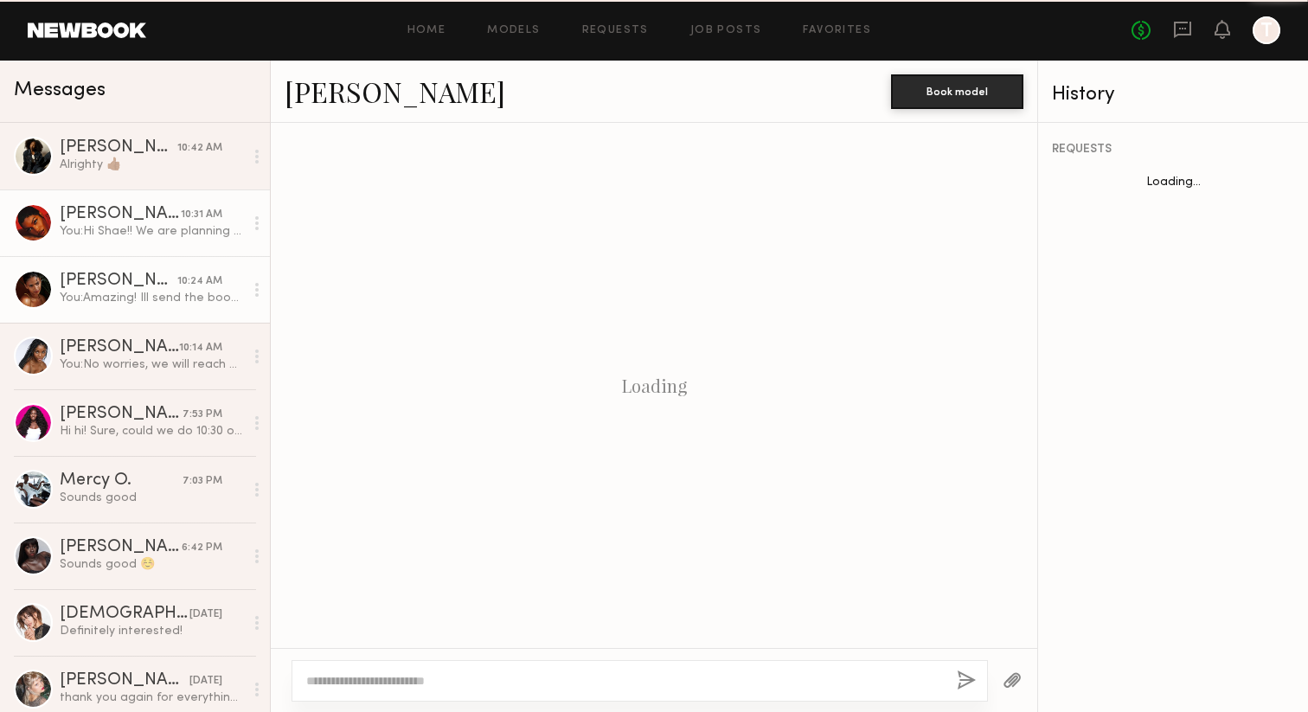
scroll to position [781, 0]
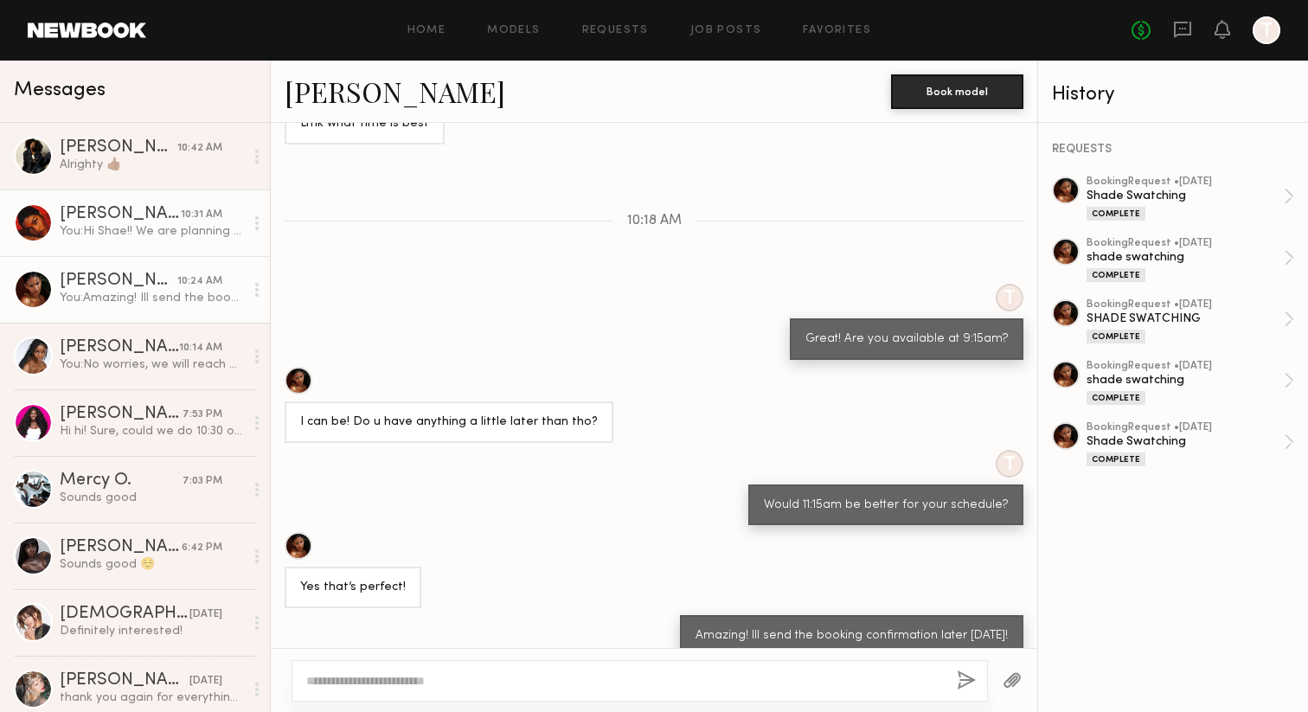
click at [196, 202] on link "[PERSON_NAME] 10:31 AM You: Hi Shae!! We are planning a swatch test shoot for […" at bounding box center [135, 222] width 270 height 67
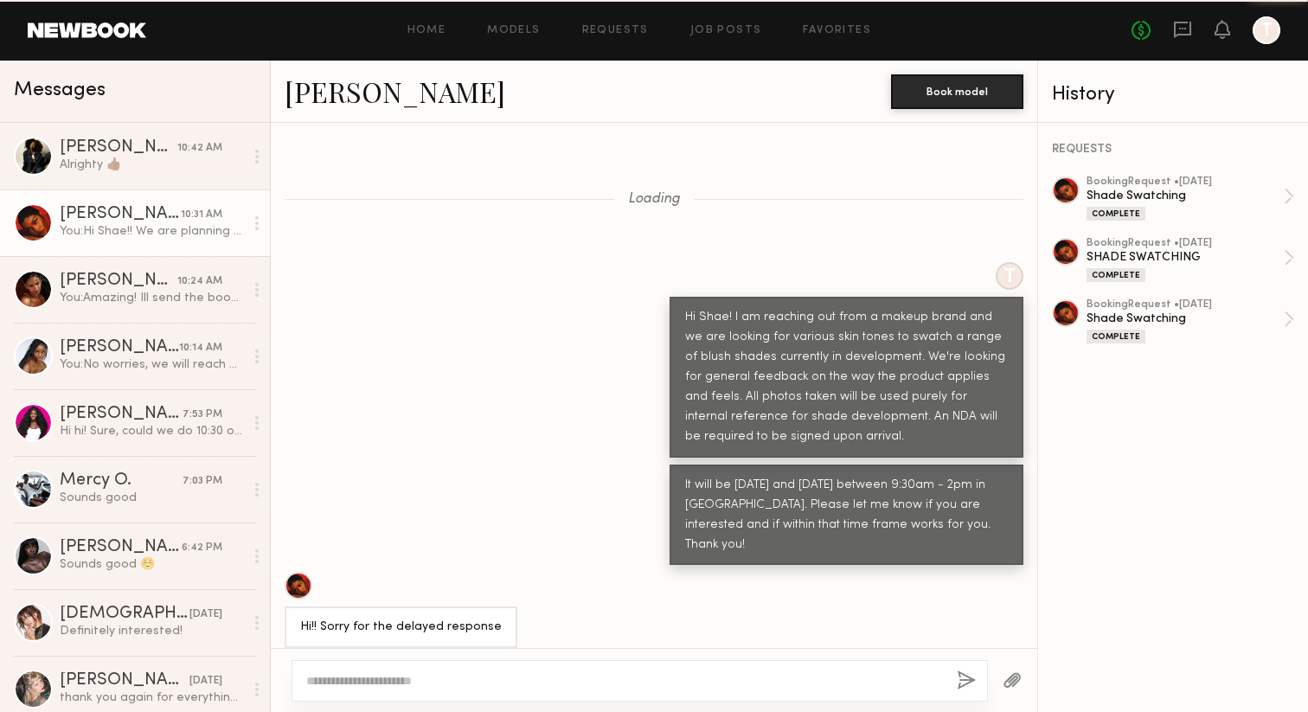
scroll to position [3169, 0]
